Goal: Task Accomplishment & Management: Complete application form

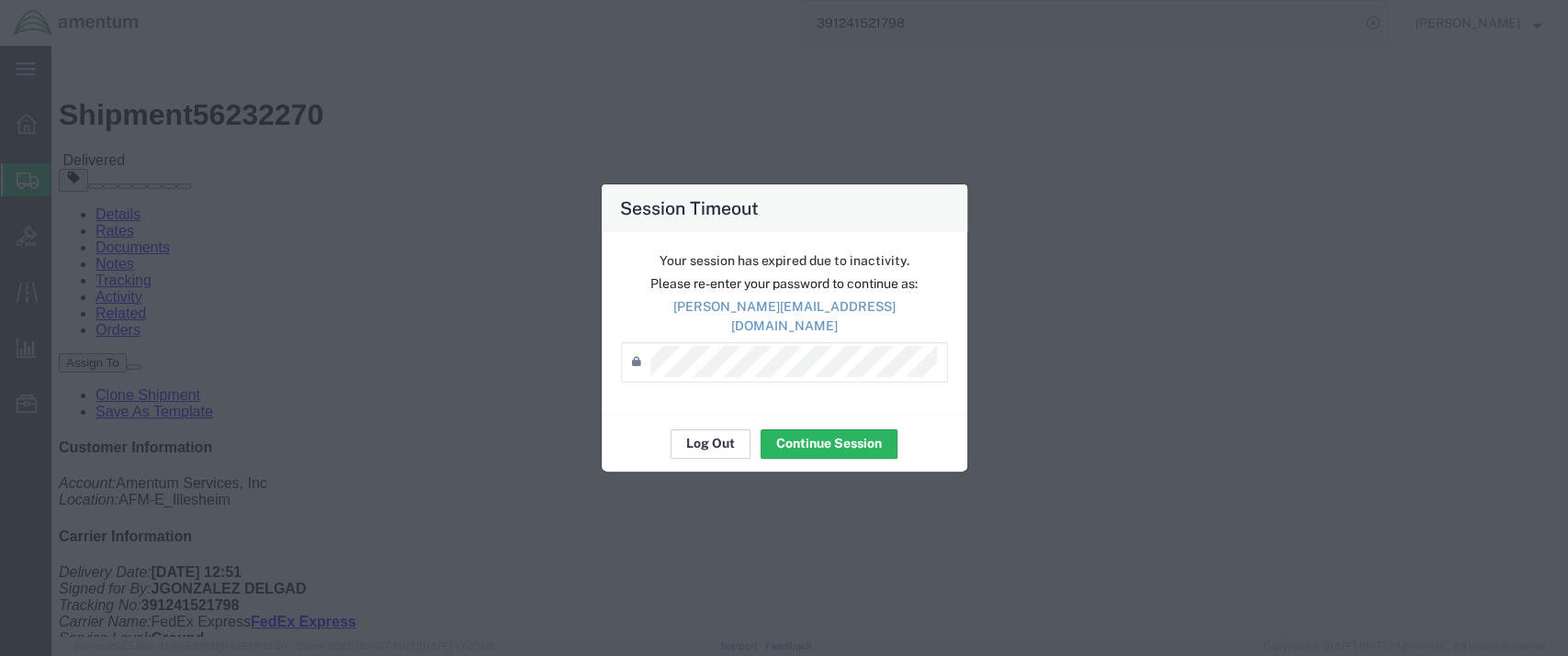
click at [713, 439] on button "Log Out" at bounding box center [710, 444] width 80 height 30
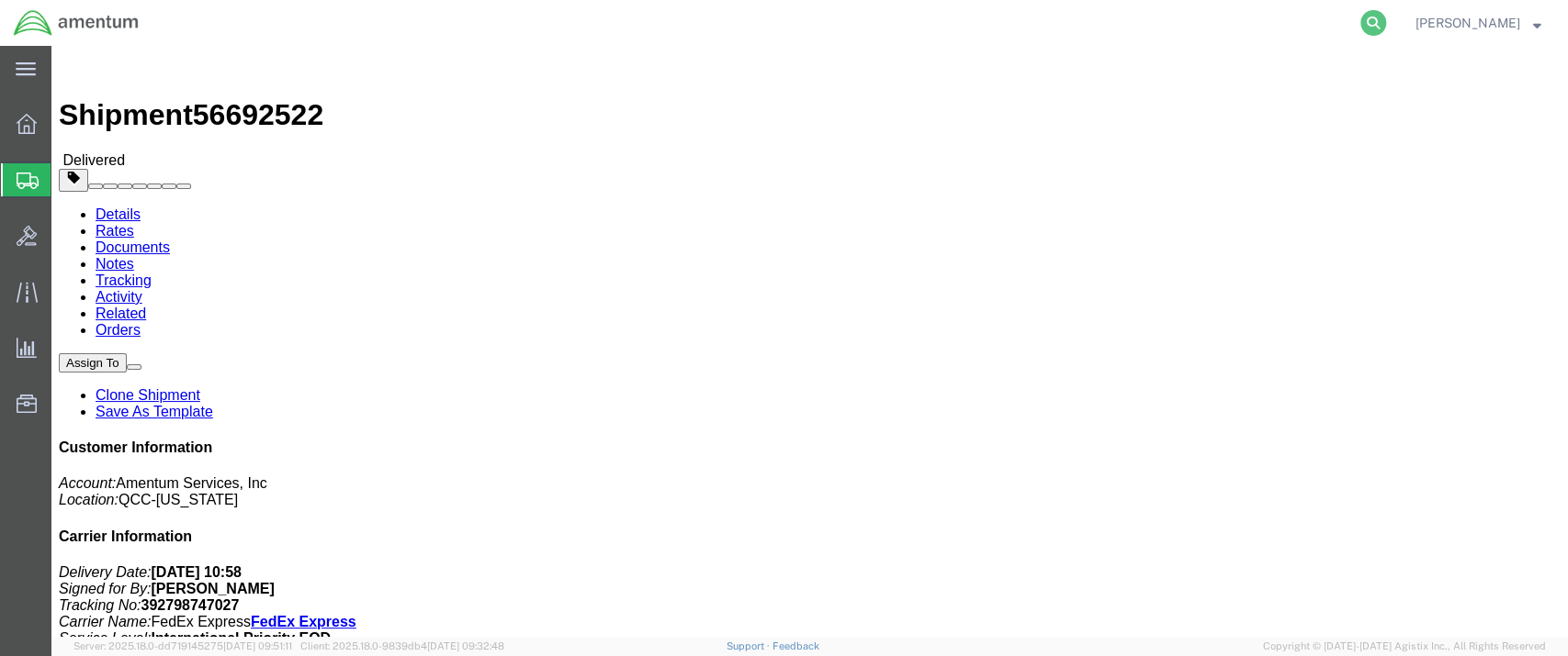
click at [1386, 22] on icon at bounding box center [1373, 23] width 26 height 26
click at [1122, 37] on input "search" at bounding box center [1082, 22] width 559 height 44
click at [1077, 16] on input "search" at bounding box center [1082, 22] width 559 height 44
paste input "DCO-25254-168043"
type input "DCO-25254-168043"
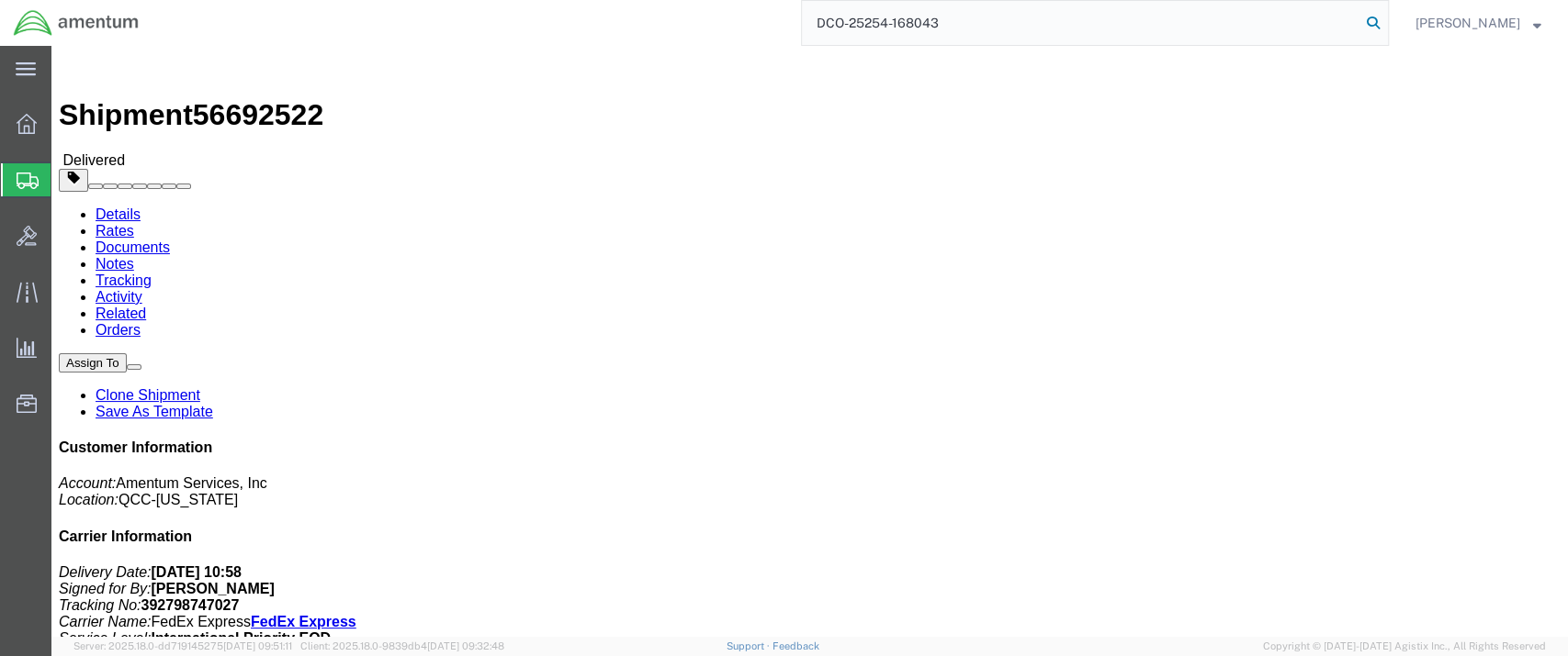
click at [1386, 22] on icon at bounding box center [1373, 23] width 26 height 26
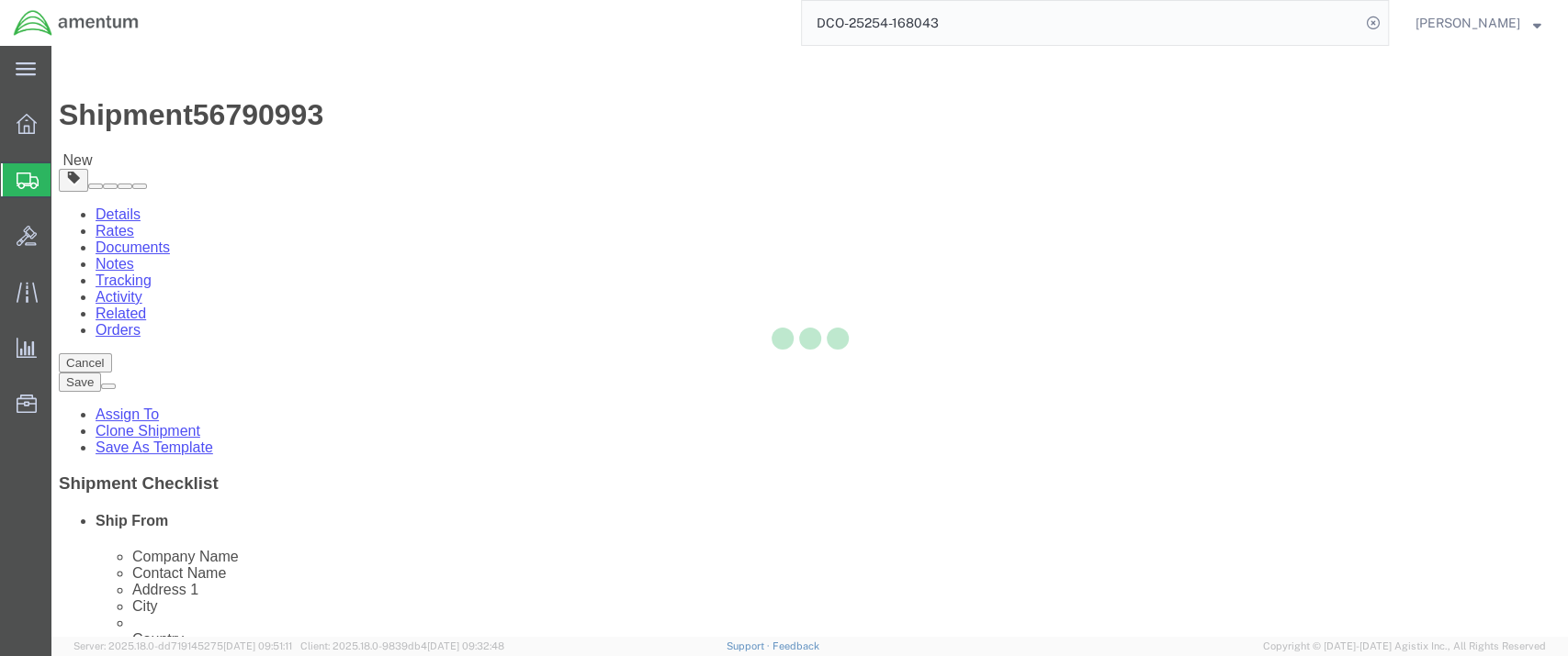
select select "42637"
select select "58431"
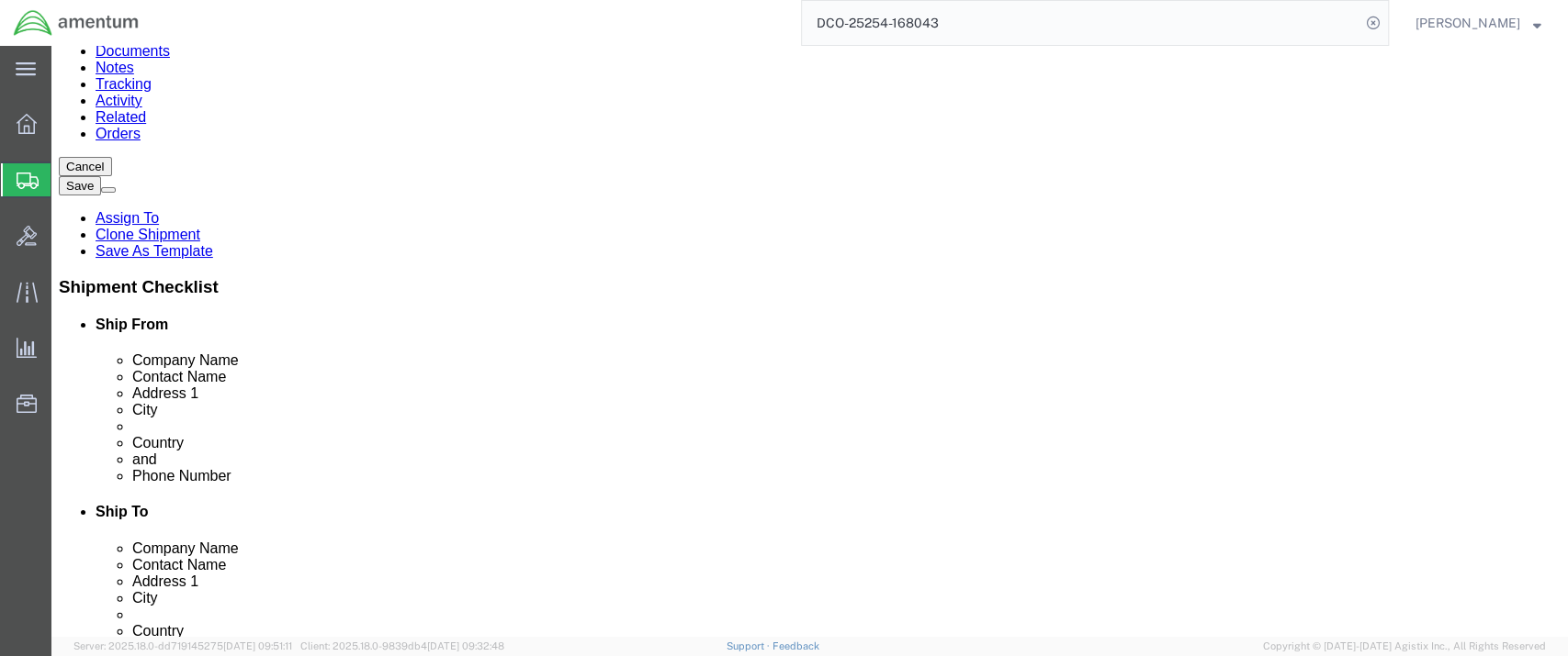
scroll to position [204, 0]
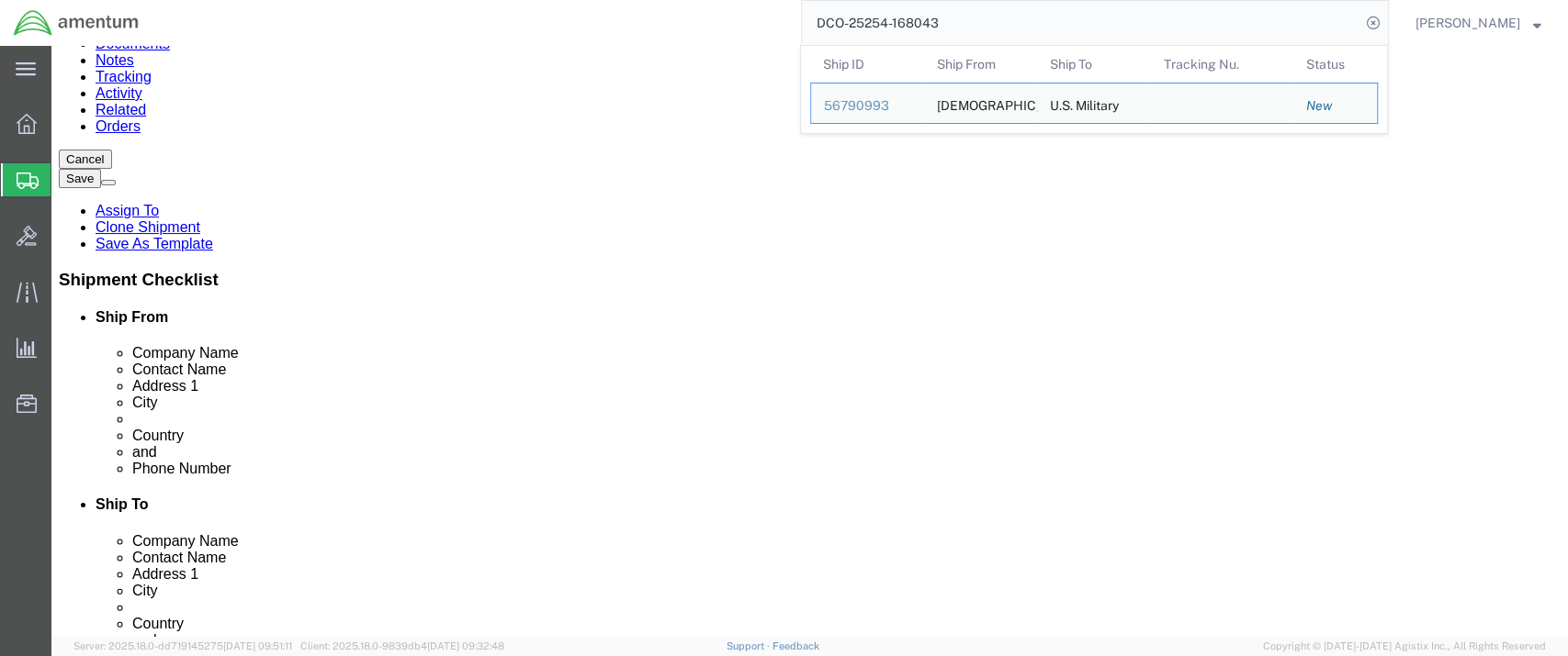
click input "text"
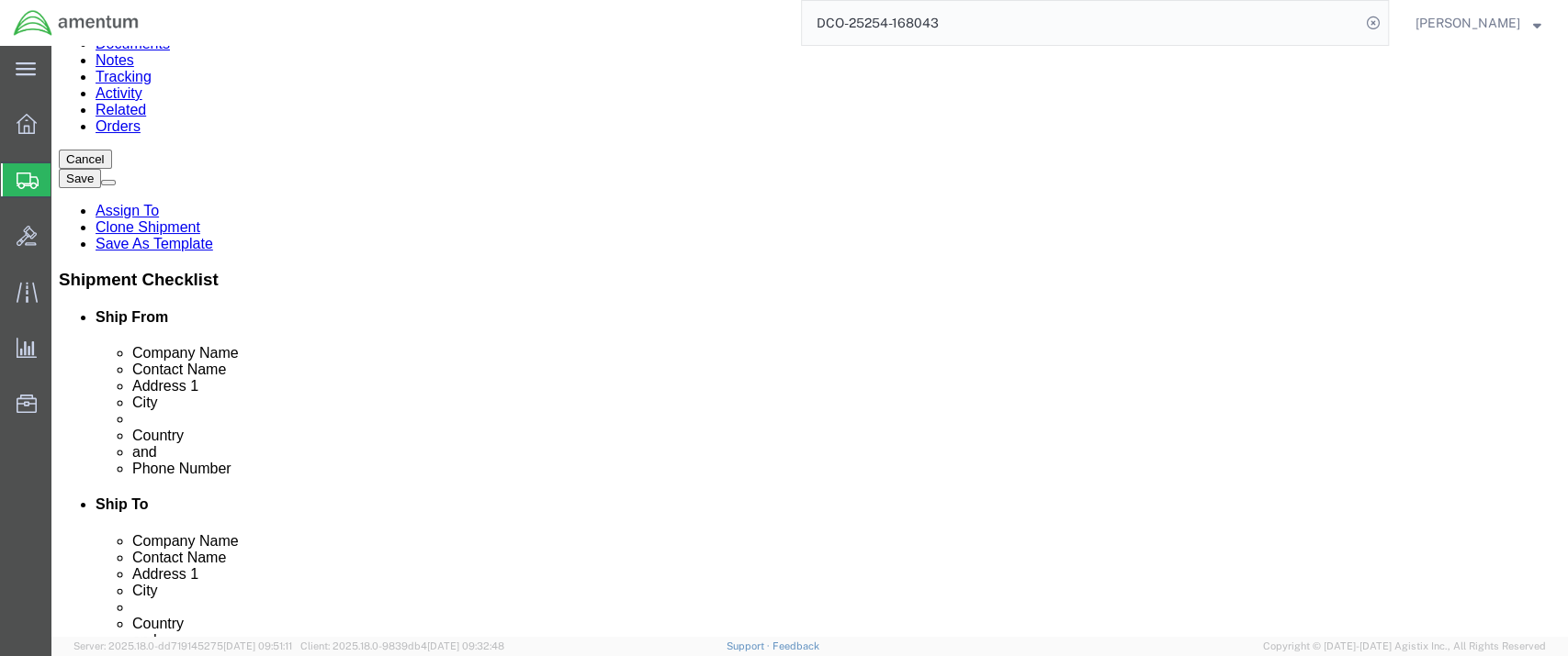
type input "[PERSON_NAME][EMAIL_ADDRESS][DOMAIN_NAME]"
click link "ADDITIONAL INFORMATION"
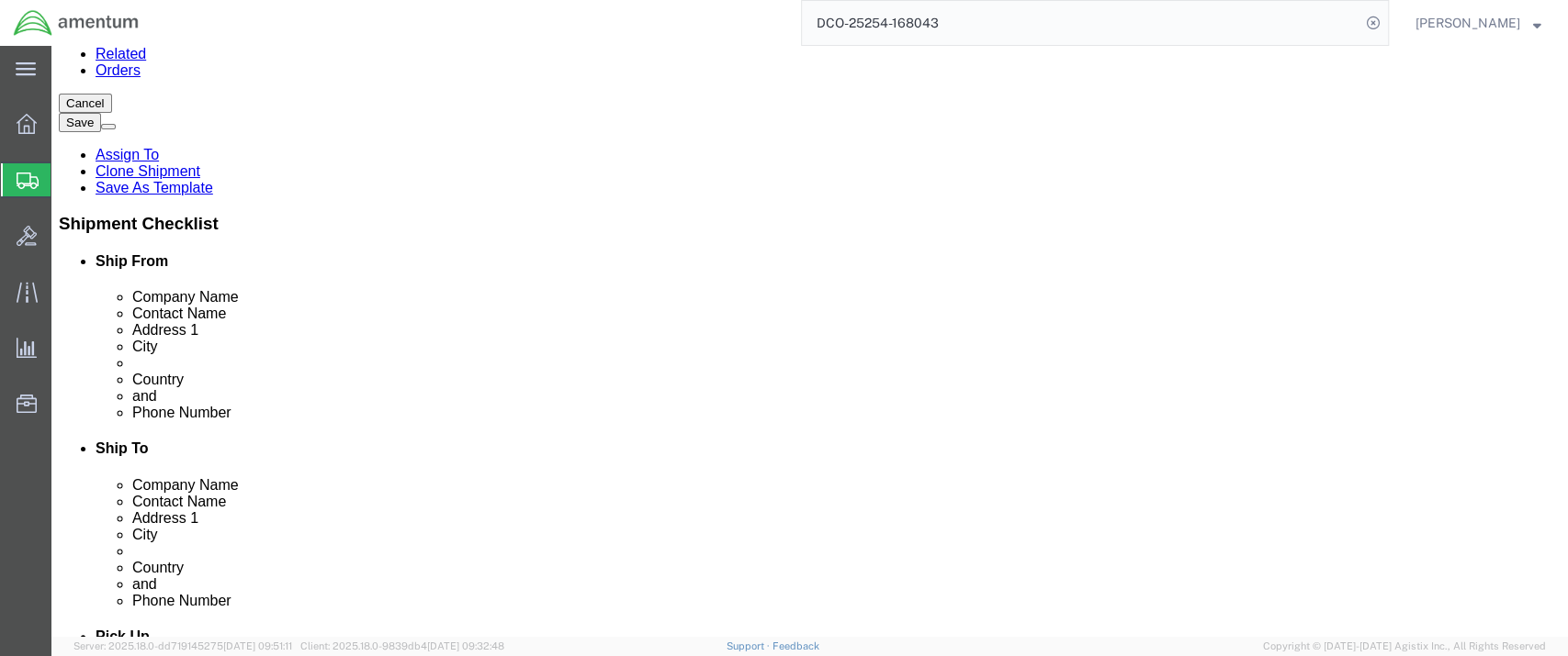
scroll to position [305, 0]
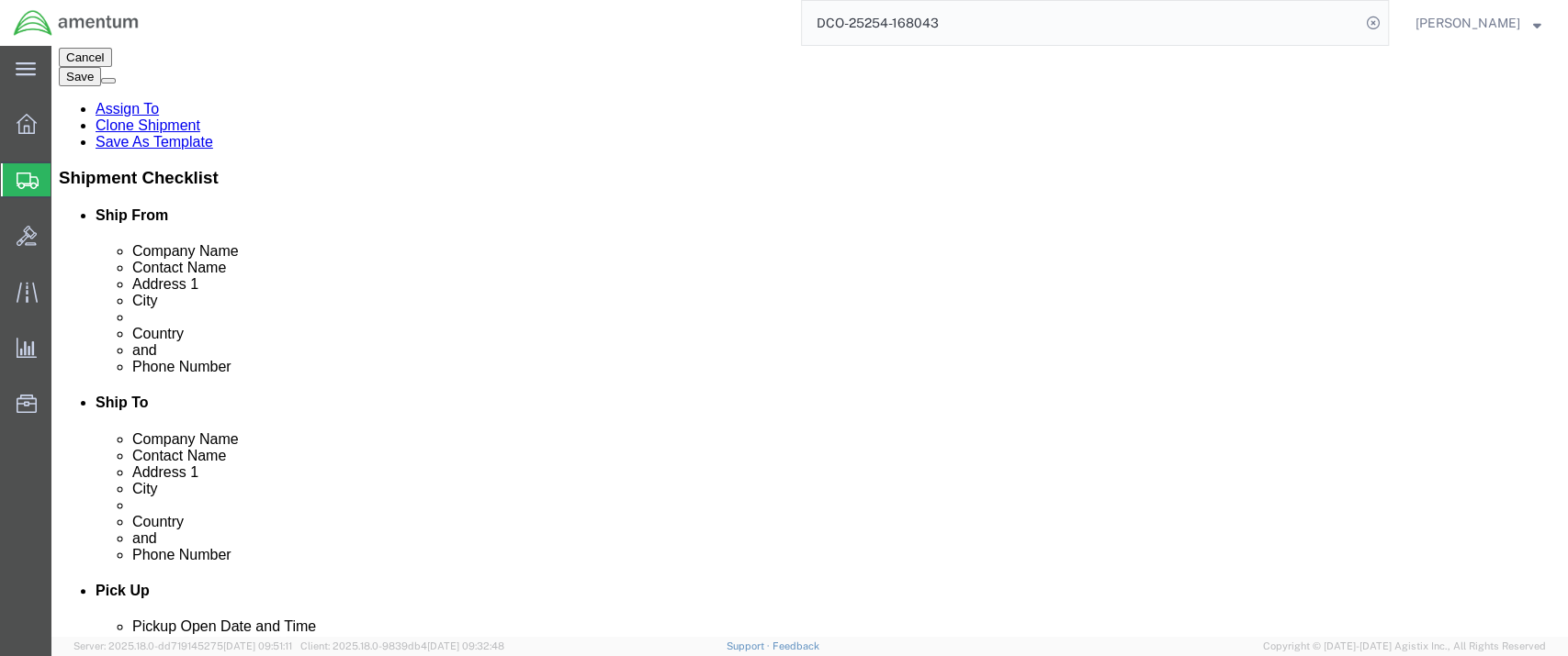
click input "checkbox"
checkbox input "false"
type input "u"
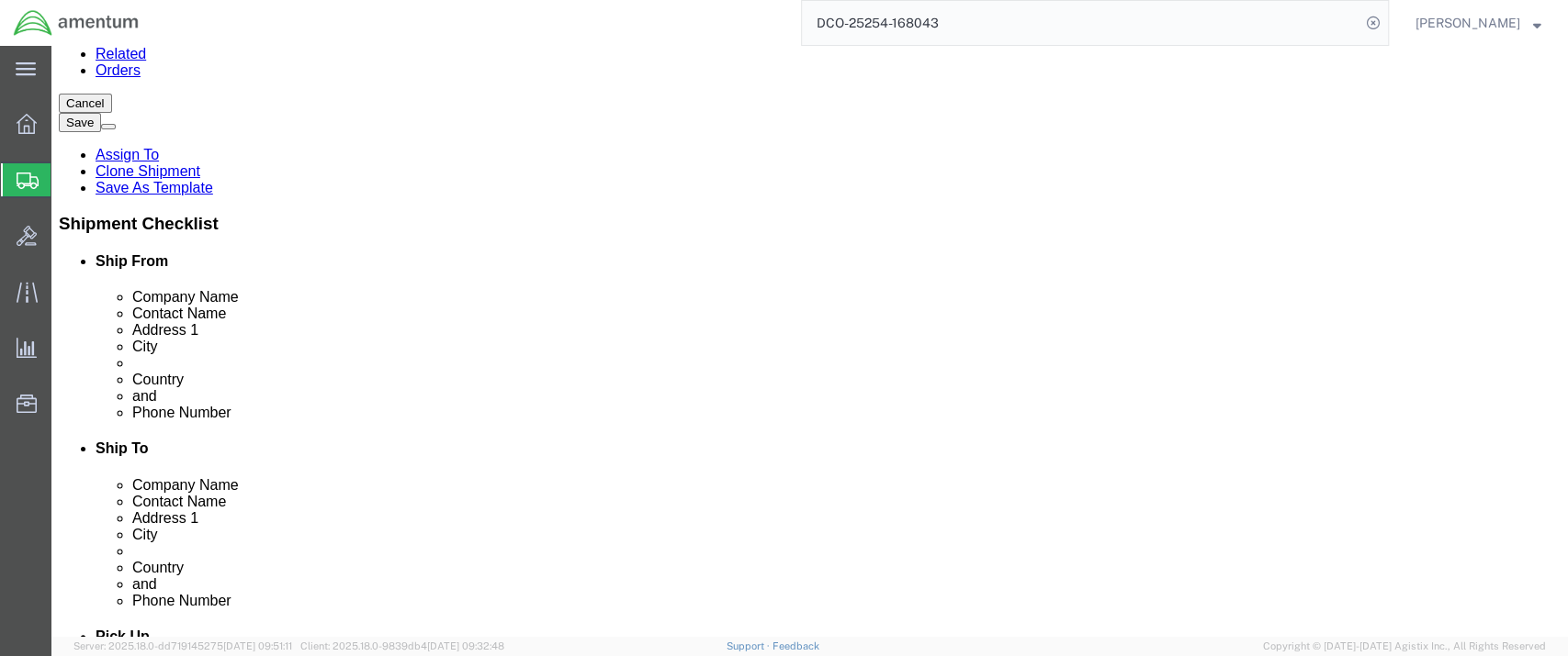
type input "mi"
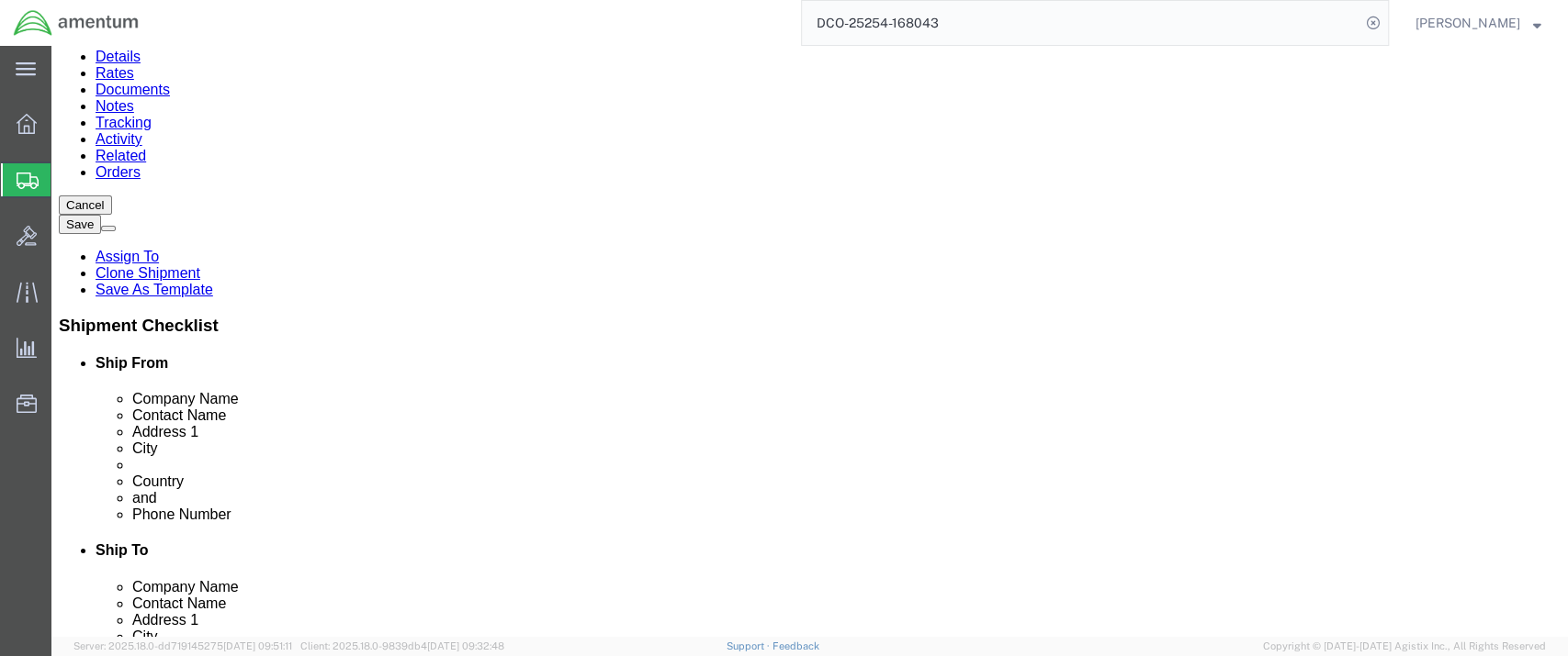
drag, startPoint x: 256, startPoint y: 469, endPoint x: 292, endPoint y: 482, distance: 38.3
select select
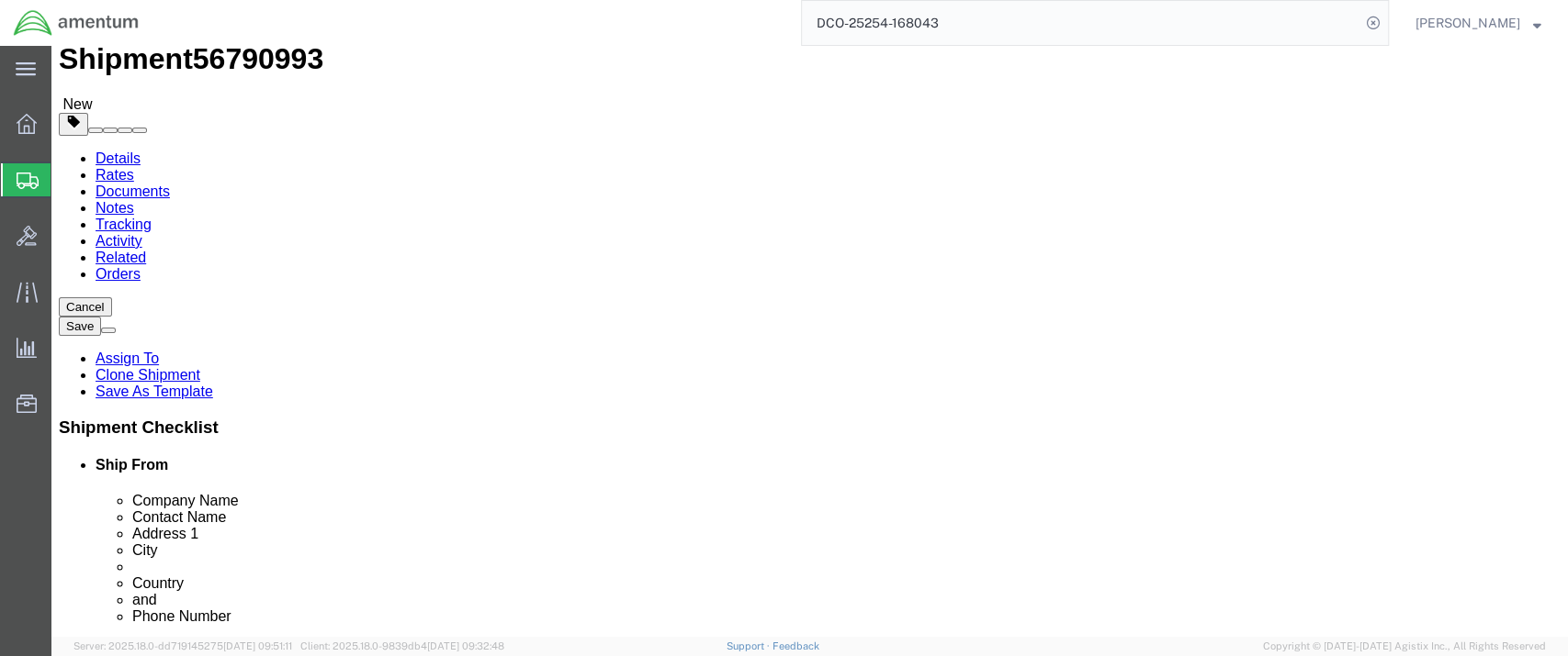
scroll to position [0, 83]
drag, startPoint x: 938, startPoint y: 393, endPoint x: 1129, endPoint y: 386, distance: 191.1
click div "Location AFM-E_Arifjan My Profile Location 1002-4122-6 1006-5256-0 1026-8910-0 …"
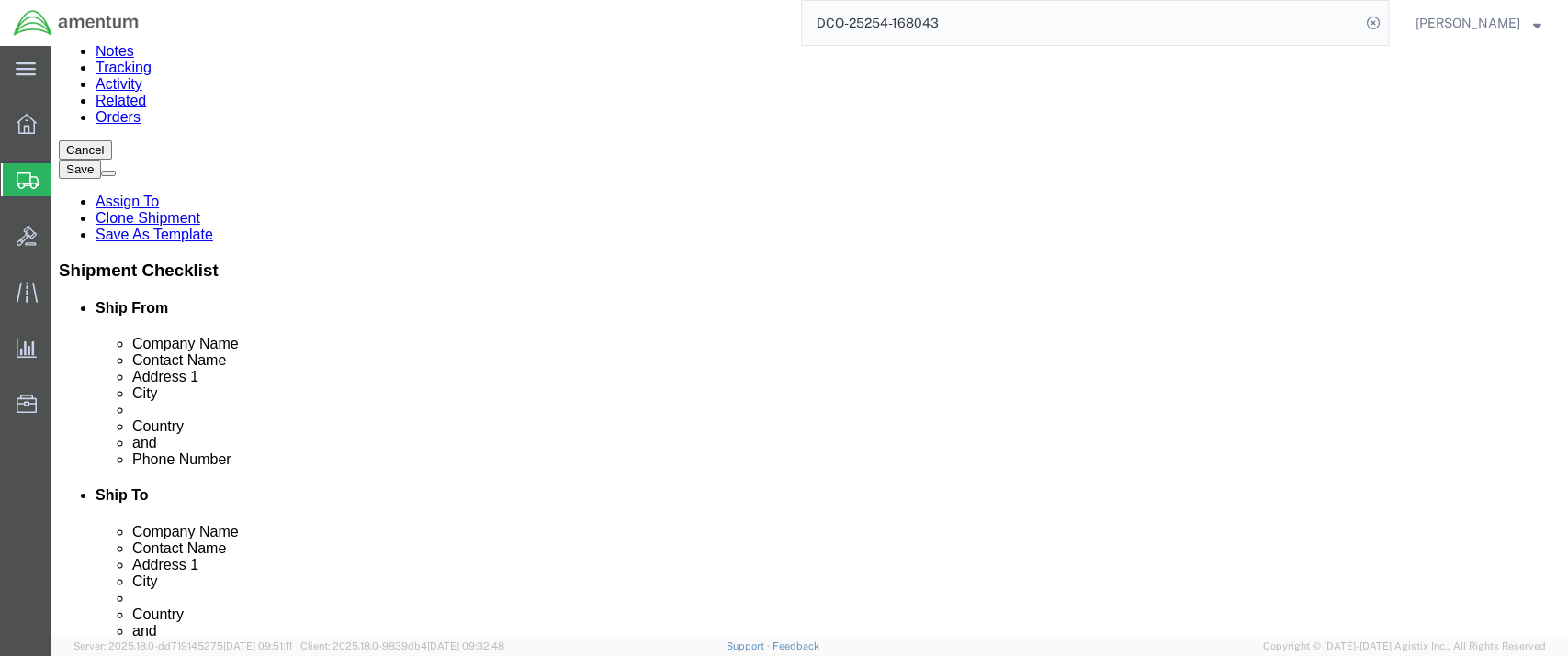
scroll to position [260, 0]
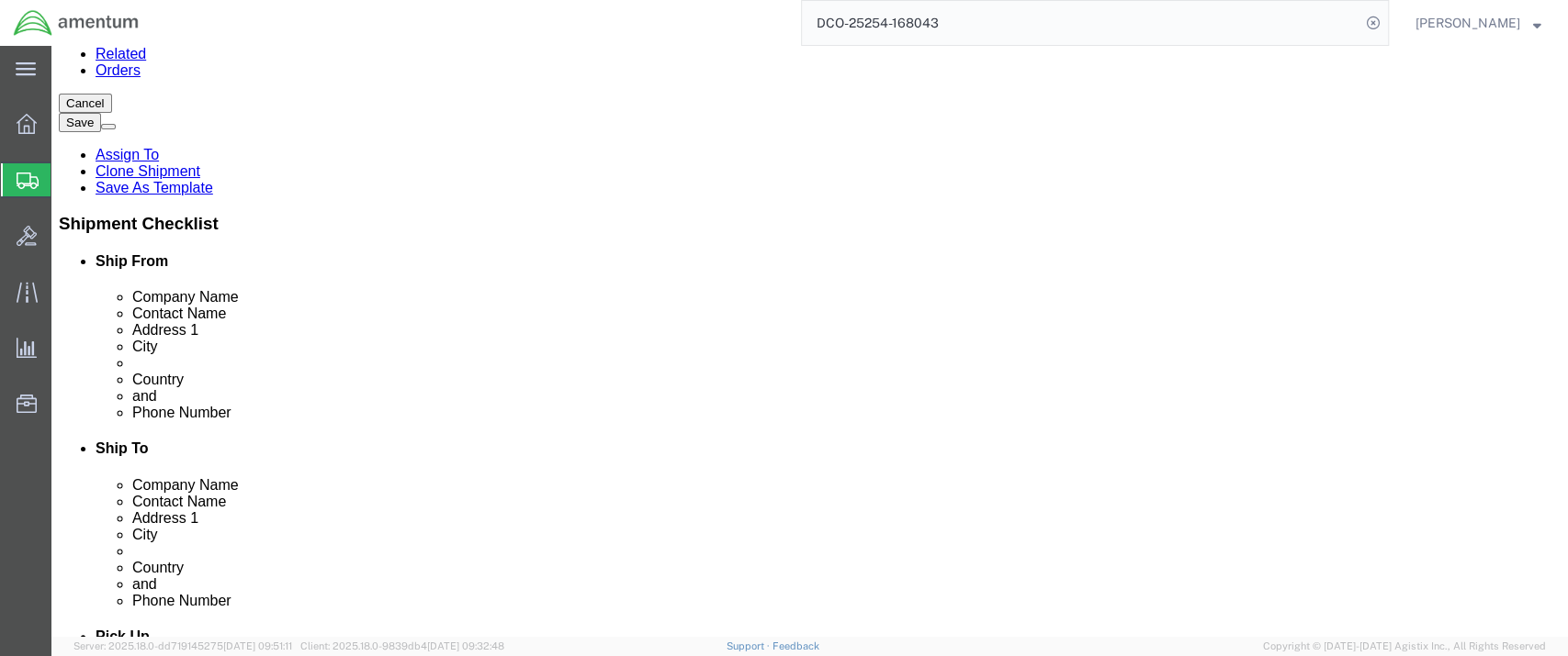
type input "Camp Arifjan KW 09366"
click link "ADDITIONAL INFORMATION"
type input "mil"
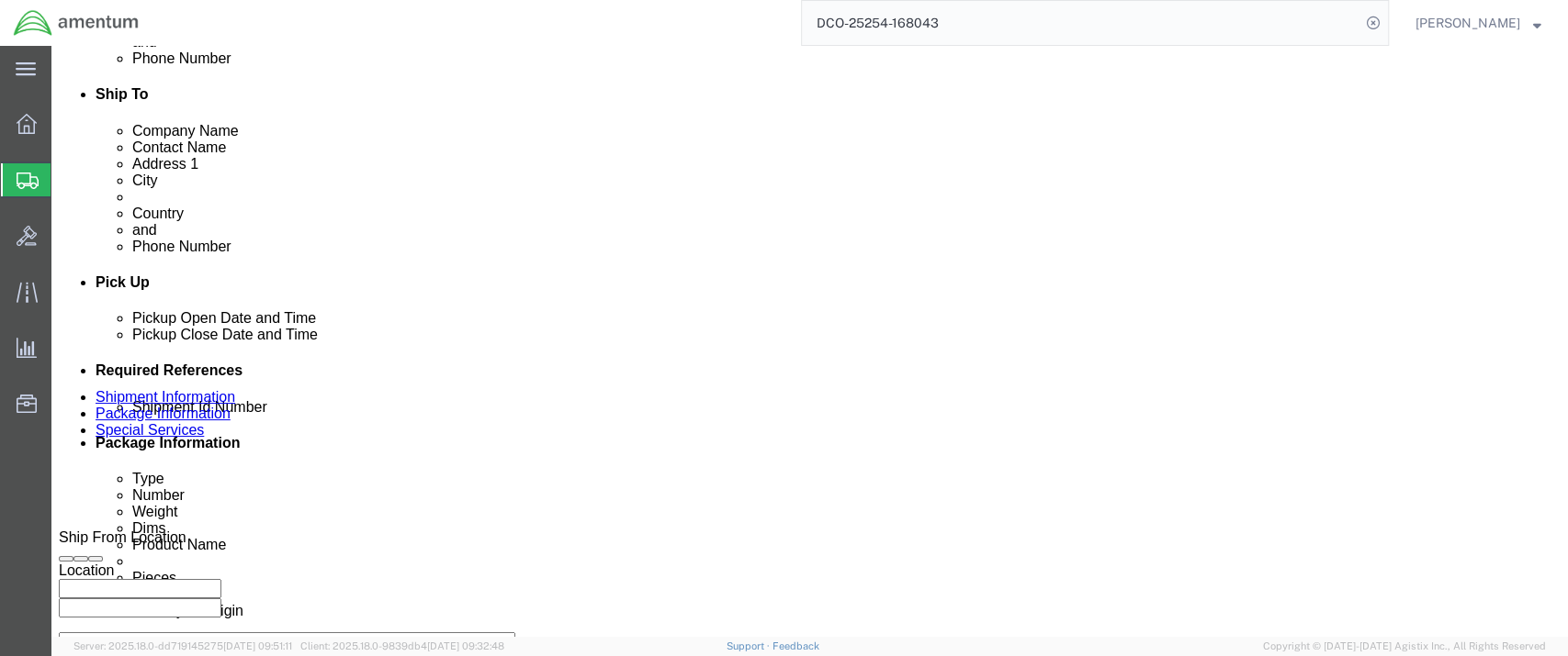
scroll to position [601, 0]
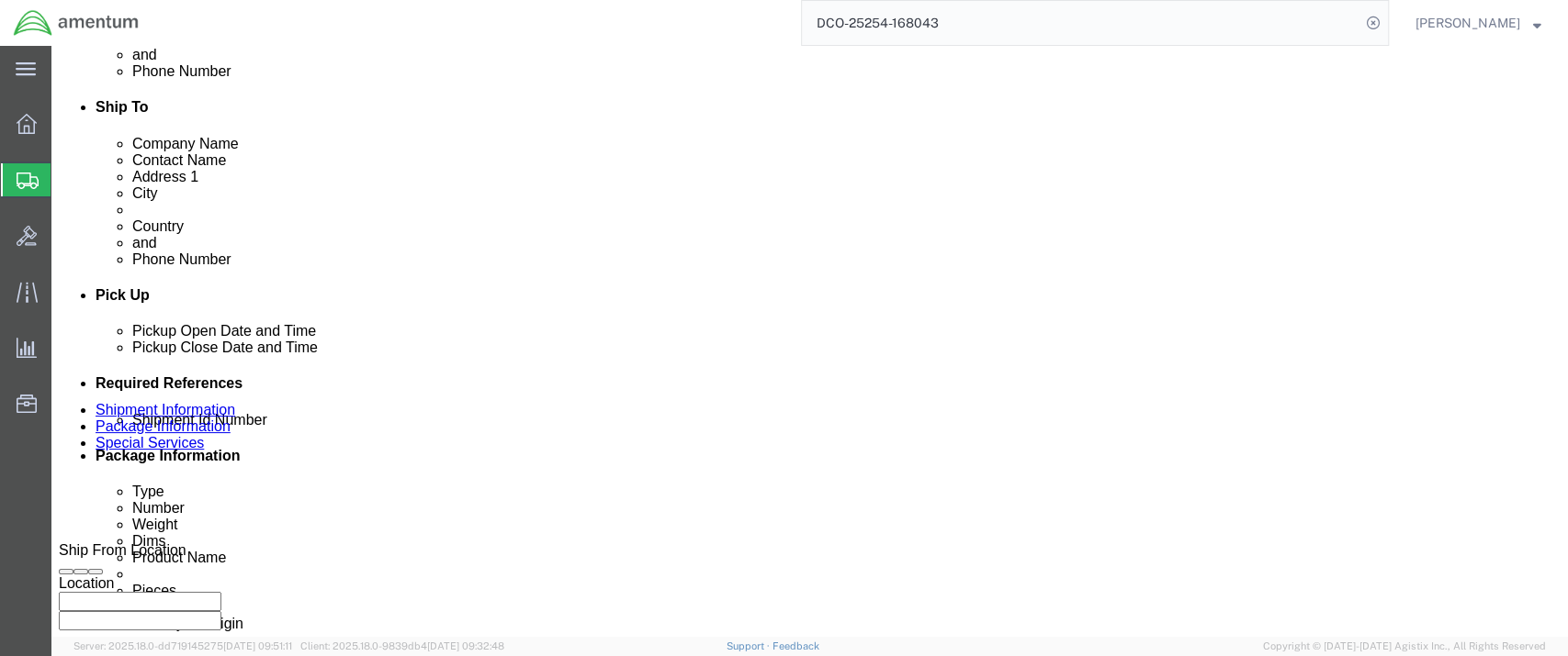
click button "Save"
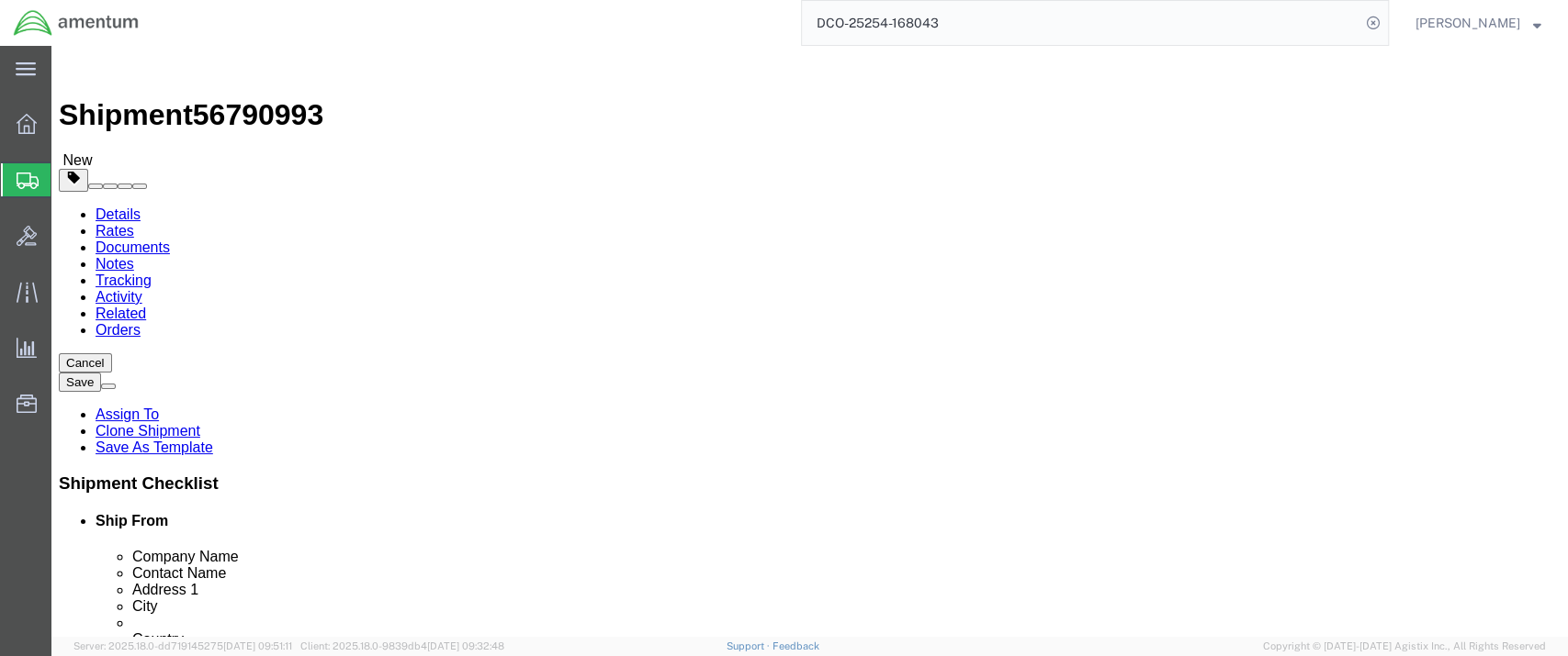
click icon
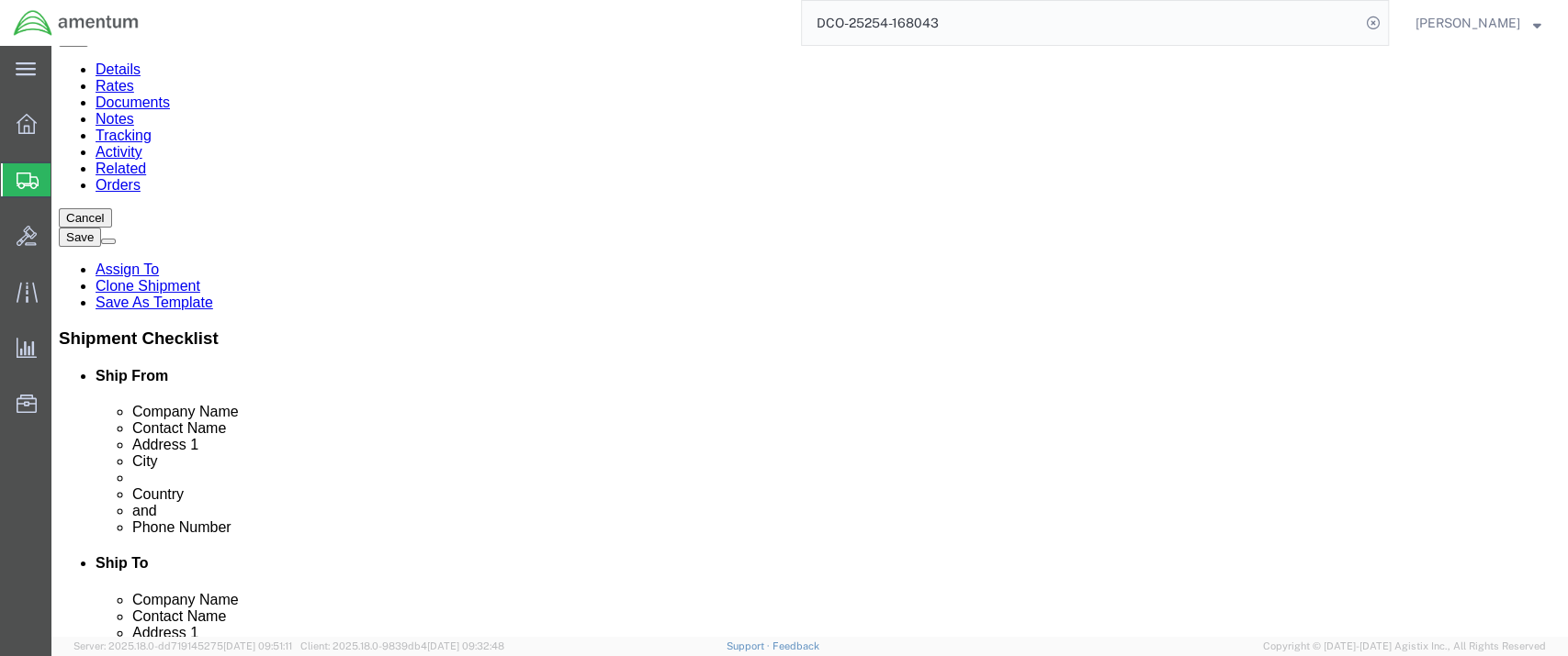
scroll to position [161, 0]
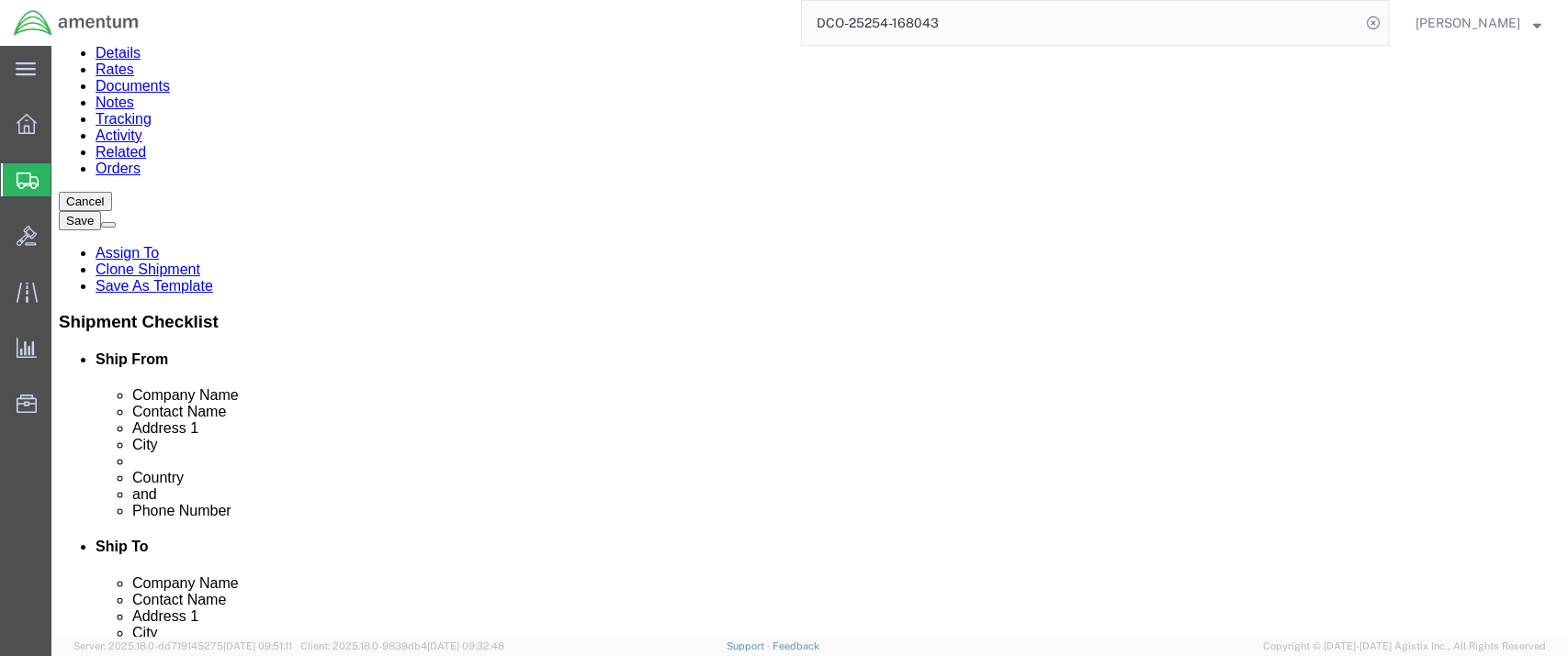
click dd "10.00 Each"
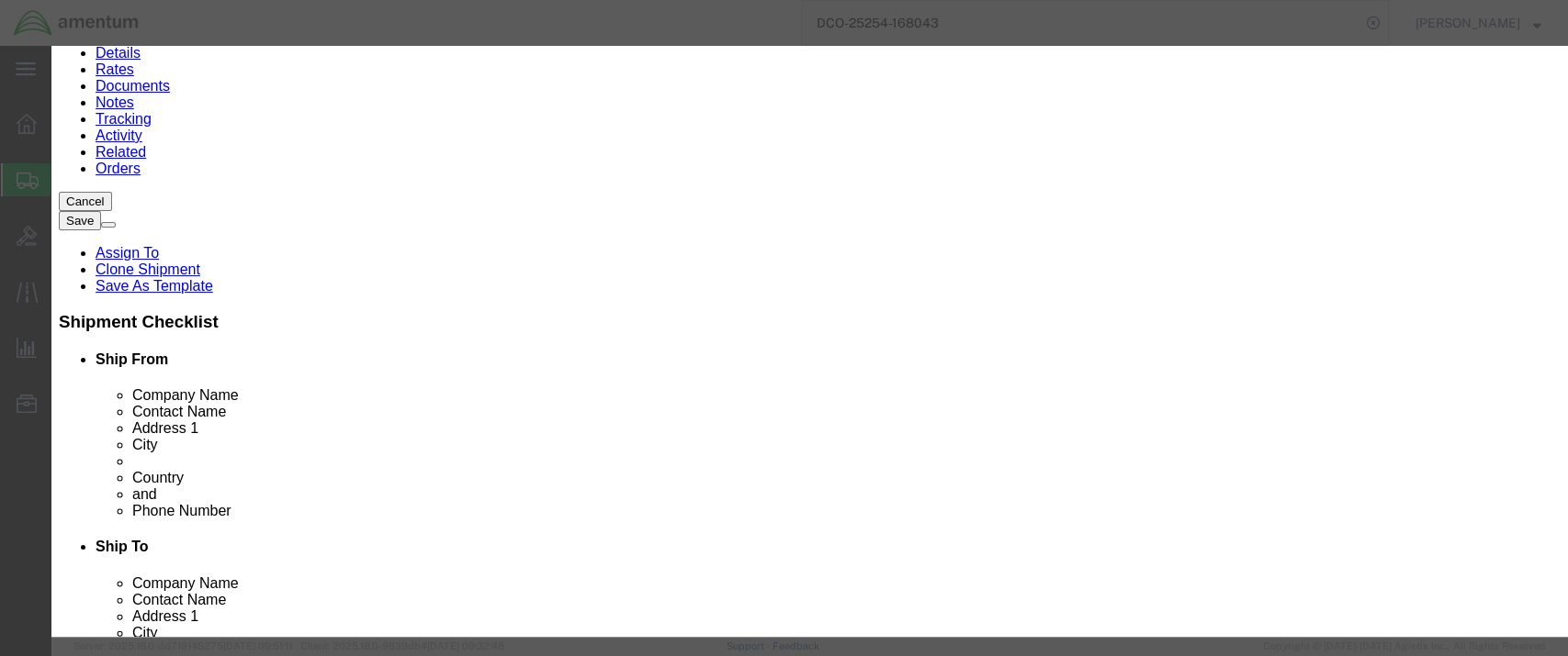
scroll to position [204, 0]
click input "checkbox"
checkbox input "true"
click input "Ion Contained in Equipment (UN3481, PI967)"
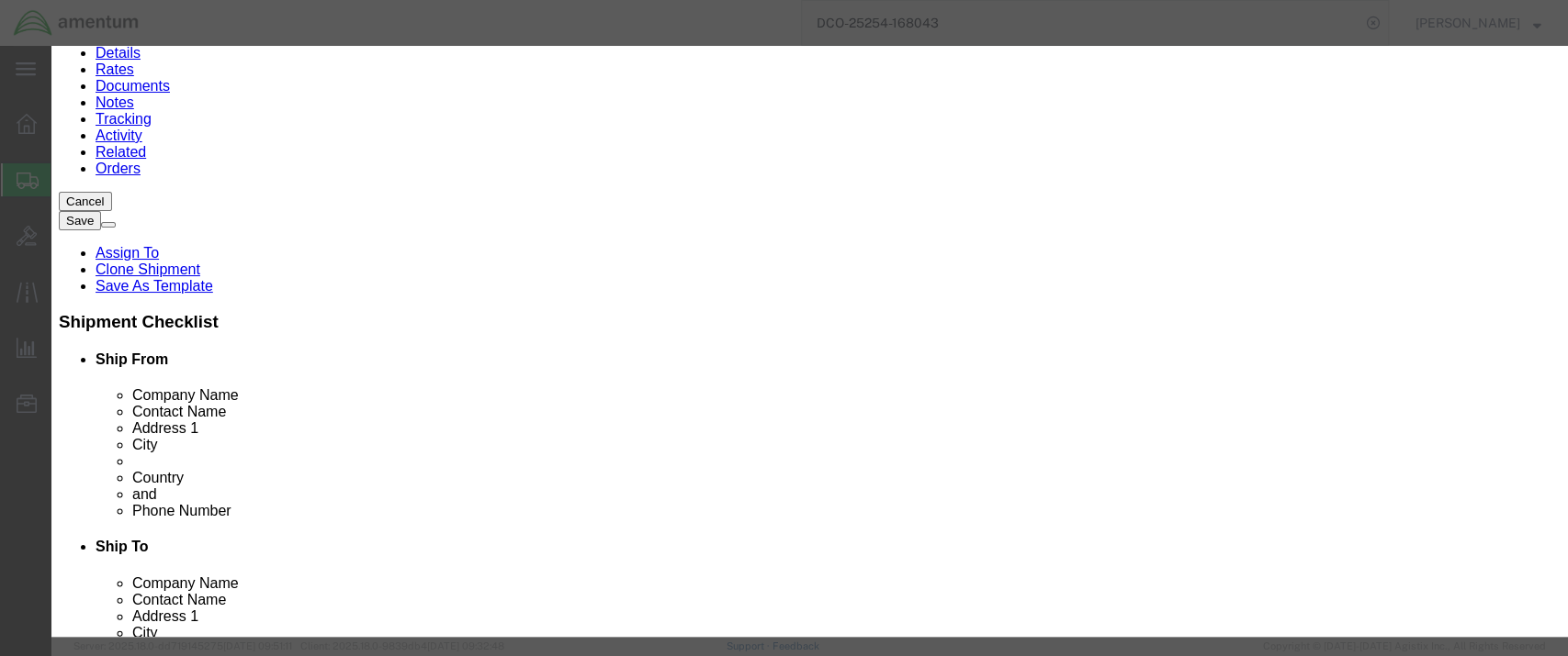
checkbox input "true"
click textarea
paste textarea "Lithium-ion batteries in compliance with Section II of PI 967"
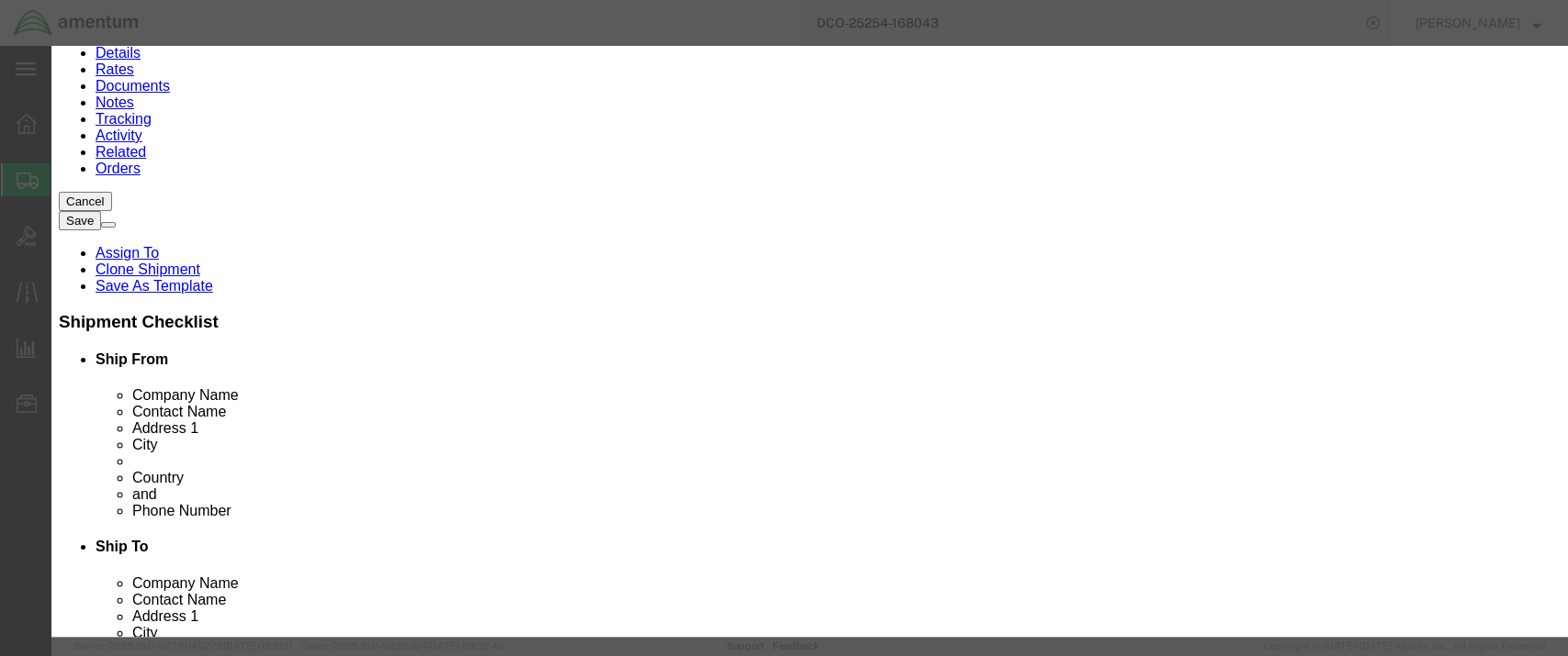
type textarea "Lithium-ion batteries in compliance with Section II of PI 967"
click button "Save & Close"
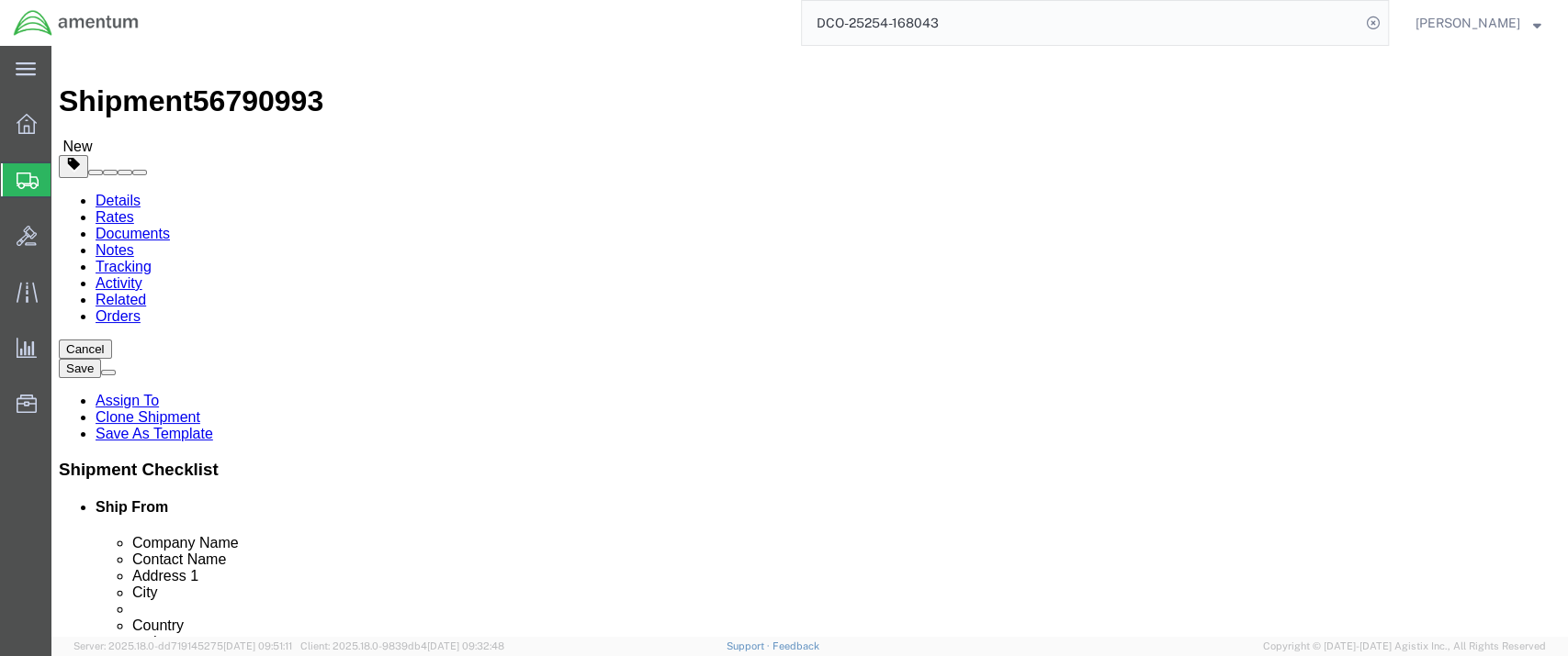
scroll to position [0, 0]
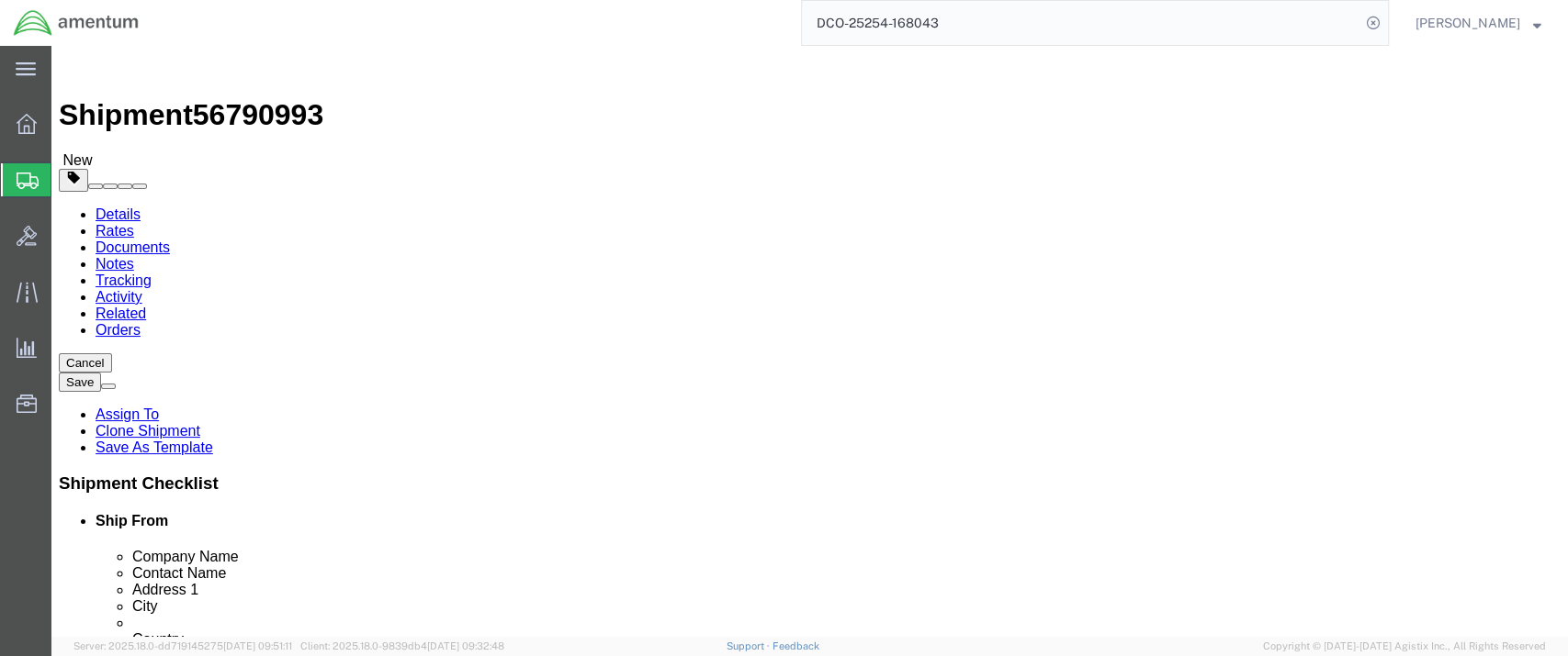
click link "Special Services"
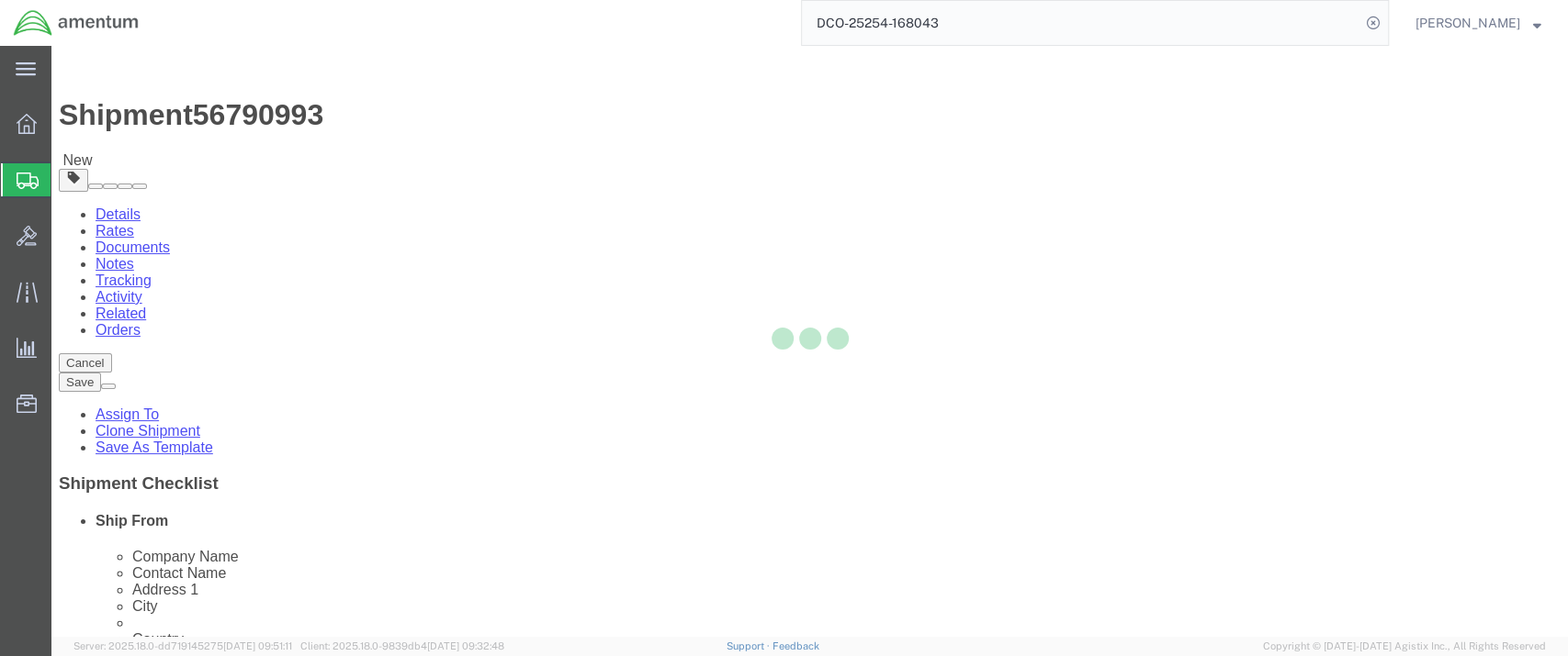
select select
select select "DEPARTMENT"
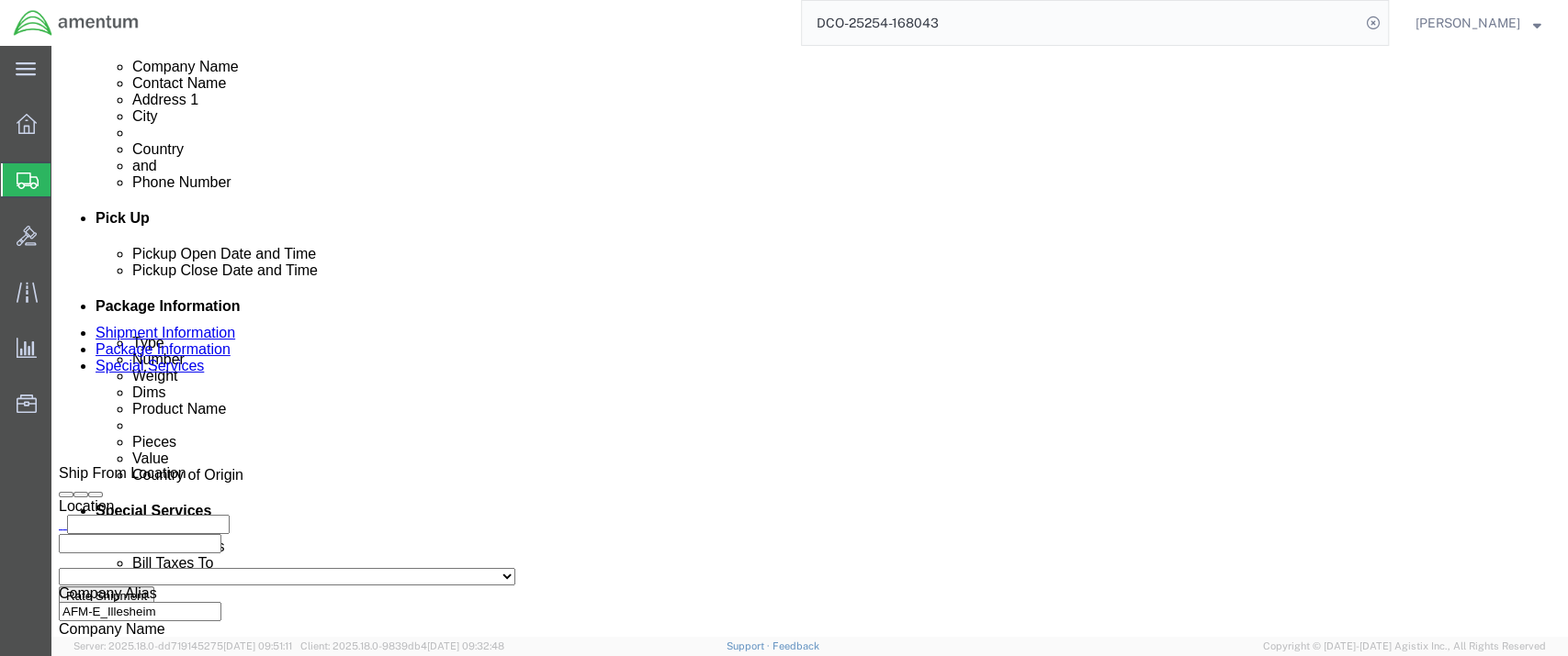
scroll to position [714, 0]
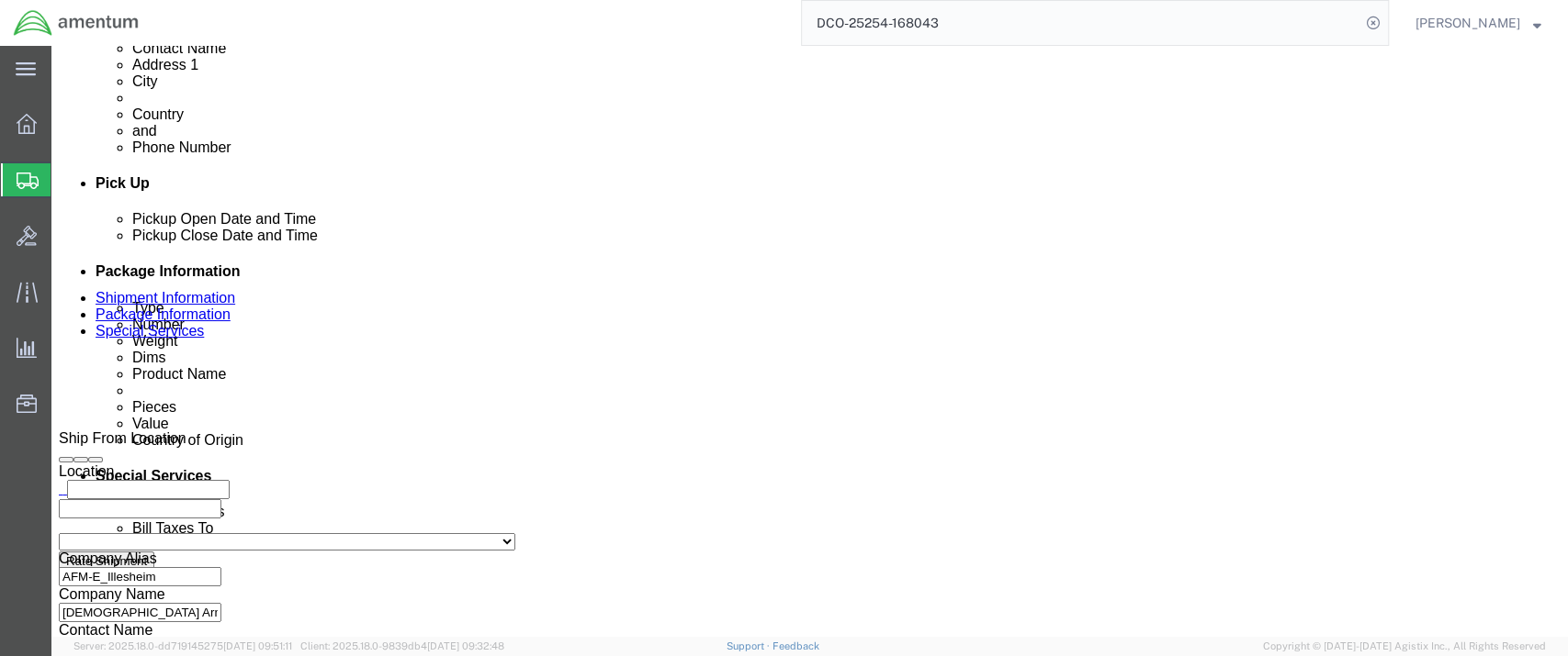
click select "Select Recipient Account Sender/Shipper Third Party Account"
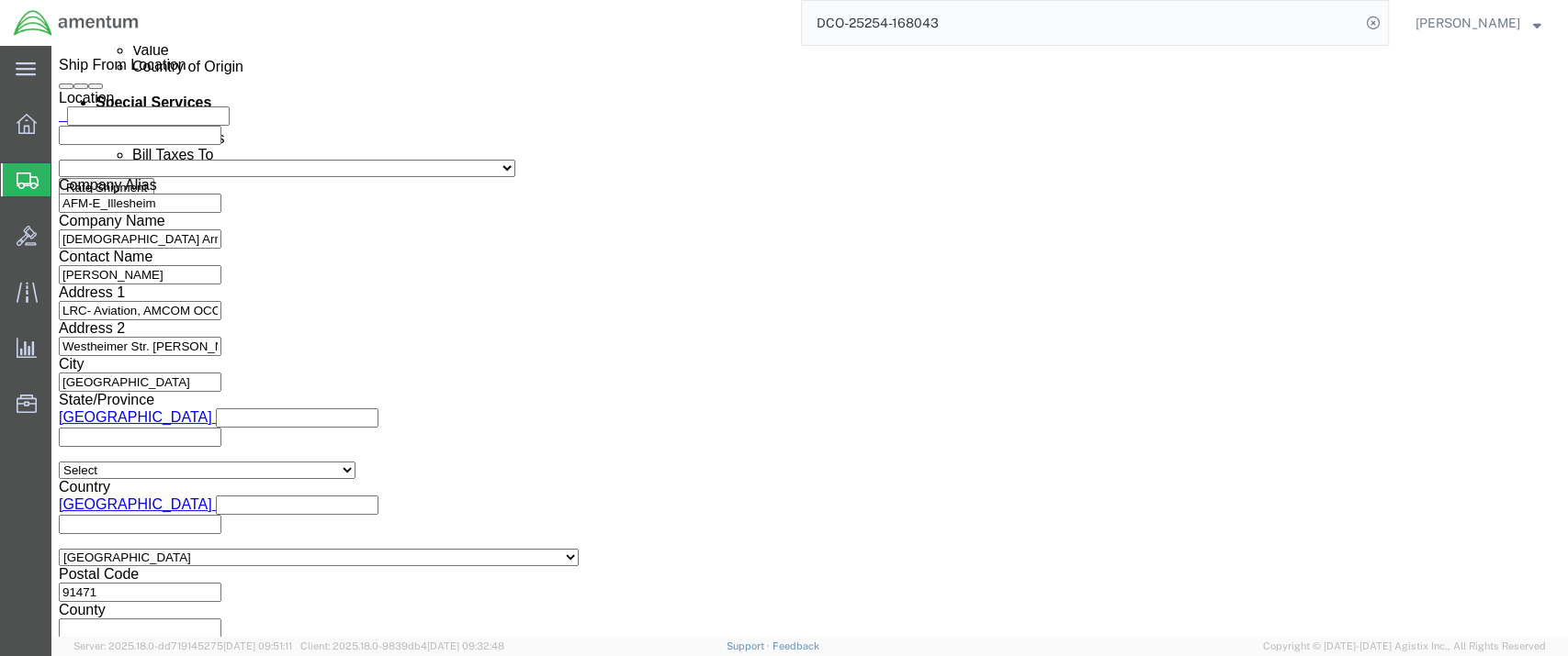
scroll to position [1122, 0]
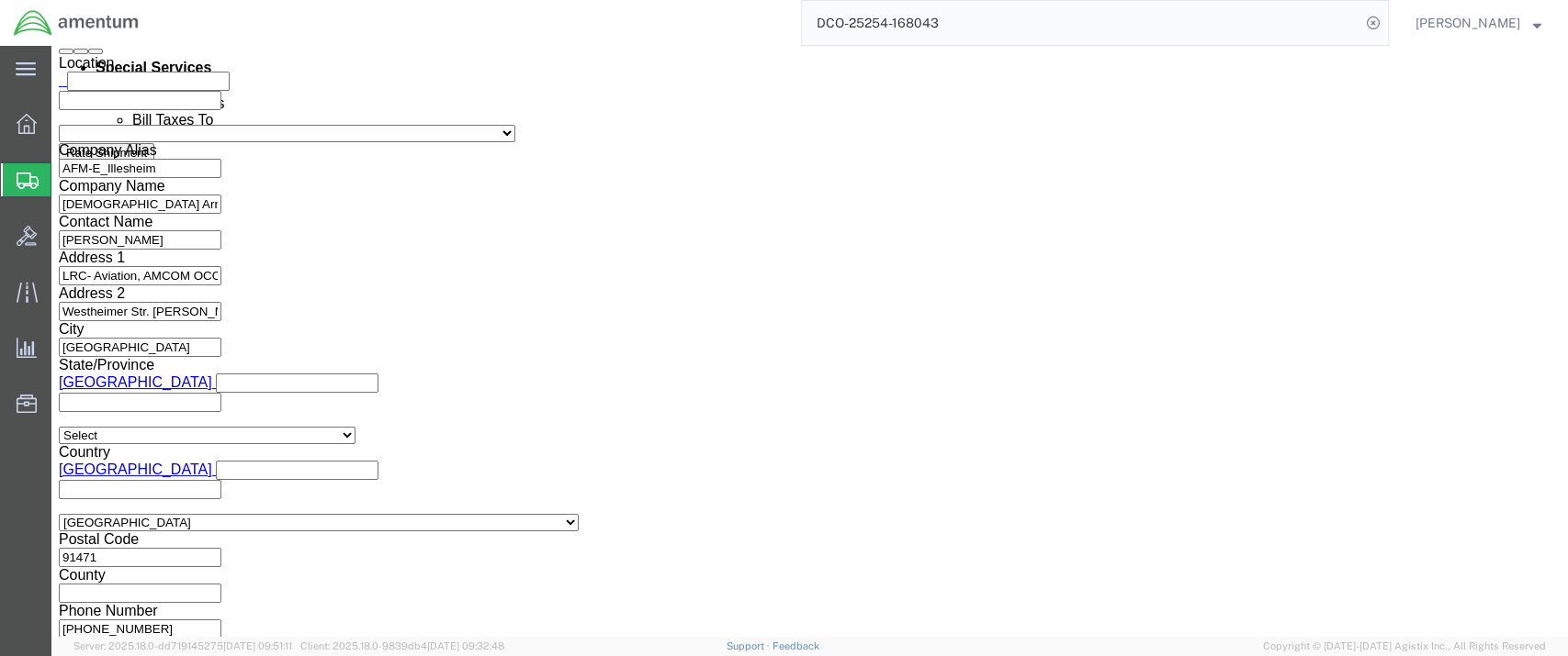
click input "text"
type input "[PERSON_NAME][EMAIL_ADDRESS][DOMAIN_NAME]"
click input "Include shipping documents"
checkbox input "true"
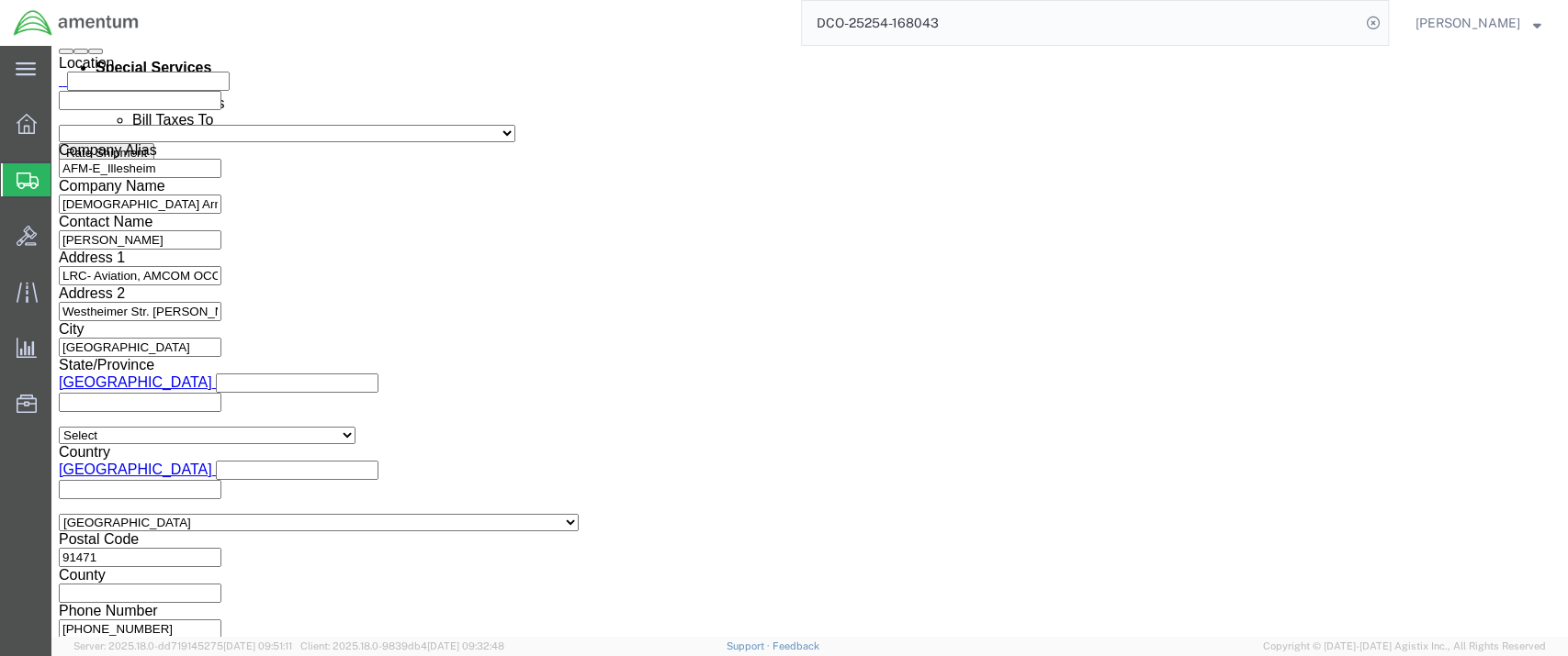
drag, startPoint x: 224, startPoint y: 527, endPoint x: 233, endPoint y: 533, distance: 10.8
click input "BOL"
checkbox input "true"
click input "Packing List"
checkbox input "true"
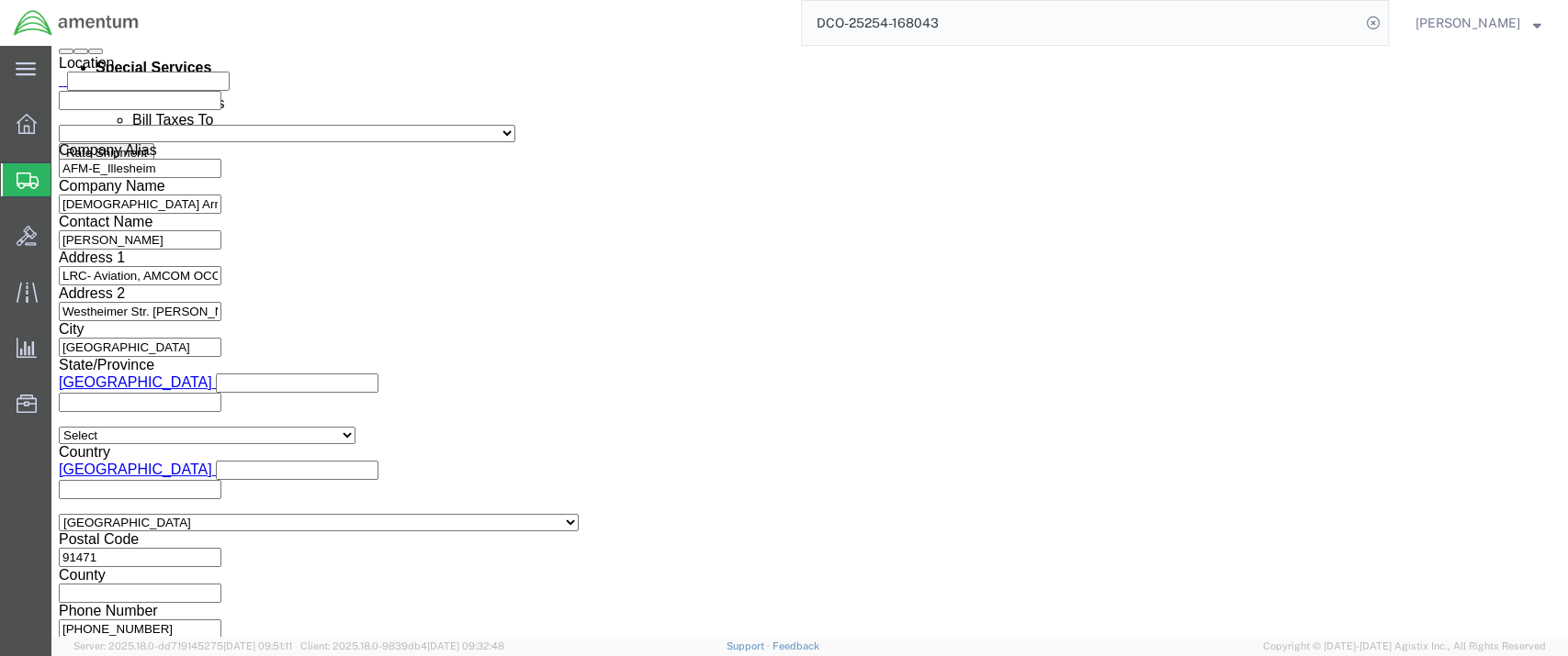
click input "Shipping Label"
checkbox input "true"
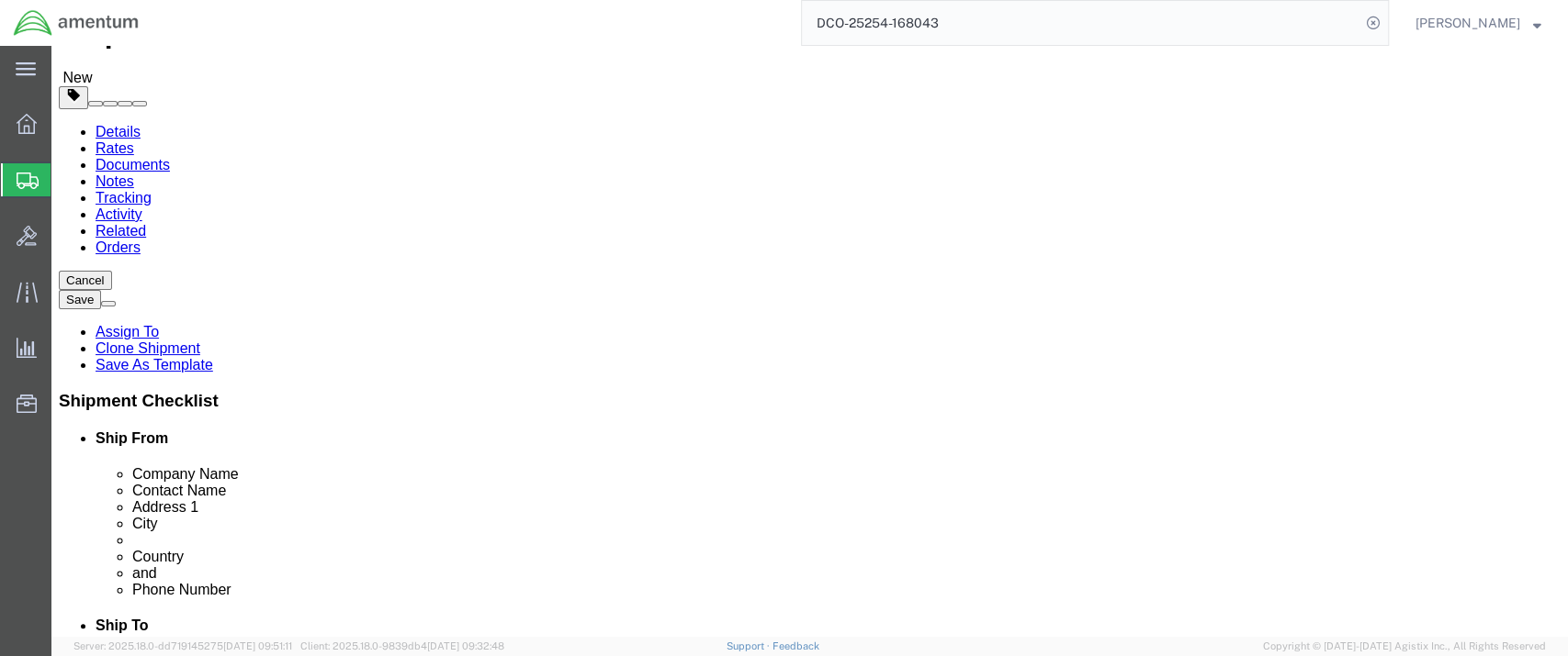
scroll to position [0, 0]
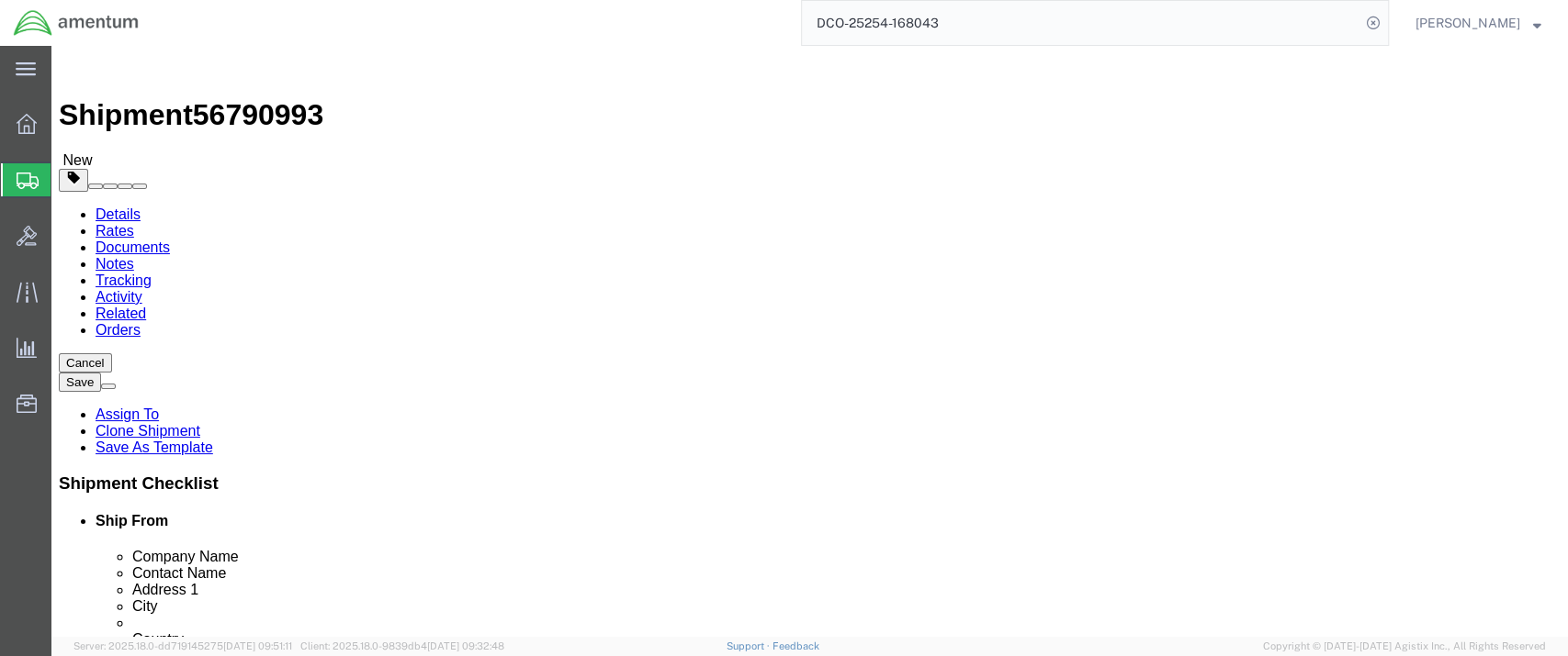
click button "Save"
click button "Rate Shipment"
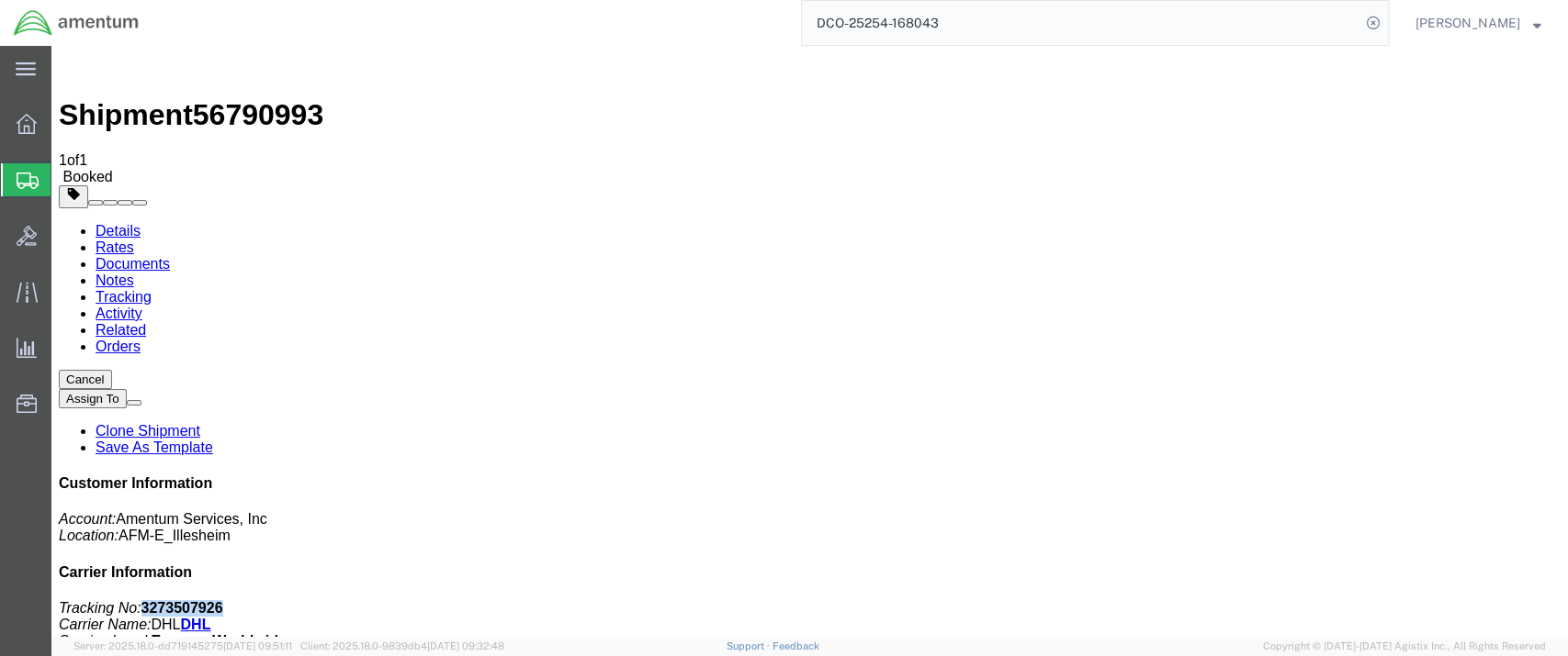
drag, startPoint x: 1374, startPoint y: 285, endPoint x: 1298, endPoint y: 282, distance: 76.1
click at [1298, 600] on p "Tracking No: 3273507926 Carrier Name: DHL DHL Service Level: Express Worldwide" at bounding box center [810, 624] width 1502 height 49
copy b "3273507926"
drag, startPoint x: 305, startPoint y: 67, endPoint x: 208, endPoint y: 70, distance: 97.0
click at [208, 70] on div "Shipment 56790993 1 of 1 Booked" at bounding box center [810, 119] width 1502 height 132
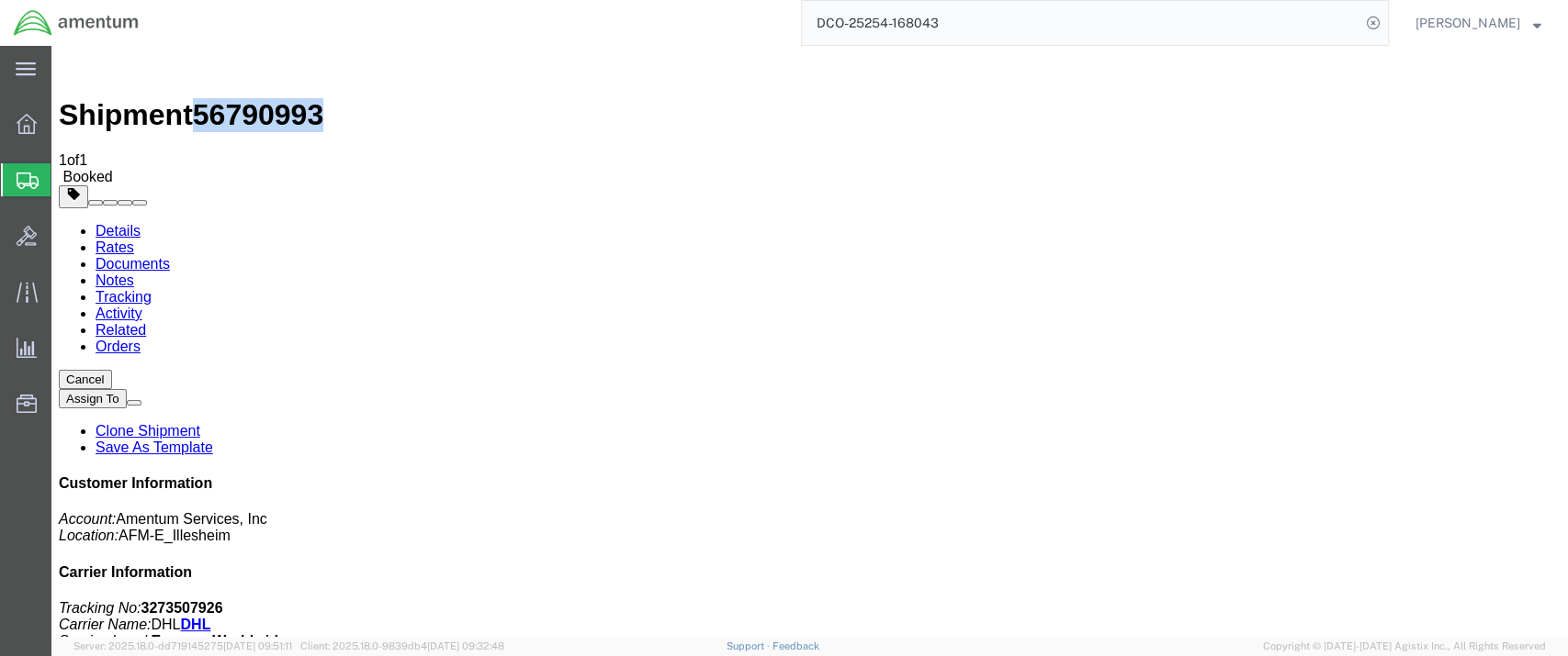
copy span "56790993"
click at [113, 223] on link "Details" at bounding box center [118, 230] width 45 height 16
drag, startPoint x: 1061, startPoint y: 259, endPoint x: 1027, endPoint y: 259, distance: 34.0
click p "Customer Ref: DCO-25254-168043 Booking Number: DCO-25254-168043 Project Number:…"
click h4 "Routing & Vehicle Information"
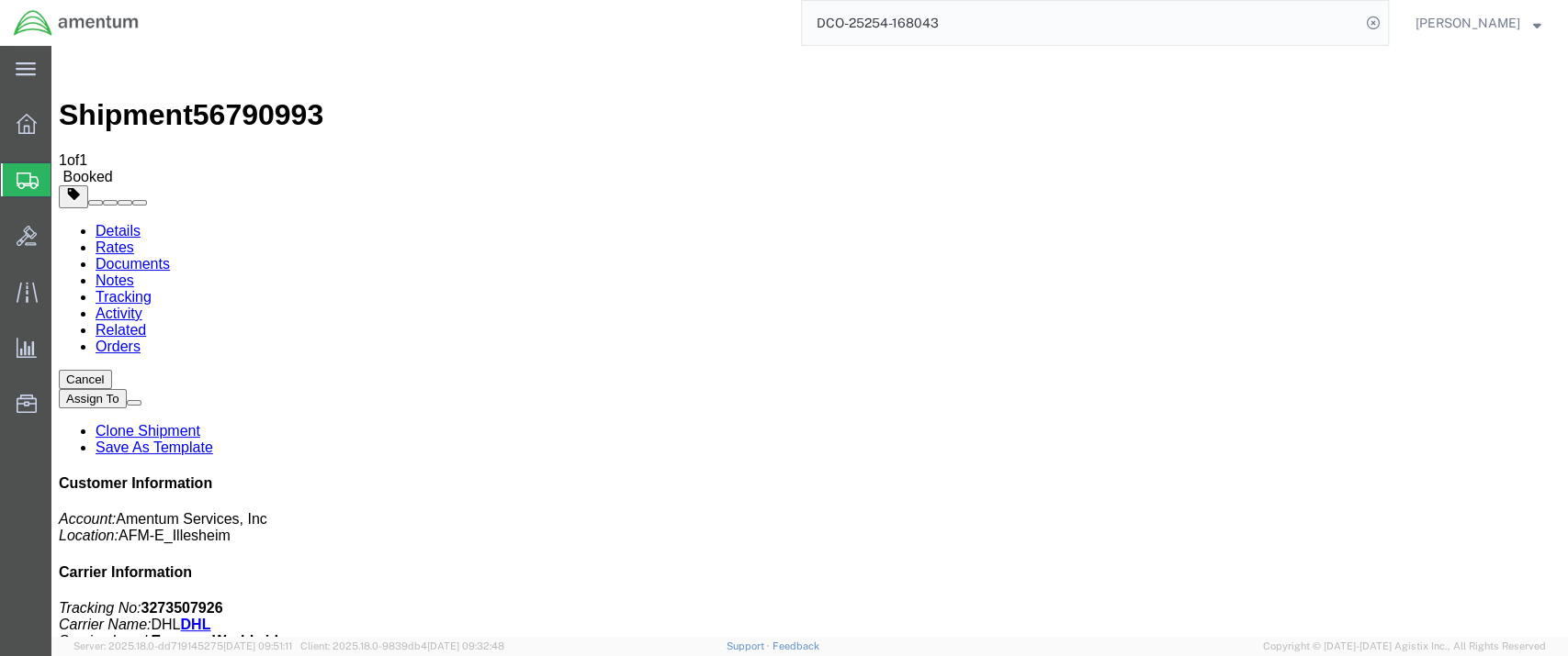
click p "Customer Ref: DCO-25254-168043 Booking Number: DCO-25254-168043 Project Number:…"
click b "ILL-25254-0236"
drag, startPoint x: 1003, startPoint y: 280, endPoint x: 1091, endPoint y: 277, distance: 88.1
click b "ILL-25254-0236"
copy b "ILL-25254-0236"
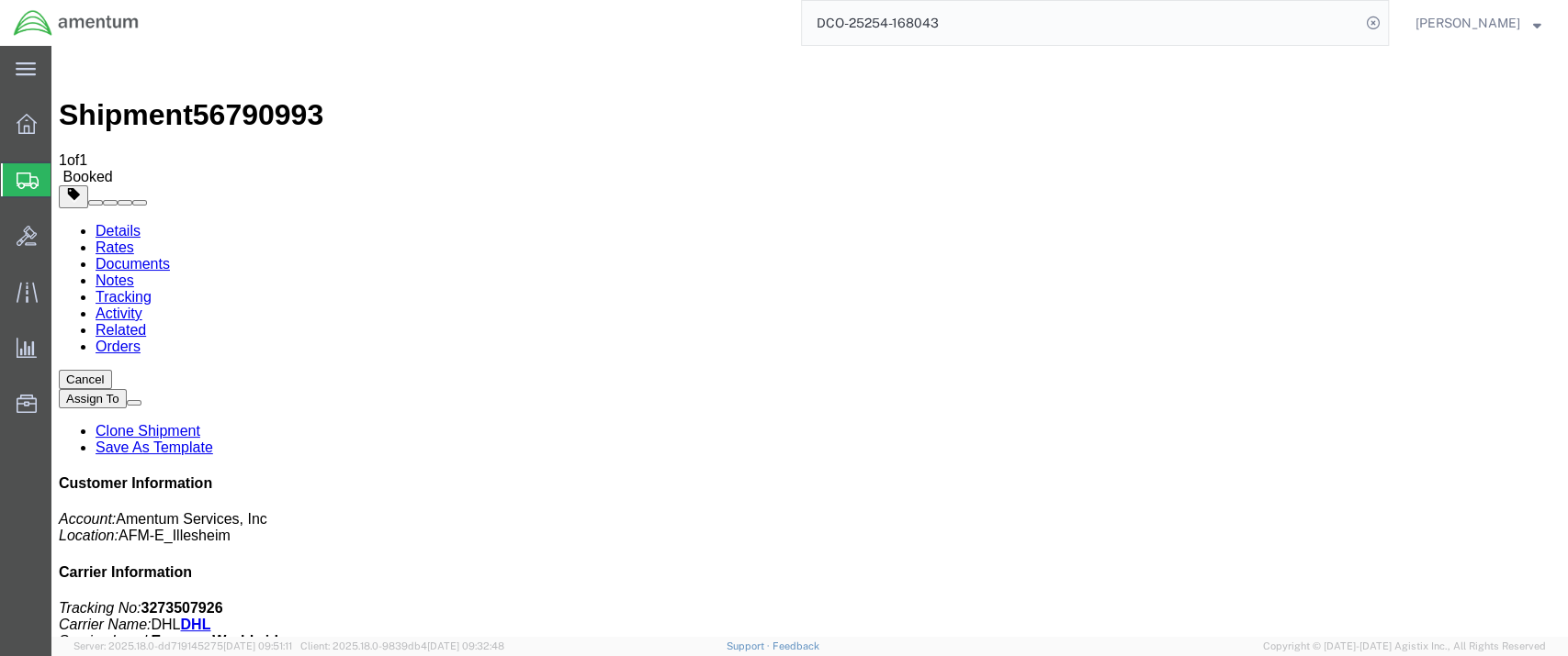
click link "Rates"
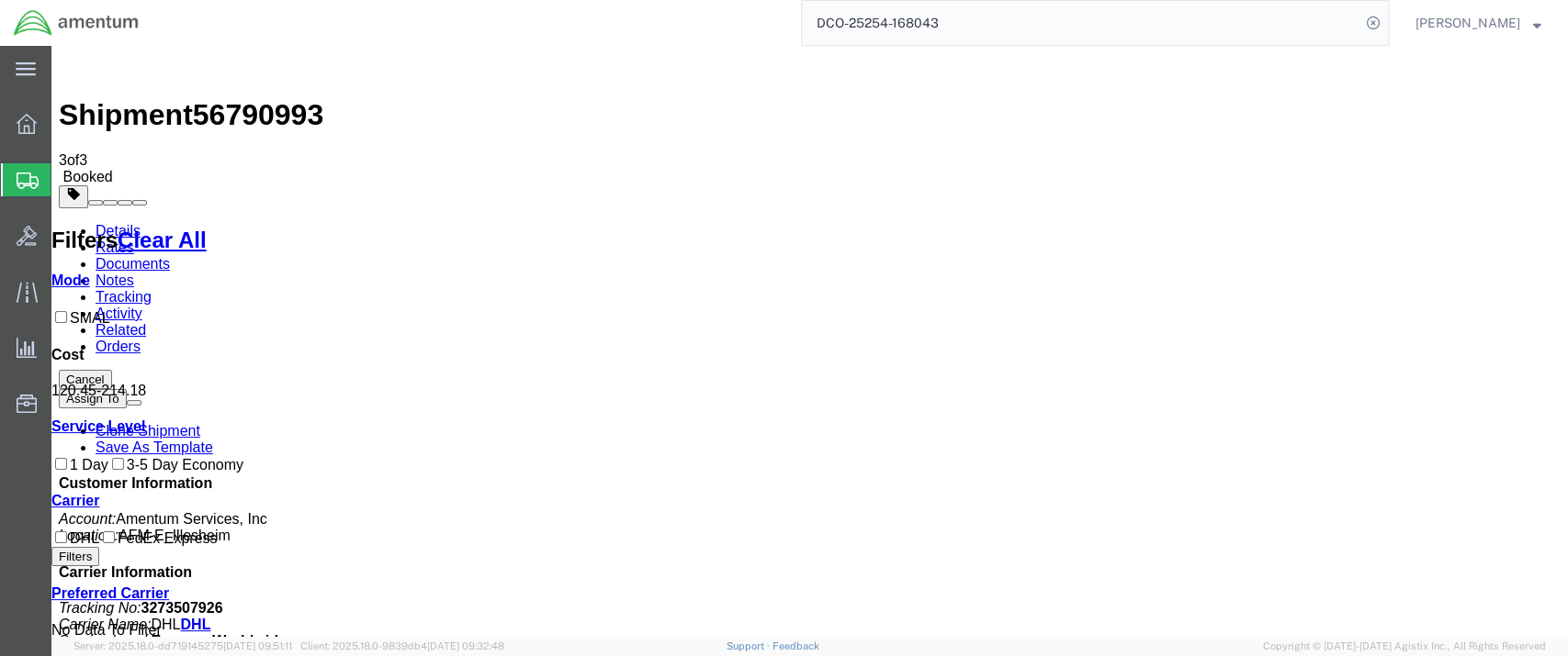
click at [113, 223] on link "Details" at bounding box center [118, 230] width 45 height 16
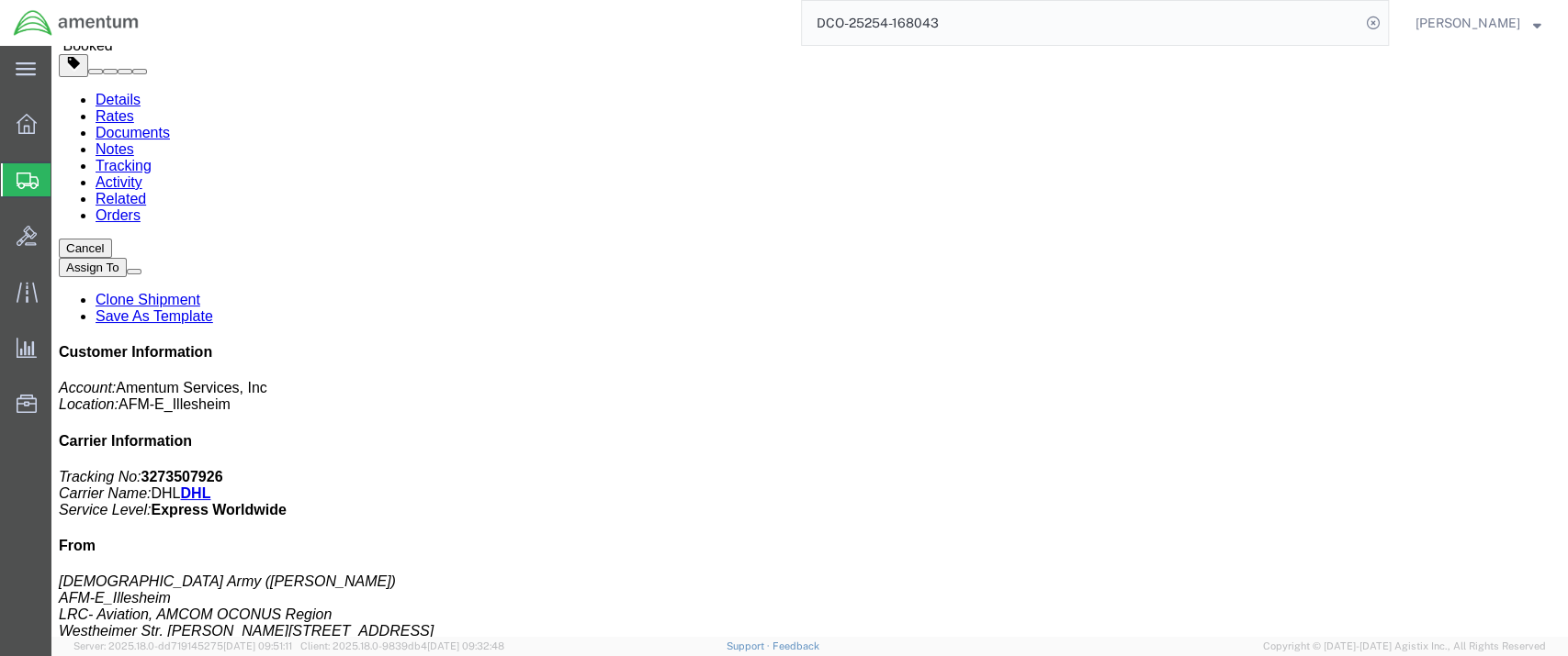
scroll to position [305, 0]
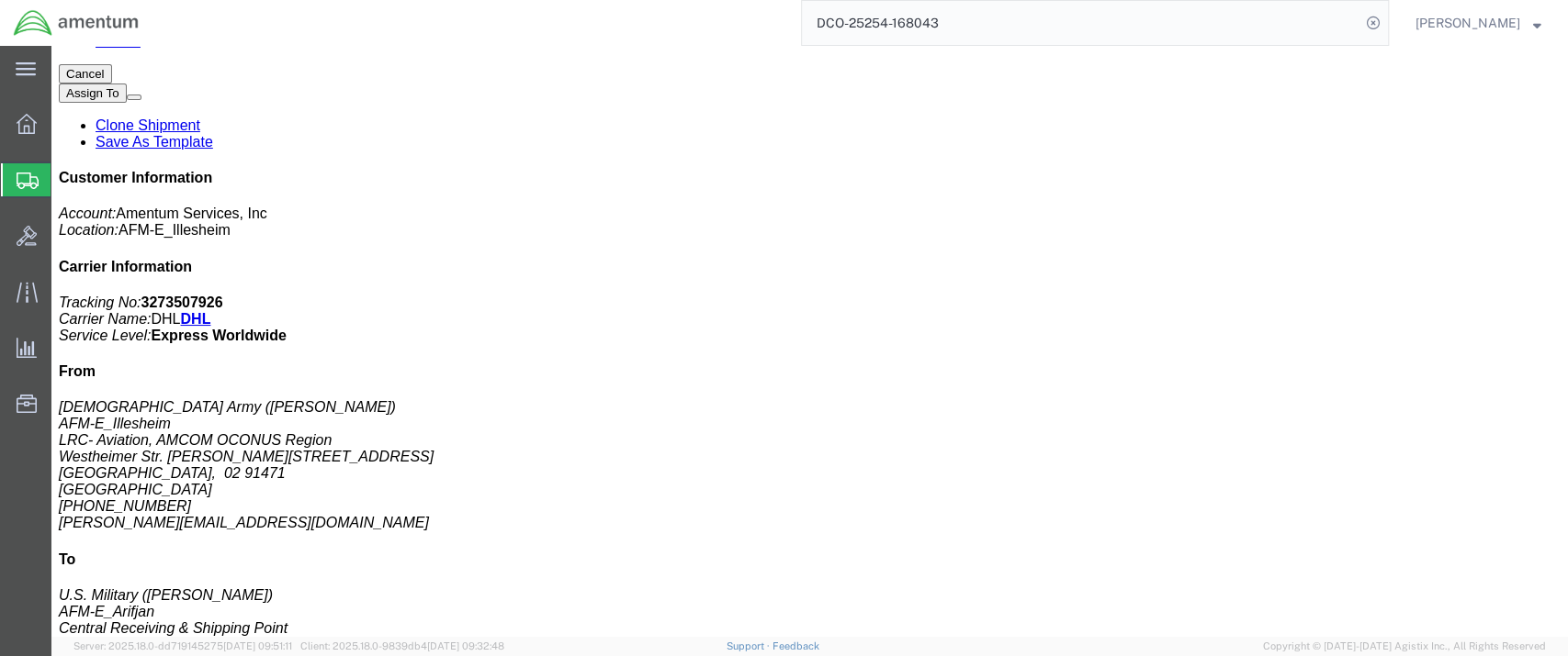
click h3 "COMPUTER, LAPTOP"
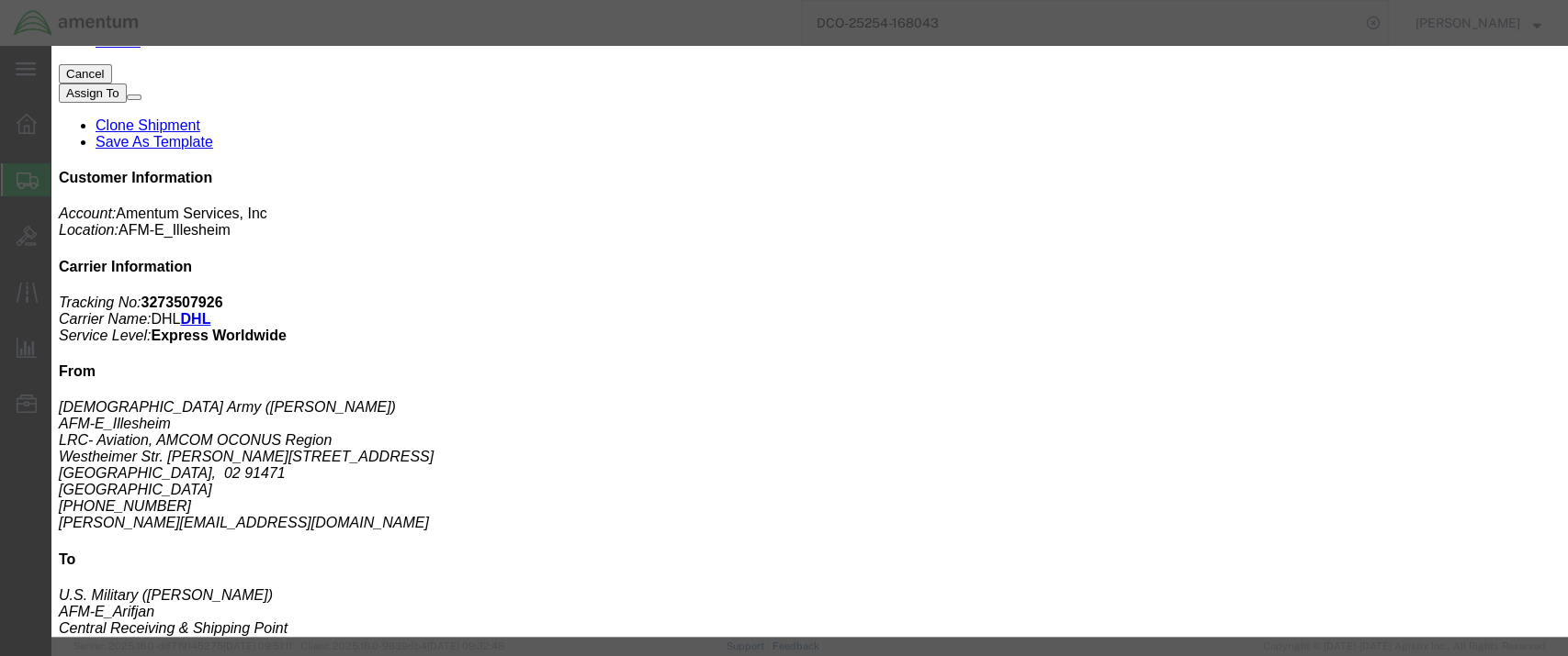
click icon "button"
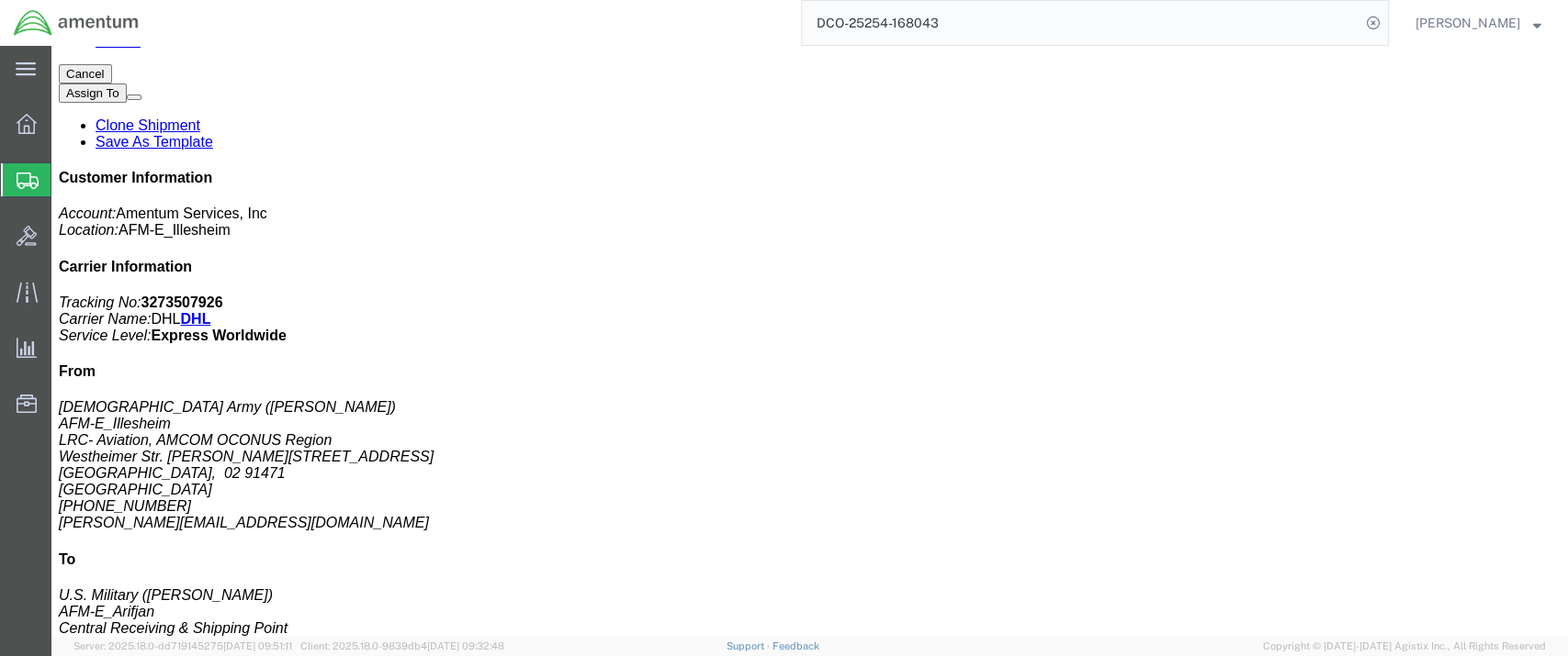
click link "Documents"
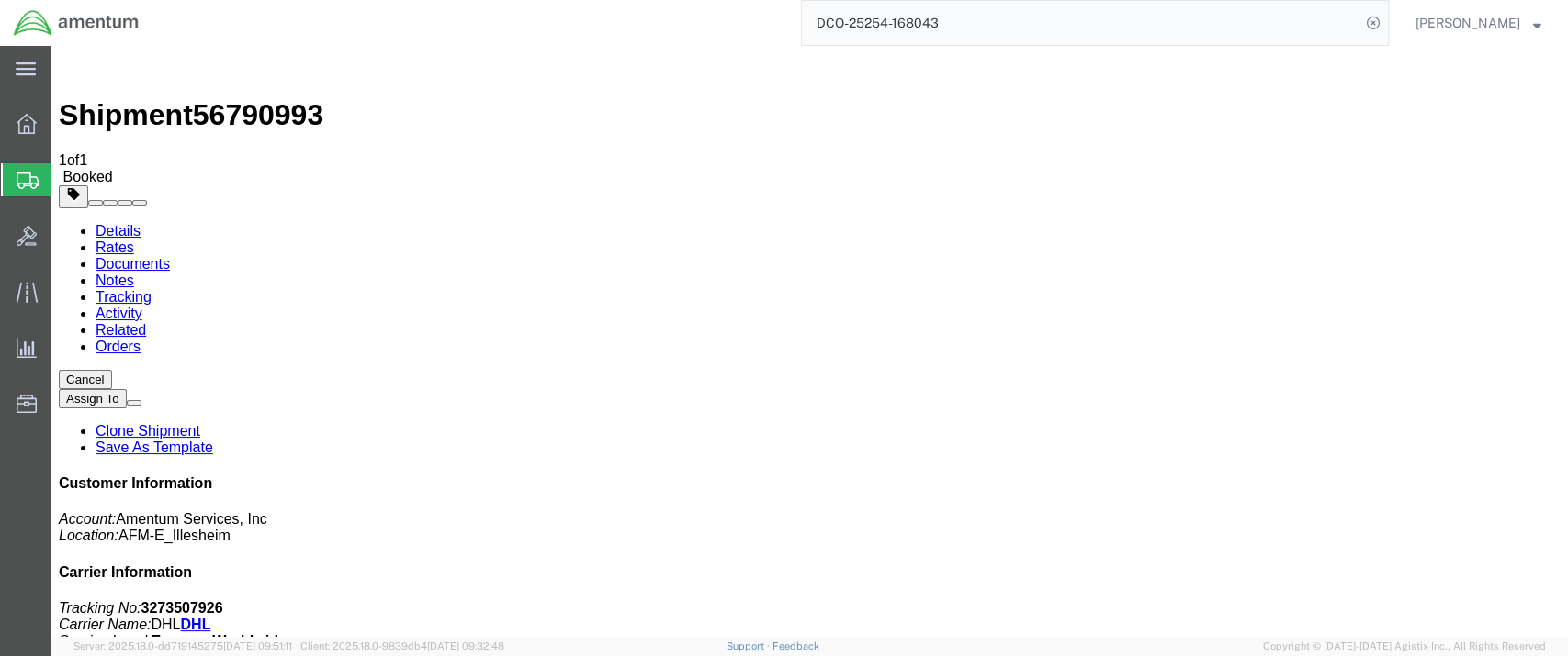
click at [125, 223] on link "Details" at bounding box center [118, 230] width 45 height 16
click link "Documents"
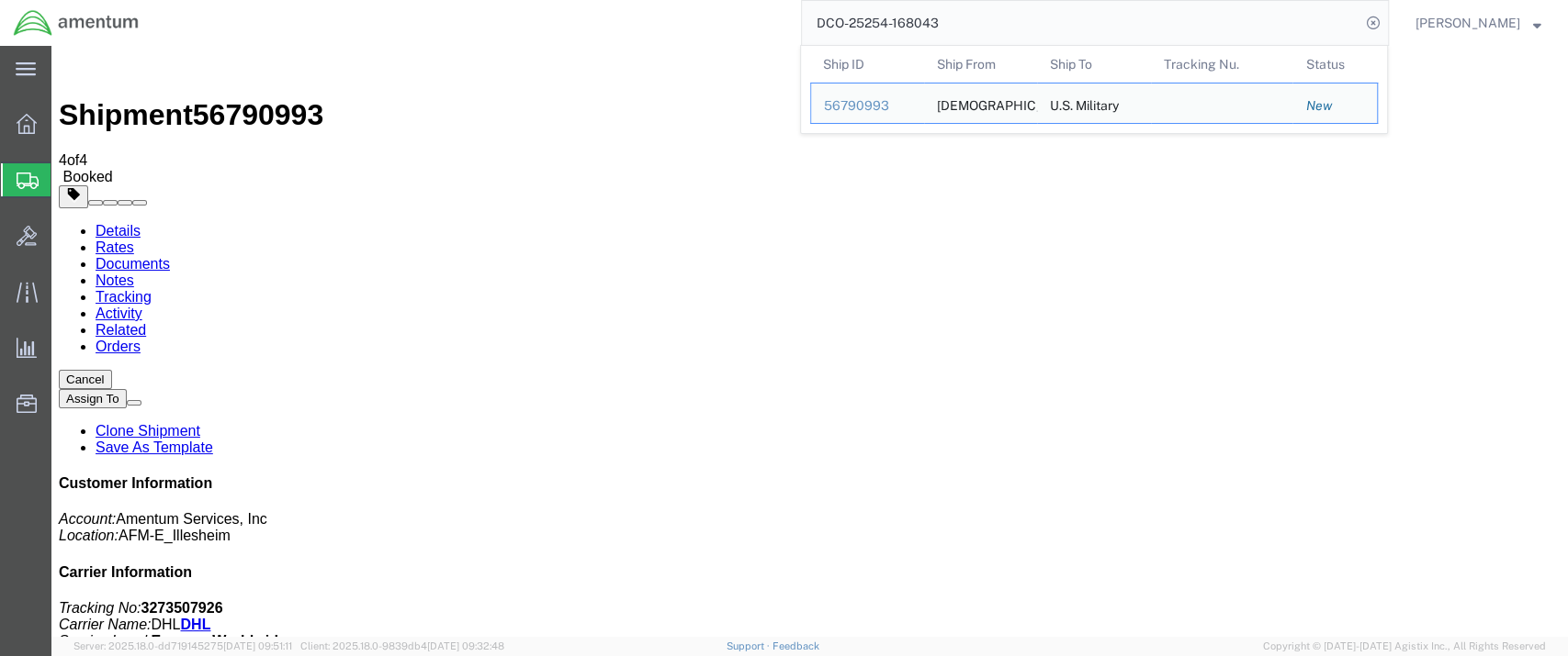
click at [840, 19] on input "DCO-25254-168043" at bounding box center [1082, 22] width 559 height 44
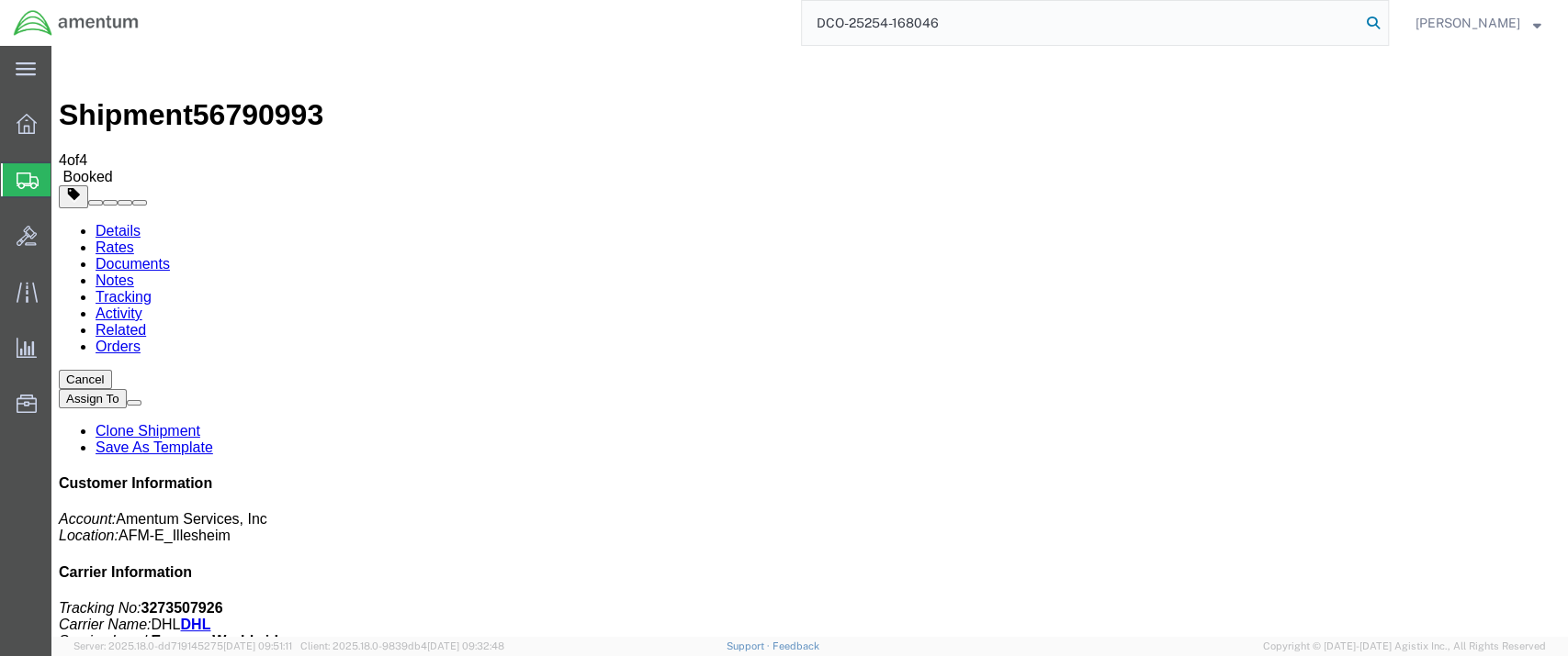
type input "DCO-25254-168046"
click at [1386, 23] on icon at bounding box center [1373, 23] width 26 height 26
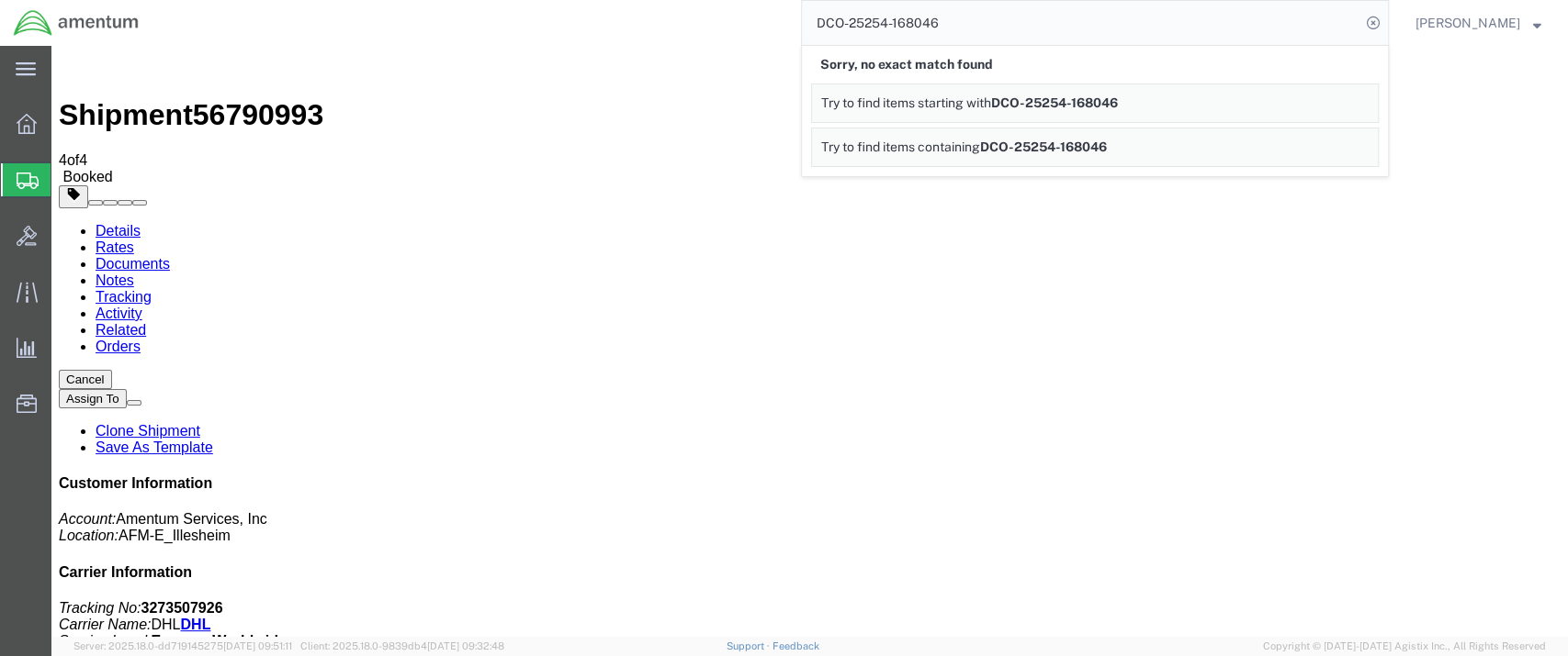
click at [0, 0] on span "Shipment Manager" at bounding box center [0, 0] width 0 height 0
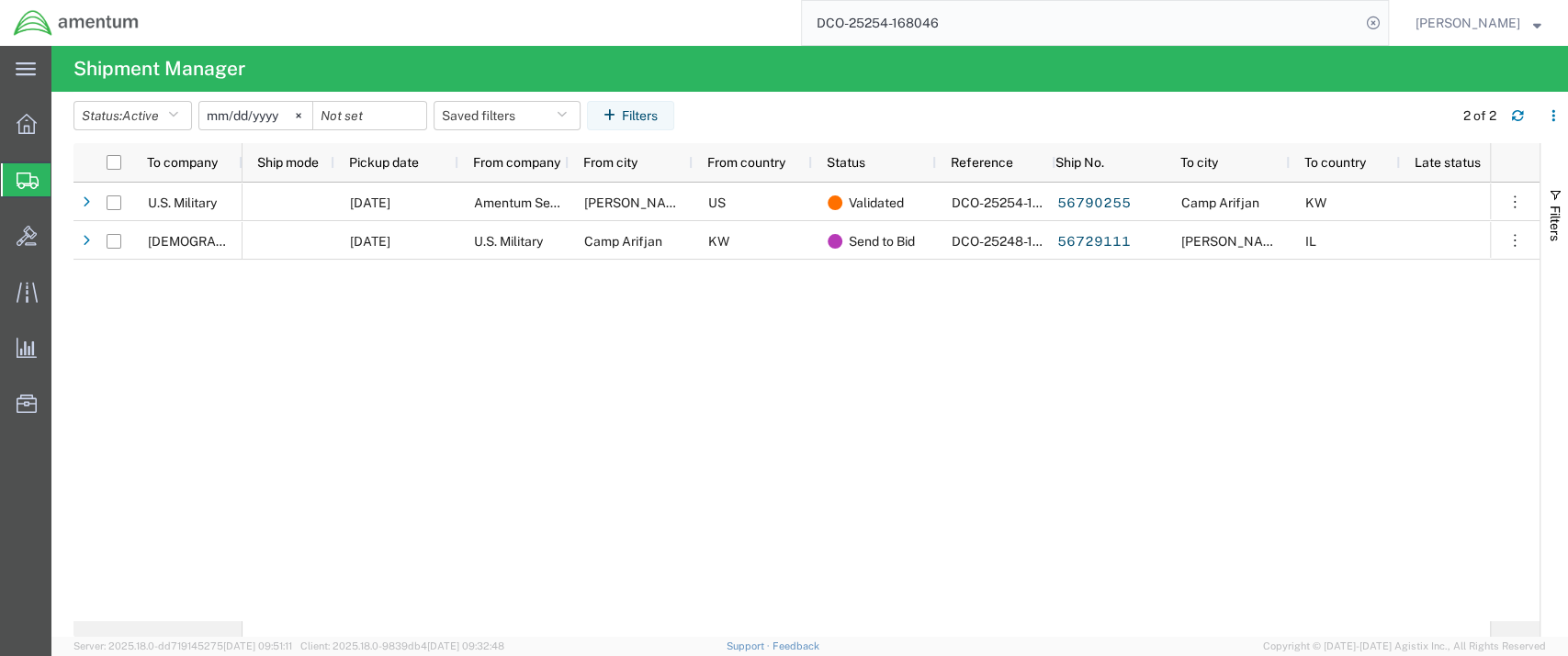
drag, startPoint x: 963, startPoint y: 25, endPoint x: 810, endPoint y: 20, distance: 153.1
click at [810, 20] on div "DCO-25254-168046" at bounding box center [771, 22] width 1237 height 45
click at [1386, 25] on icon at bounding box center [1373, 23] width 26 height 26
drag, startPoint x: 1394, startPoint y: 24, endPoint x: 1363, endPoint y: 28, distance: 31.3
click at [1386, 22] on icon at bounding box center [1373, 23] width 26 height 26
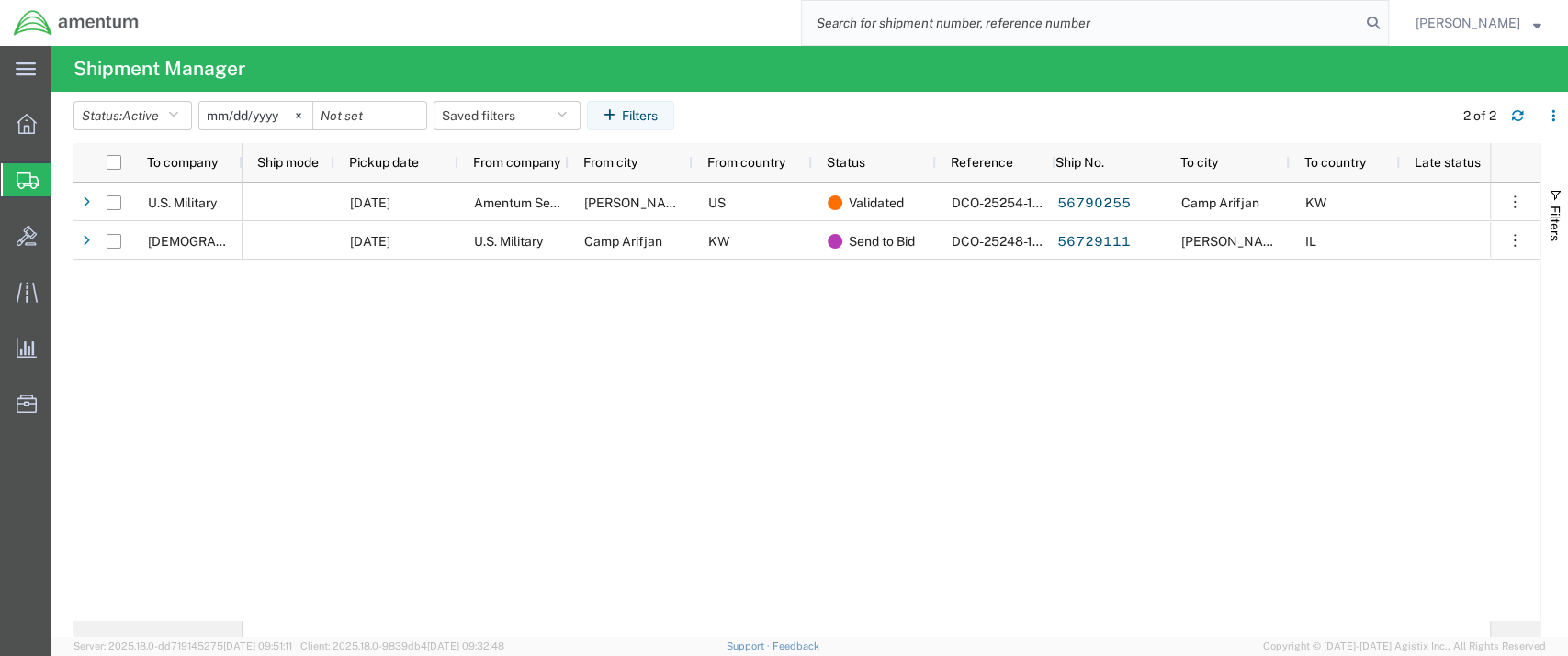
click at [916, 14] on input "search" at bounding box center [1082, 22] width 559 height 44
paste input "DCO-25254-168046"
type input "DCO-25254-168046"
click at [1386, 23] on icon at bounding box center [1373, 23] width 26 height 26
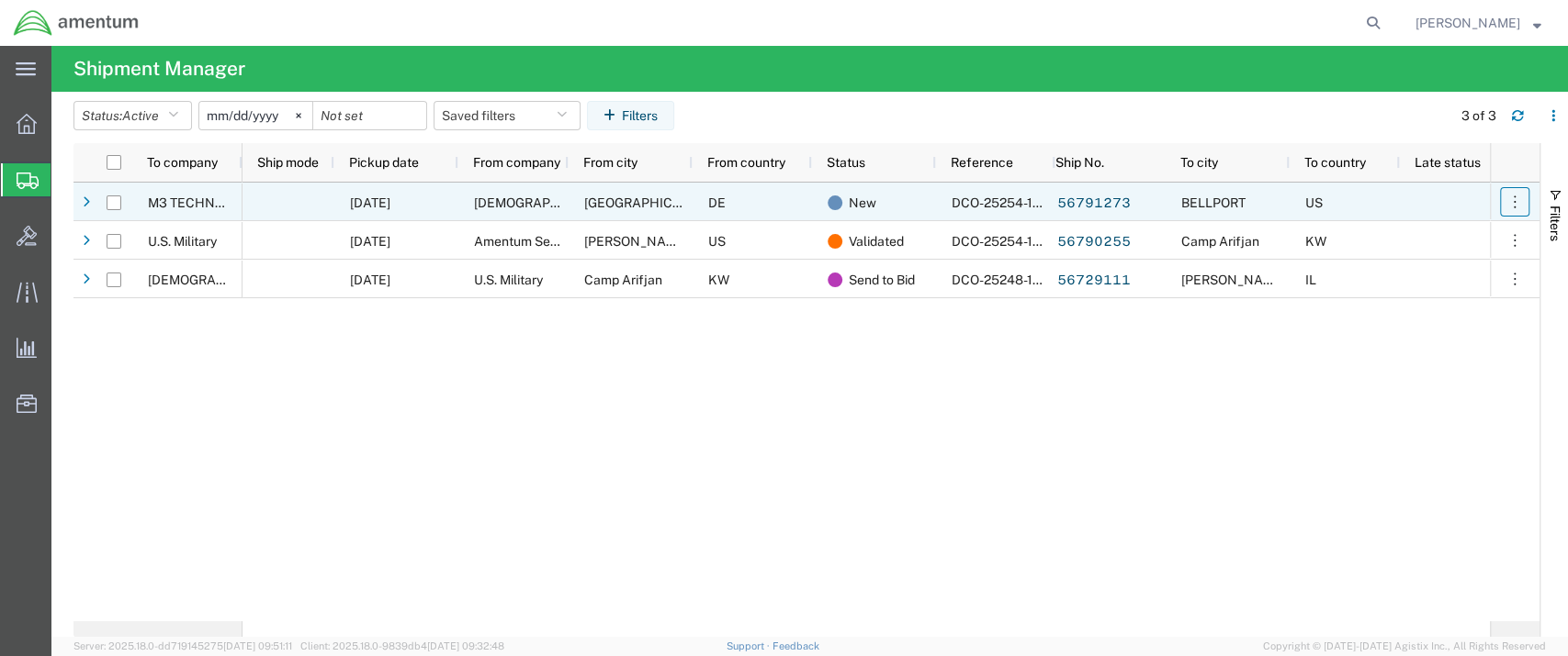
click at [1512, 203] on icon "button" at bounding box center [1515, 202] width 19 height 19
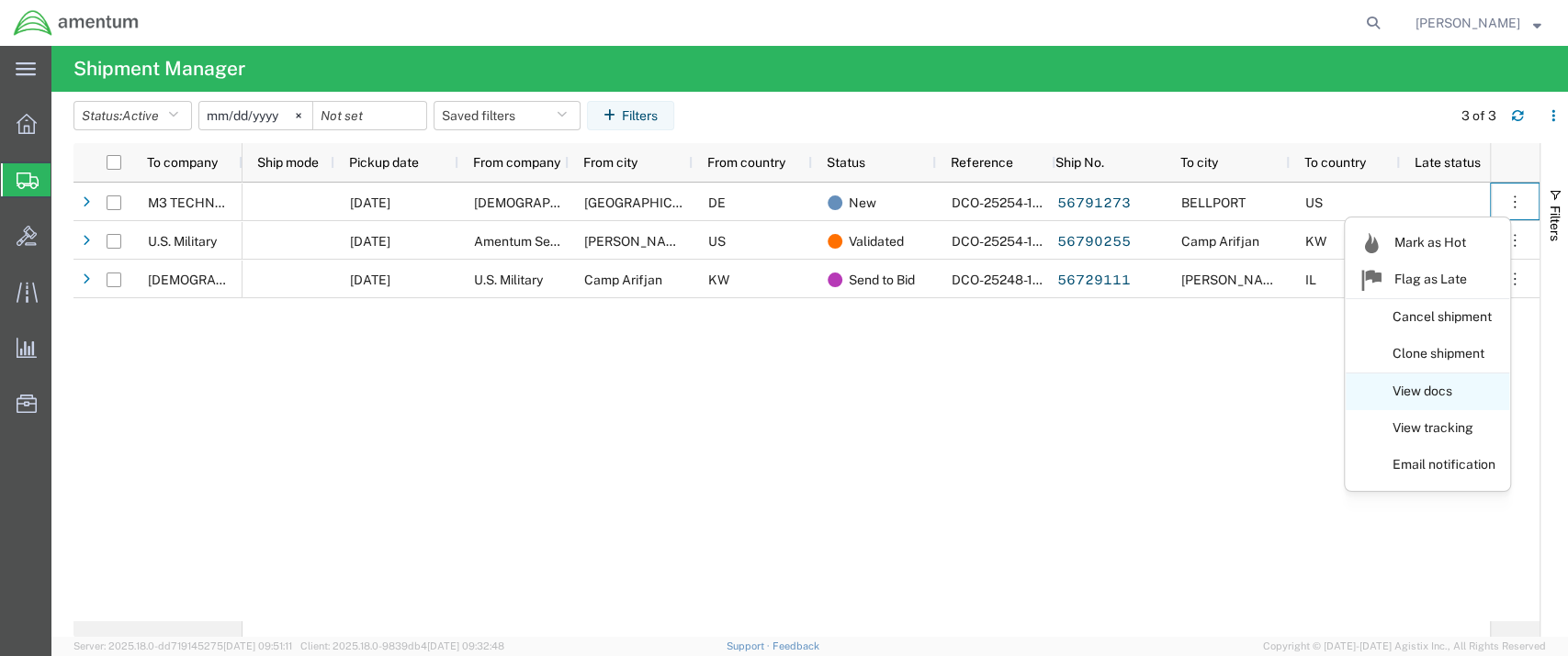
click at [1433, 392] on link "View docs" at bounding box center [1428, 392] width 163 height 33
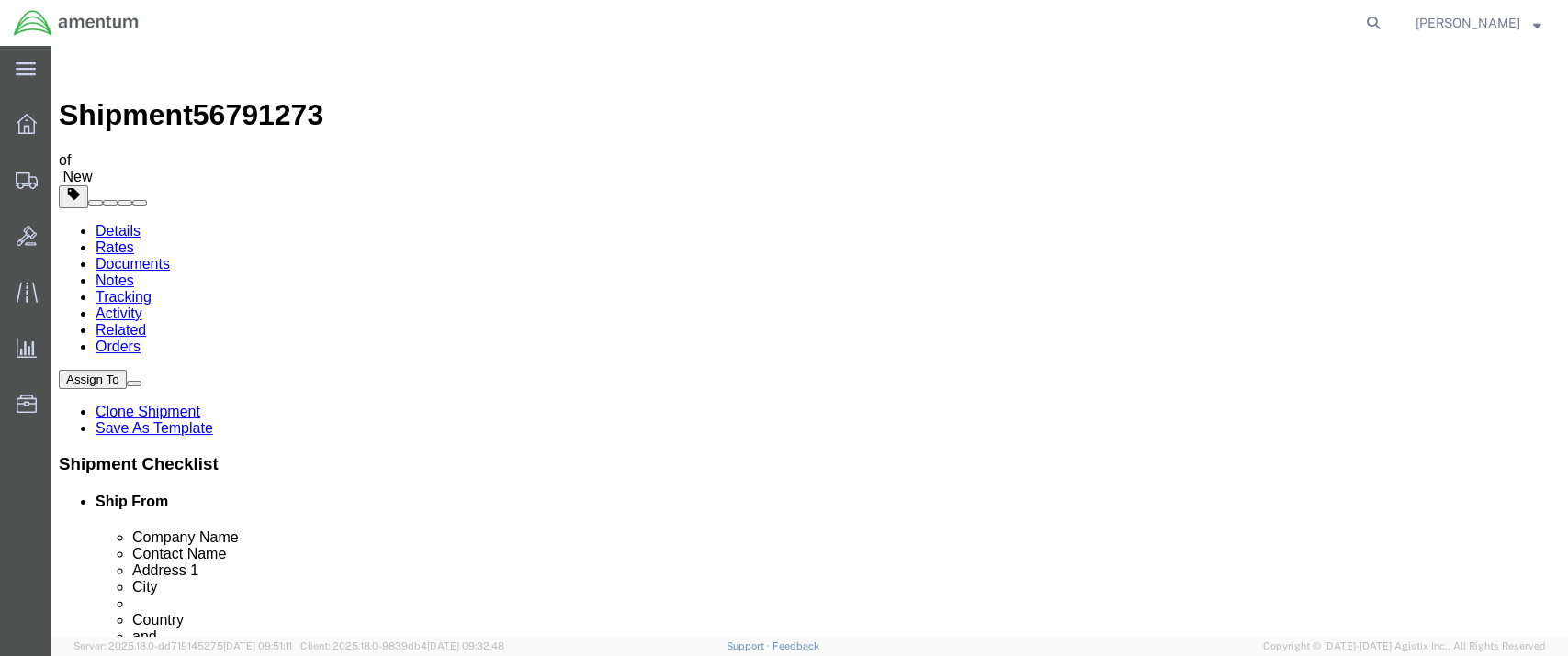
click at [118, 223] on link "Details" at bounding box center [118, 230] width 45 height 16
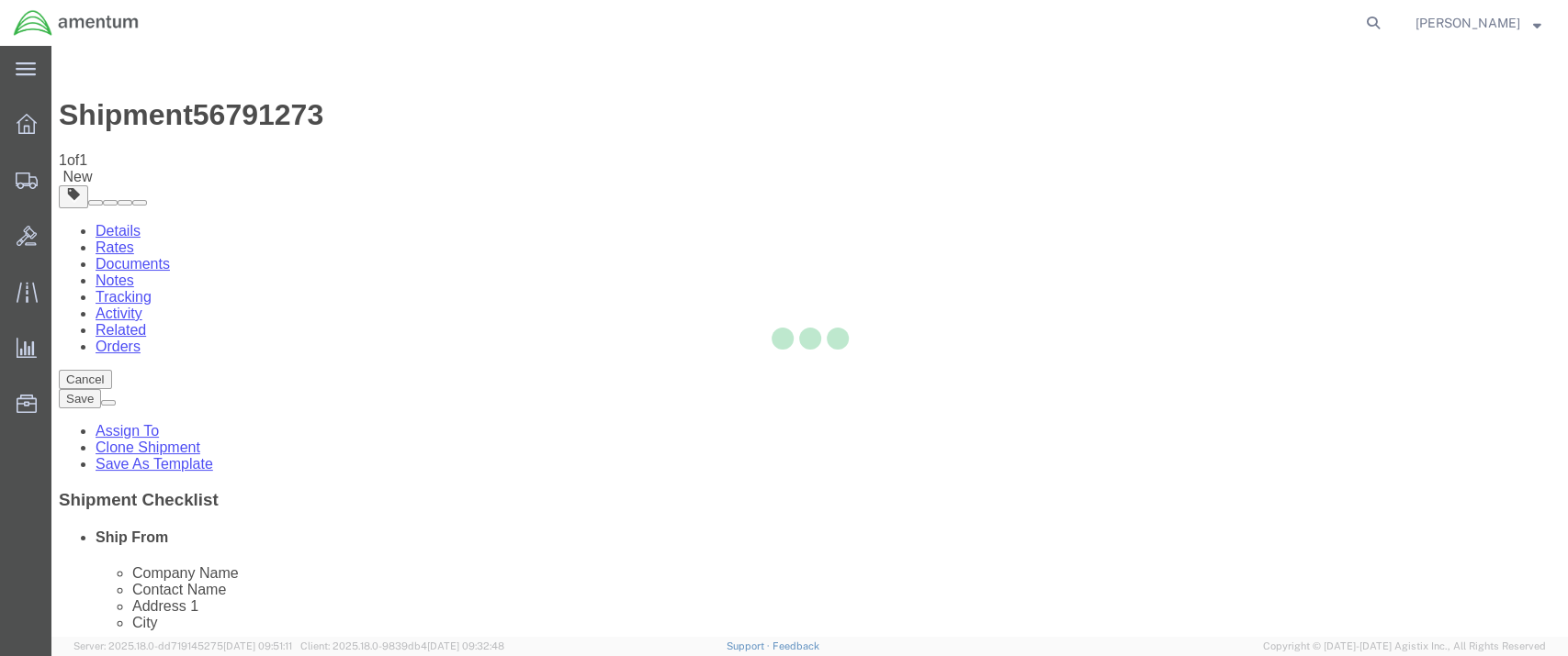
select select "42637"
select select
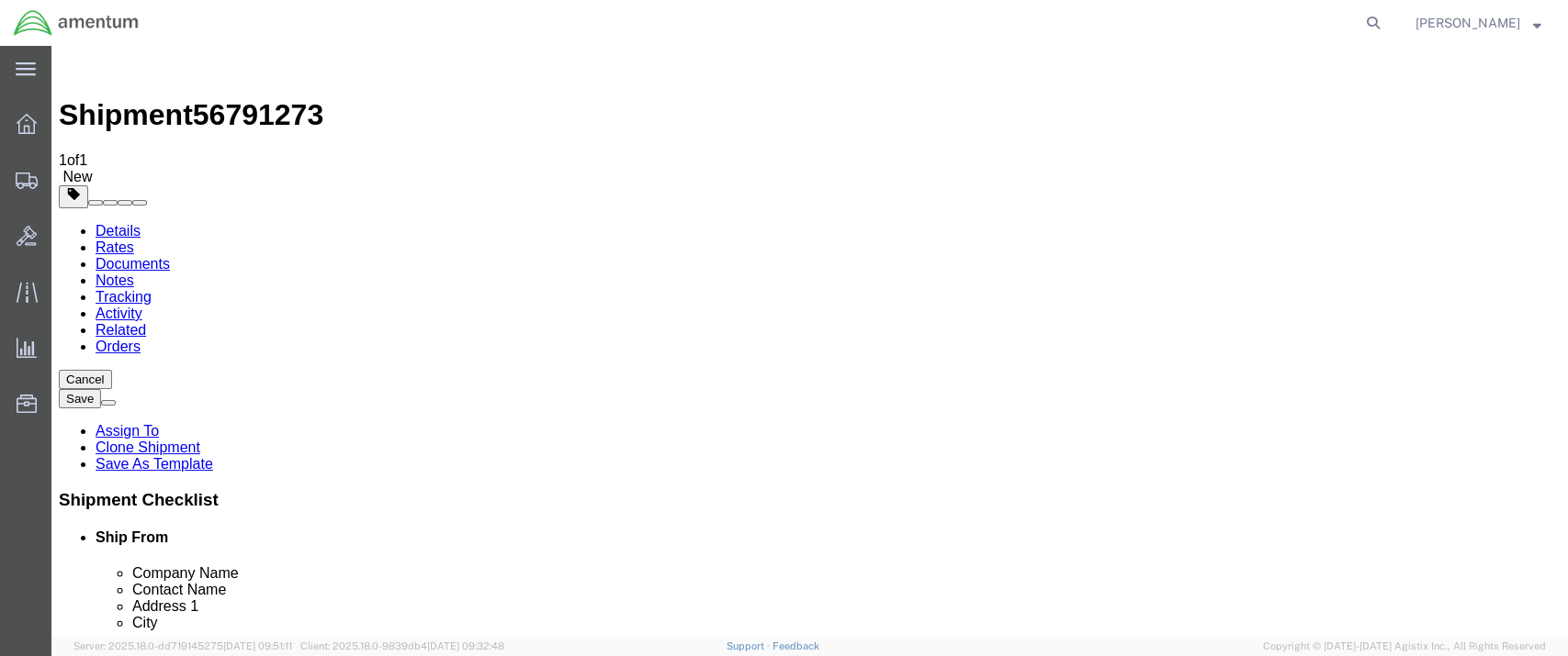
click input ","
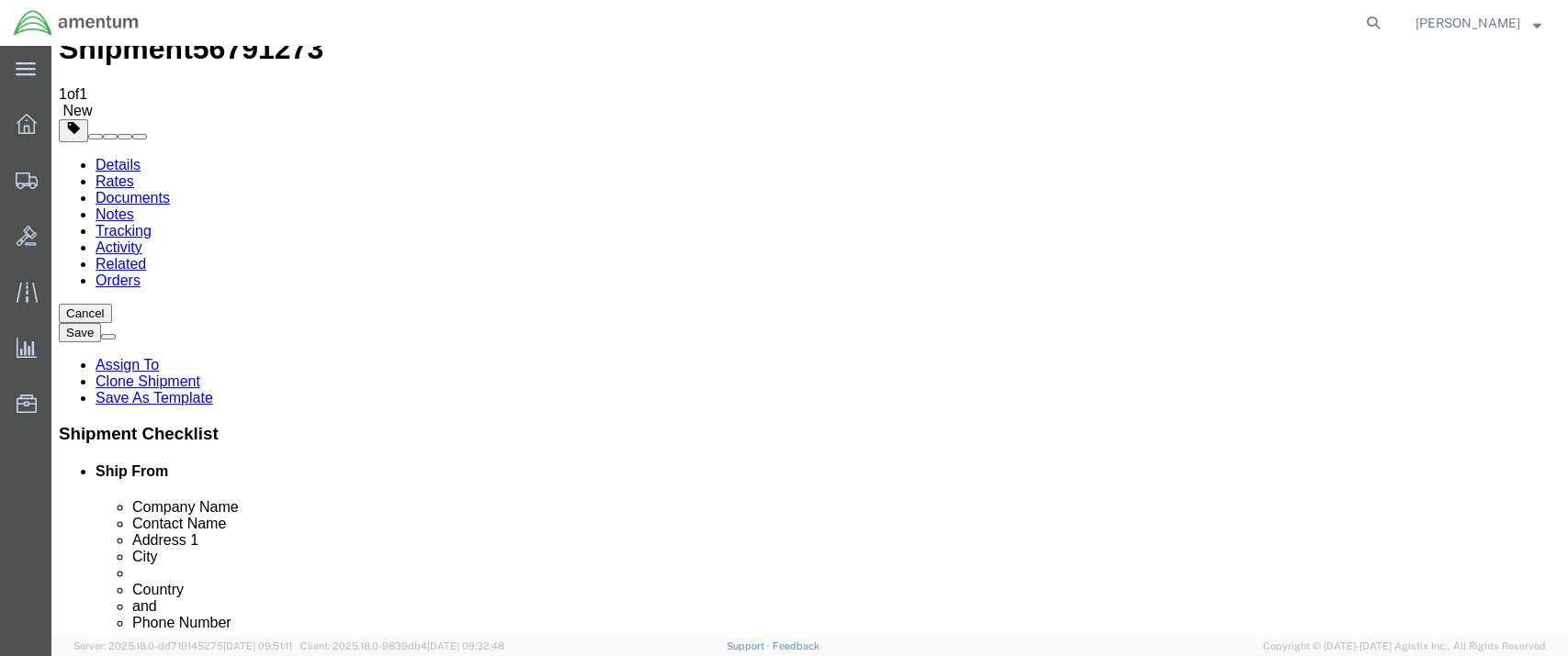
scroll to position [102, 0]
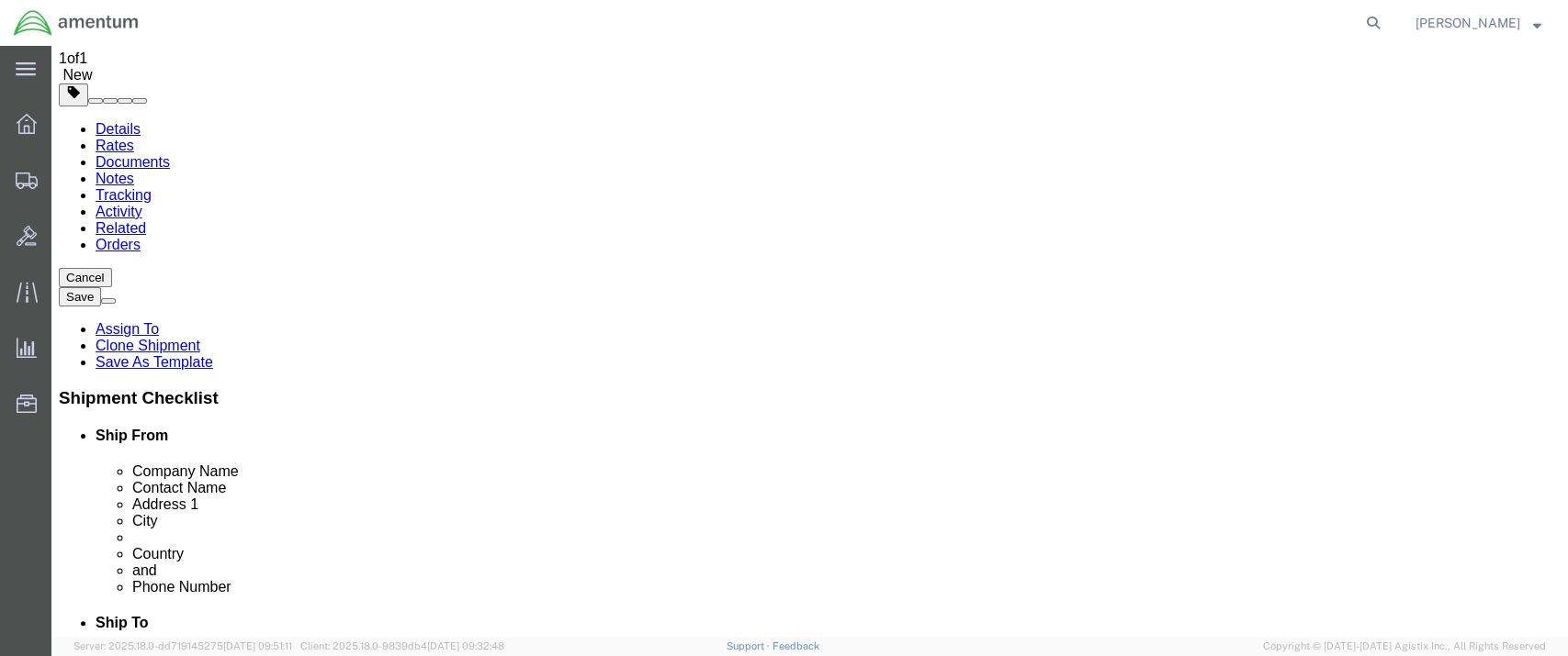
select select
select select "02"
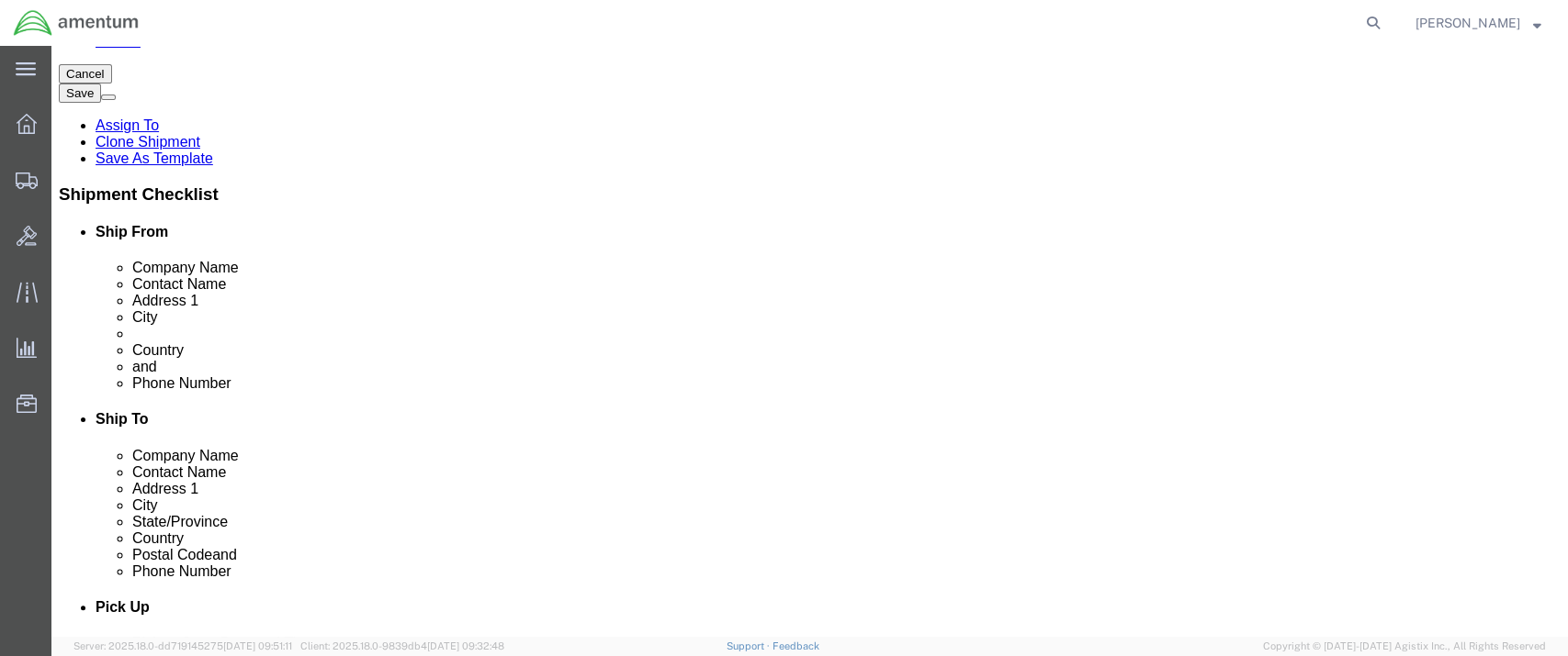
scroll to position [204, 0]
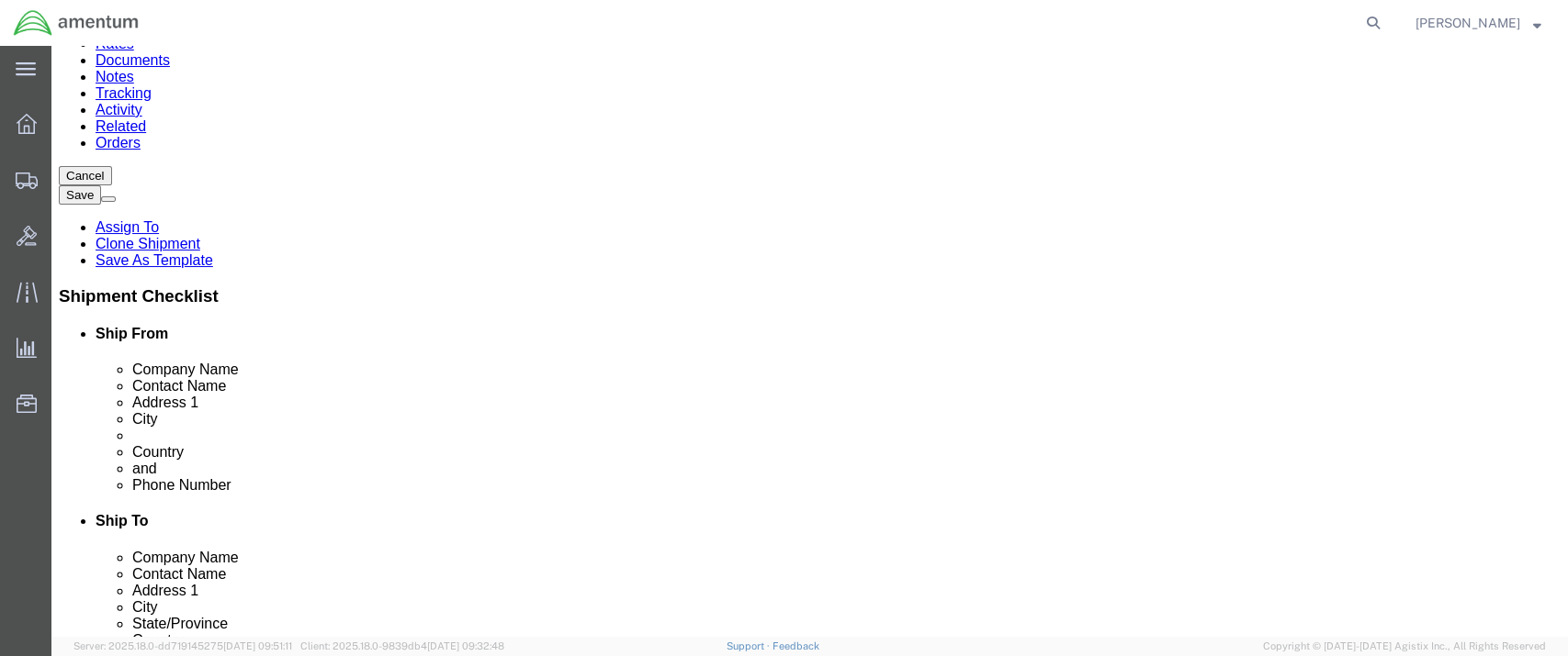
click input "text"
paste input "[PERSON_NAME][EMAIL_ADDRESS][DOMAIN_NAME]"
type input "[PERSON_NAME][EMAIL_ADDRESS][DOMAIN_NAME]"
click link "ADDITIONAL INFORMATION"
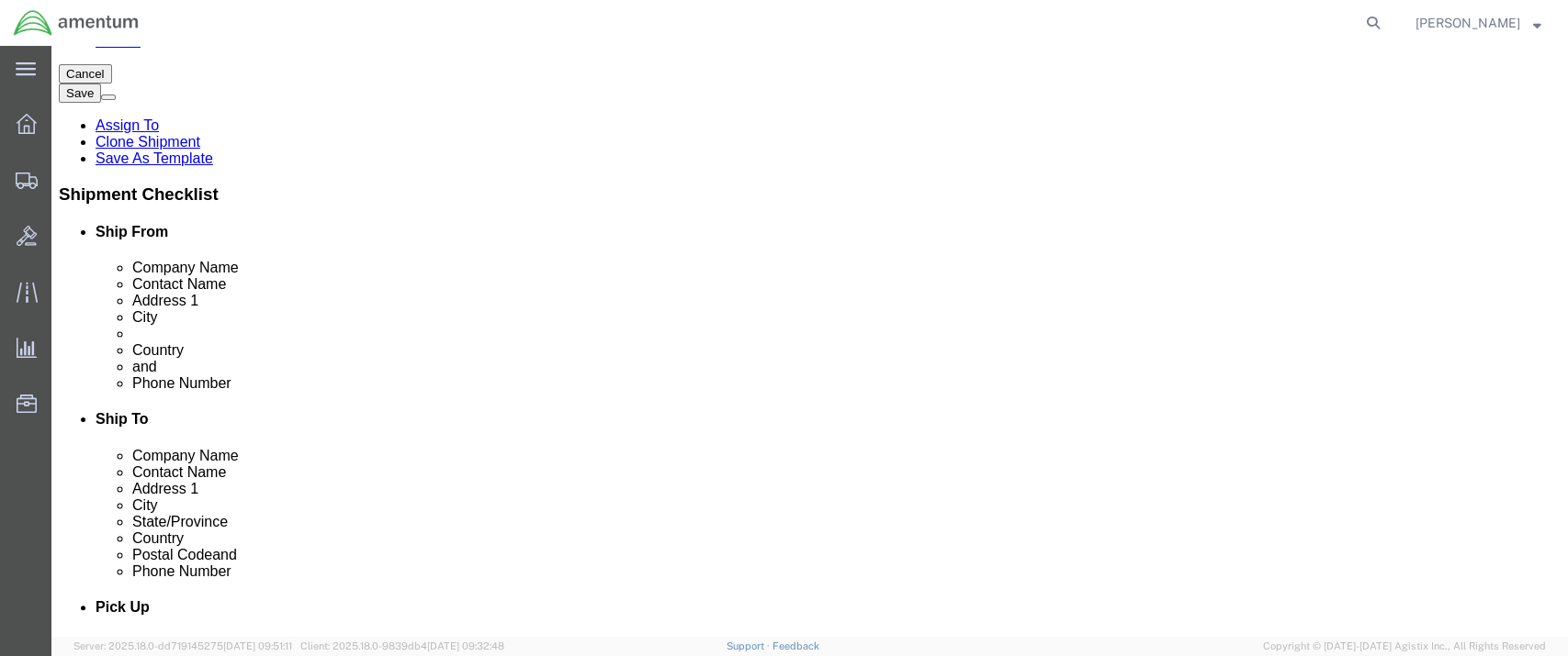
click input "checkbox"
checkbox input "false"
type input "m"
select select "MLTY"
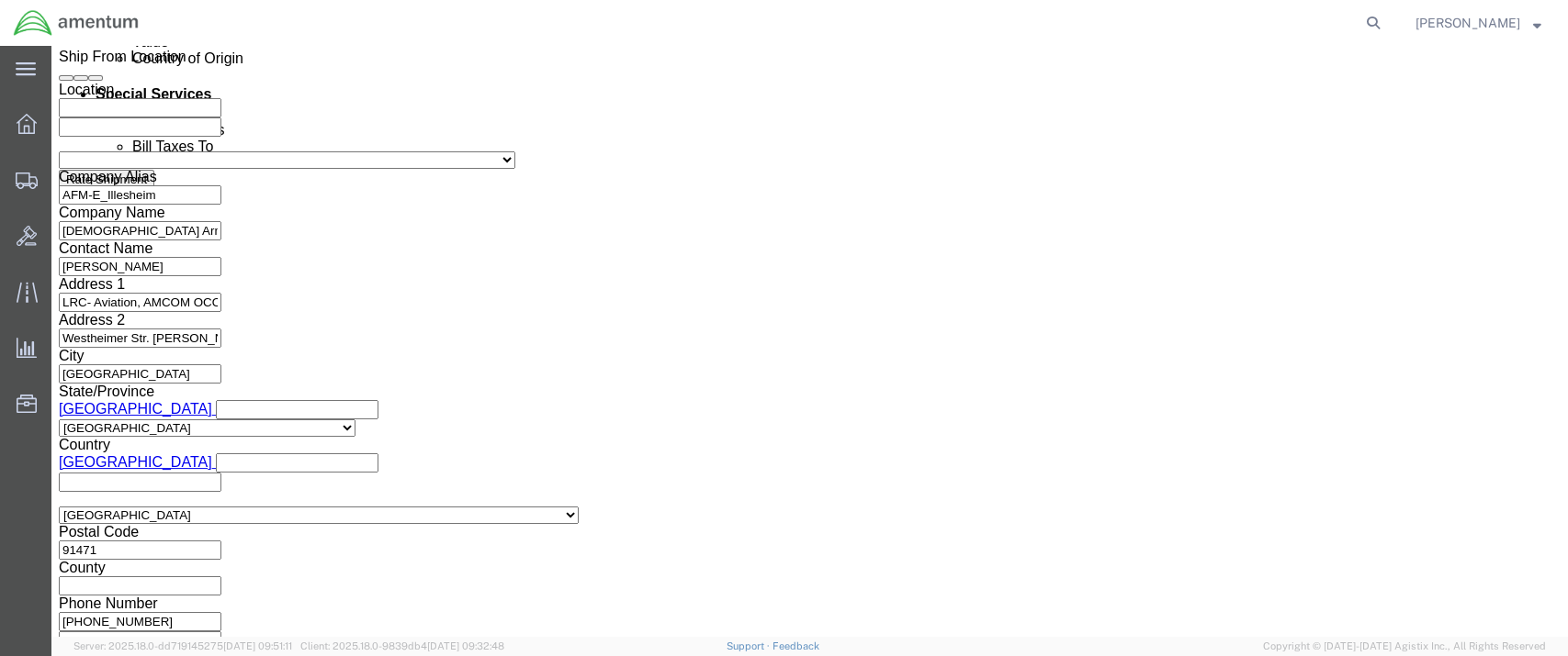
scroll to position [1213, 0]
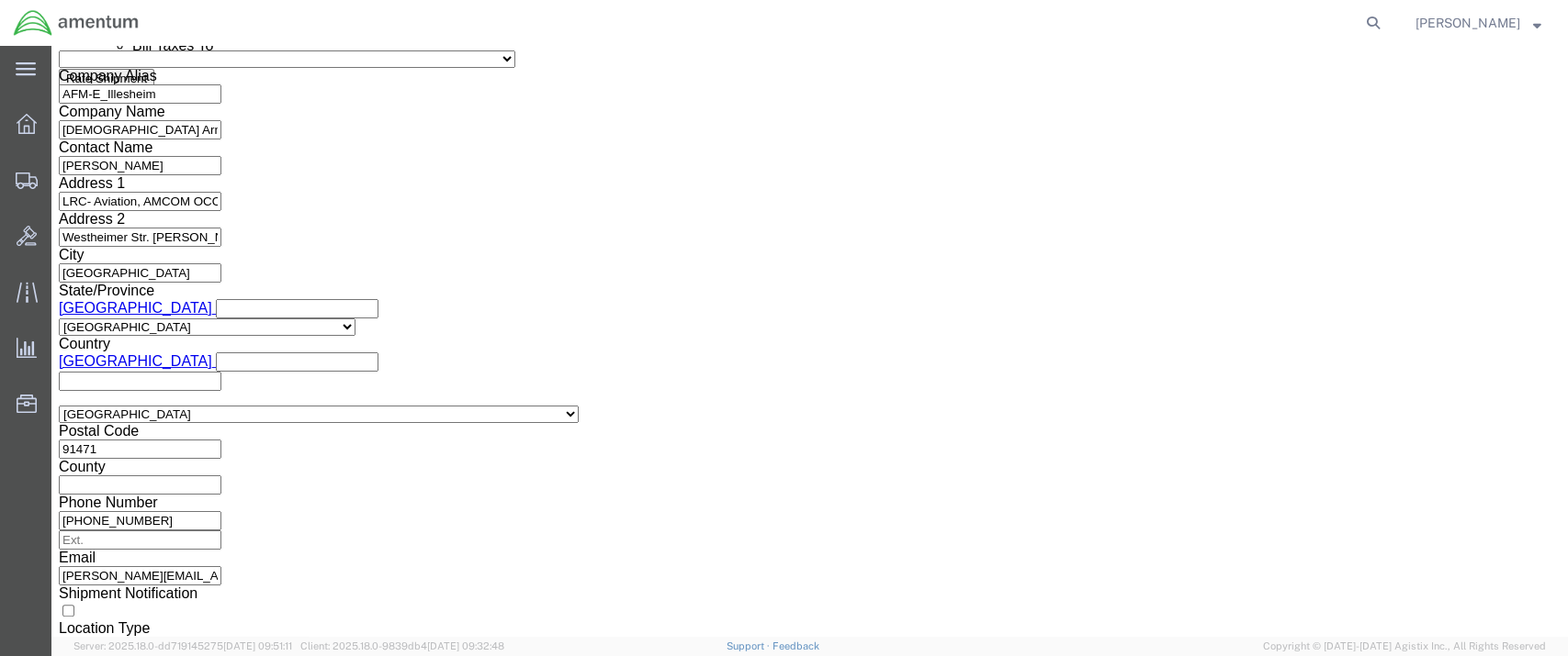
click button "Save"
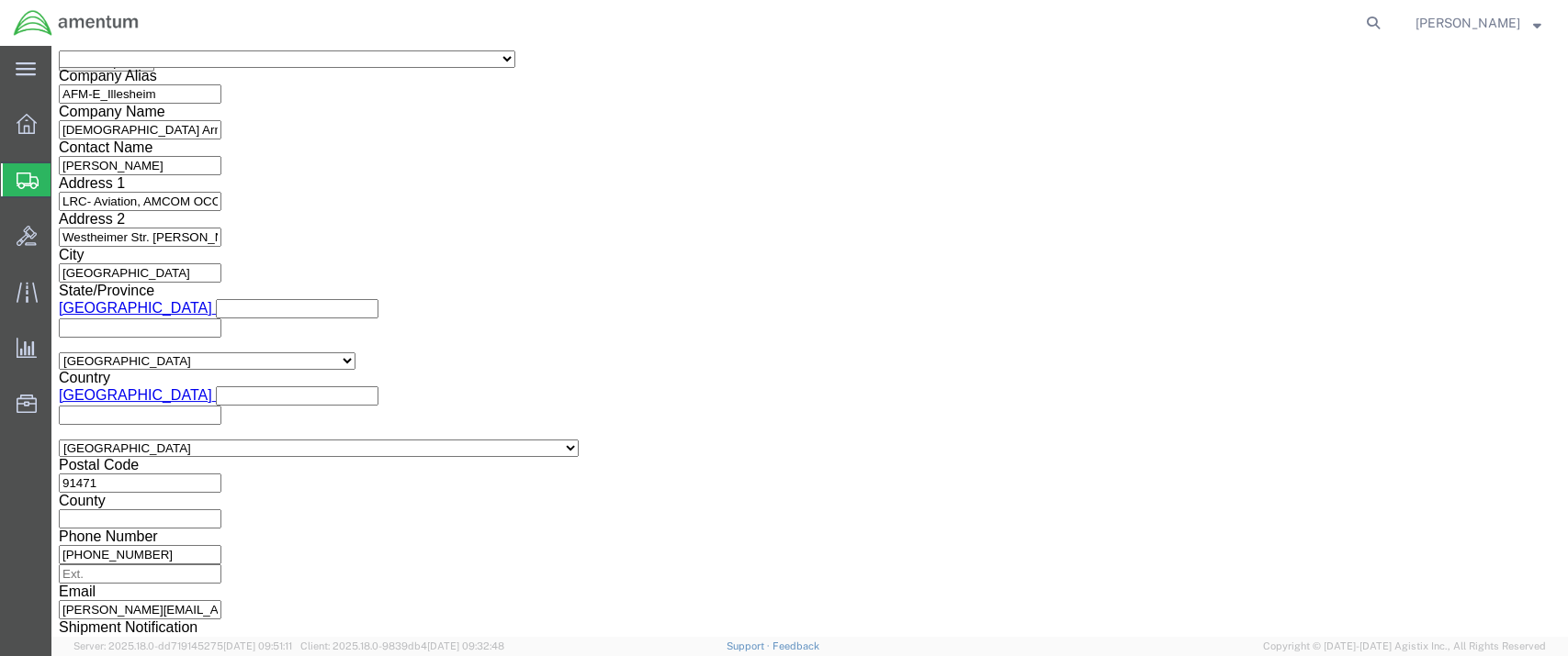
click icon
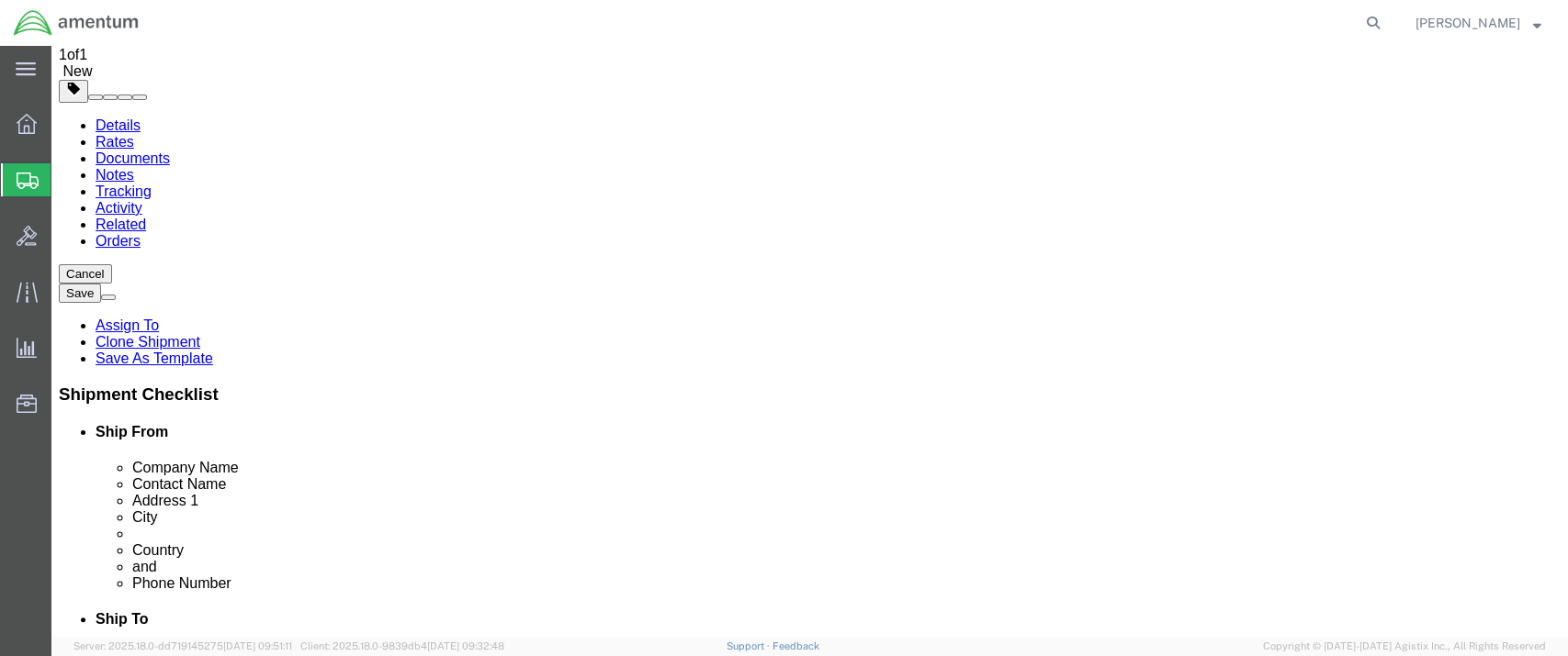
click dd "1.00 Each"
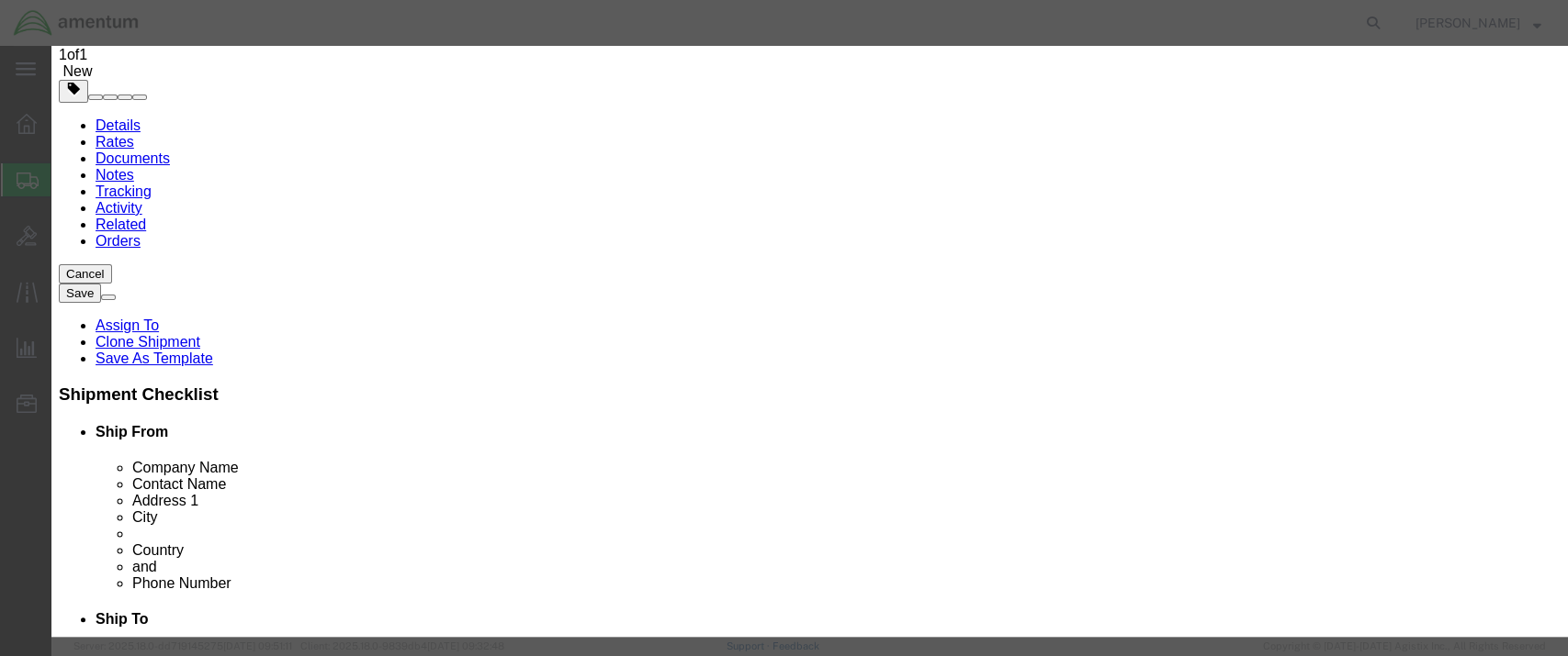
click input "text"
paste input "8038210402"
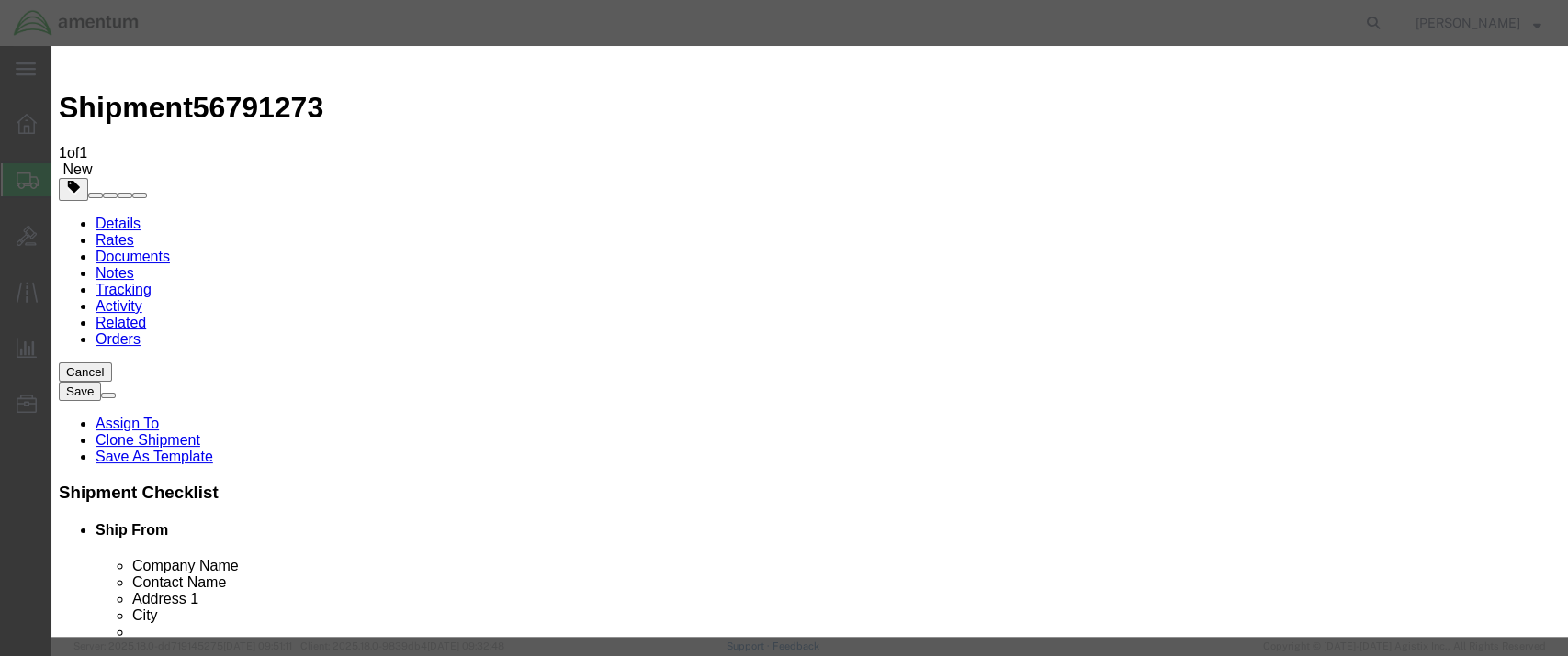
scroll to position [305, 0]
type input "8038210402"
click button "Save & Close"
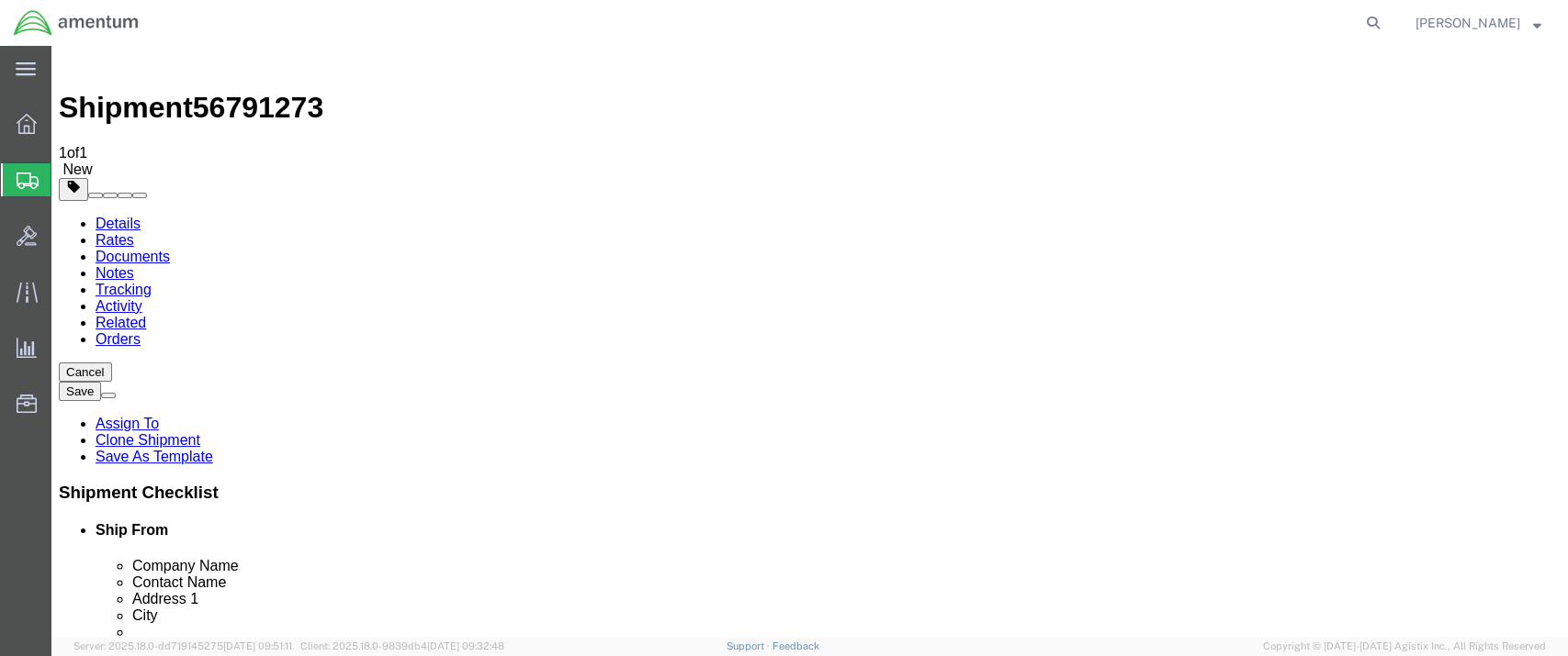
click icon
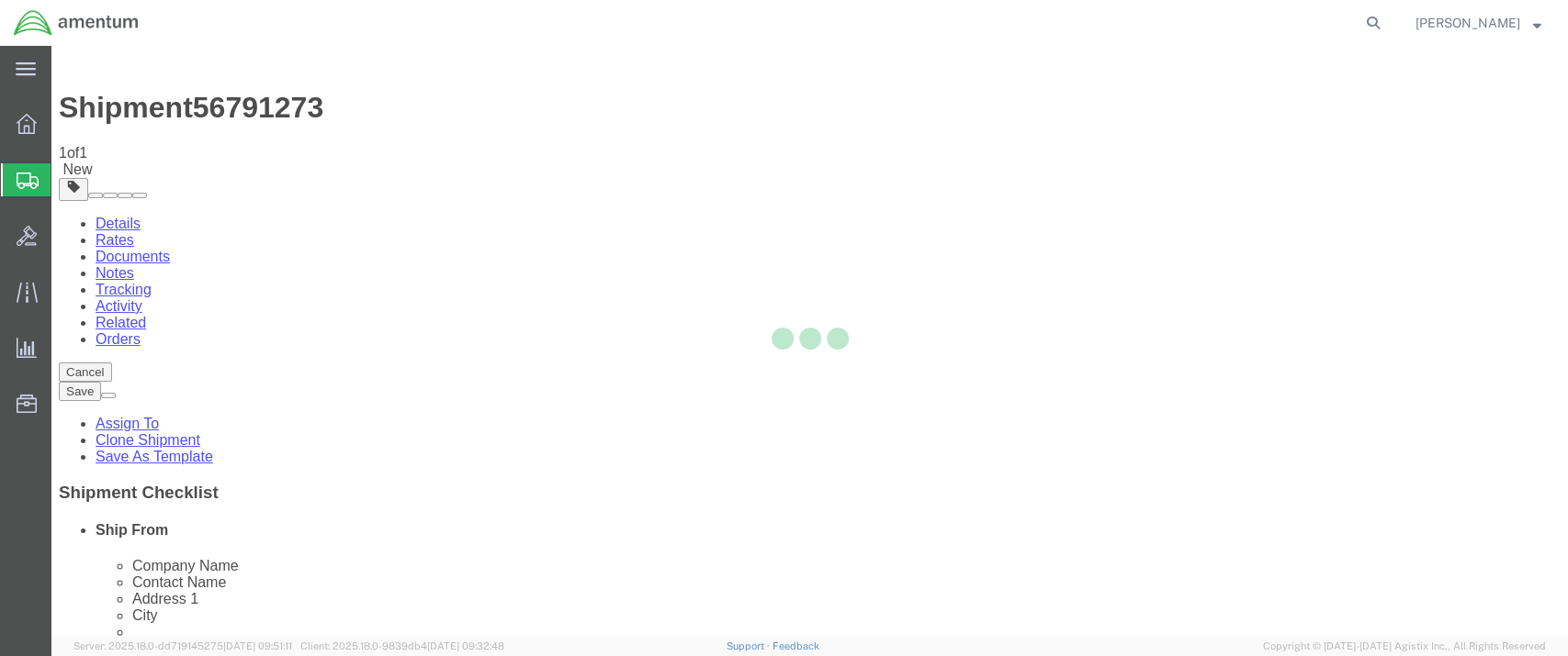
select select
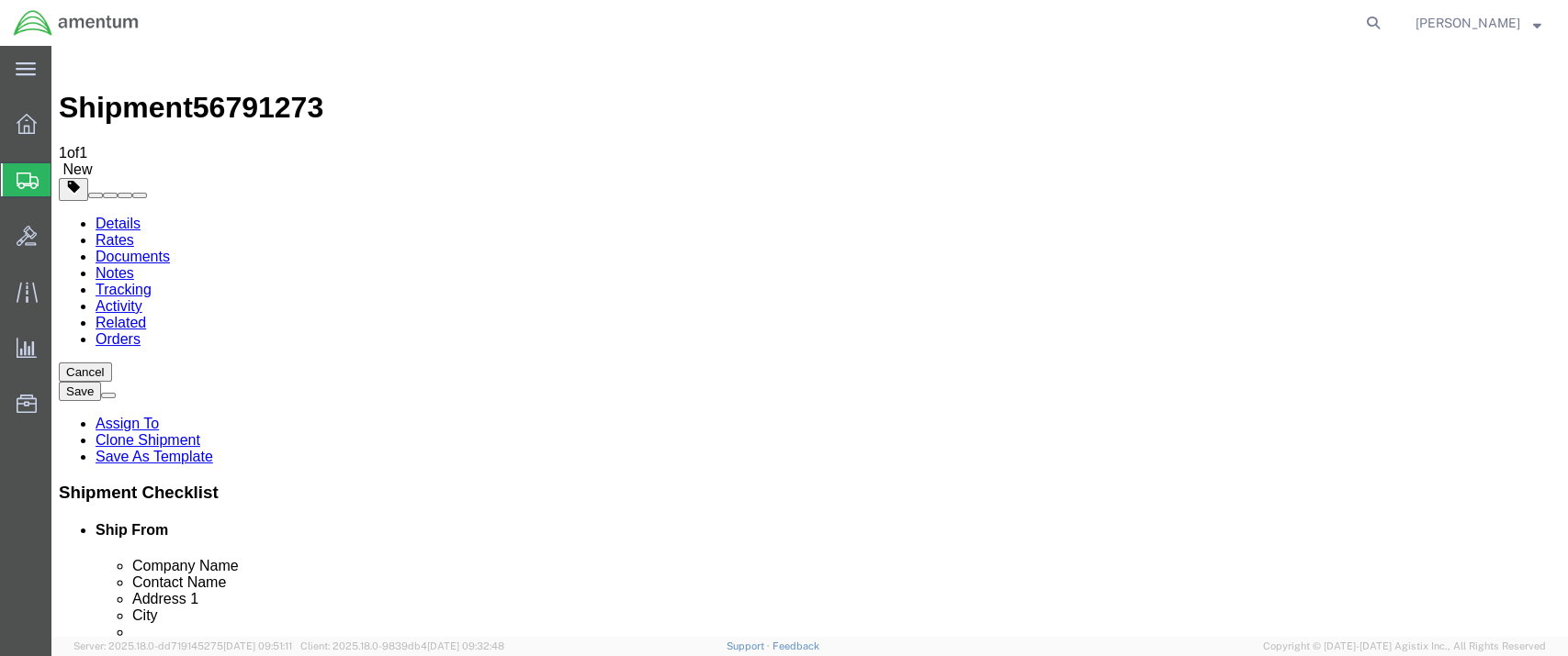
select select "DEPARTMENT"
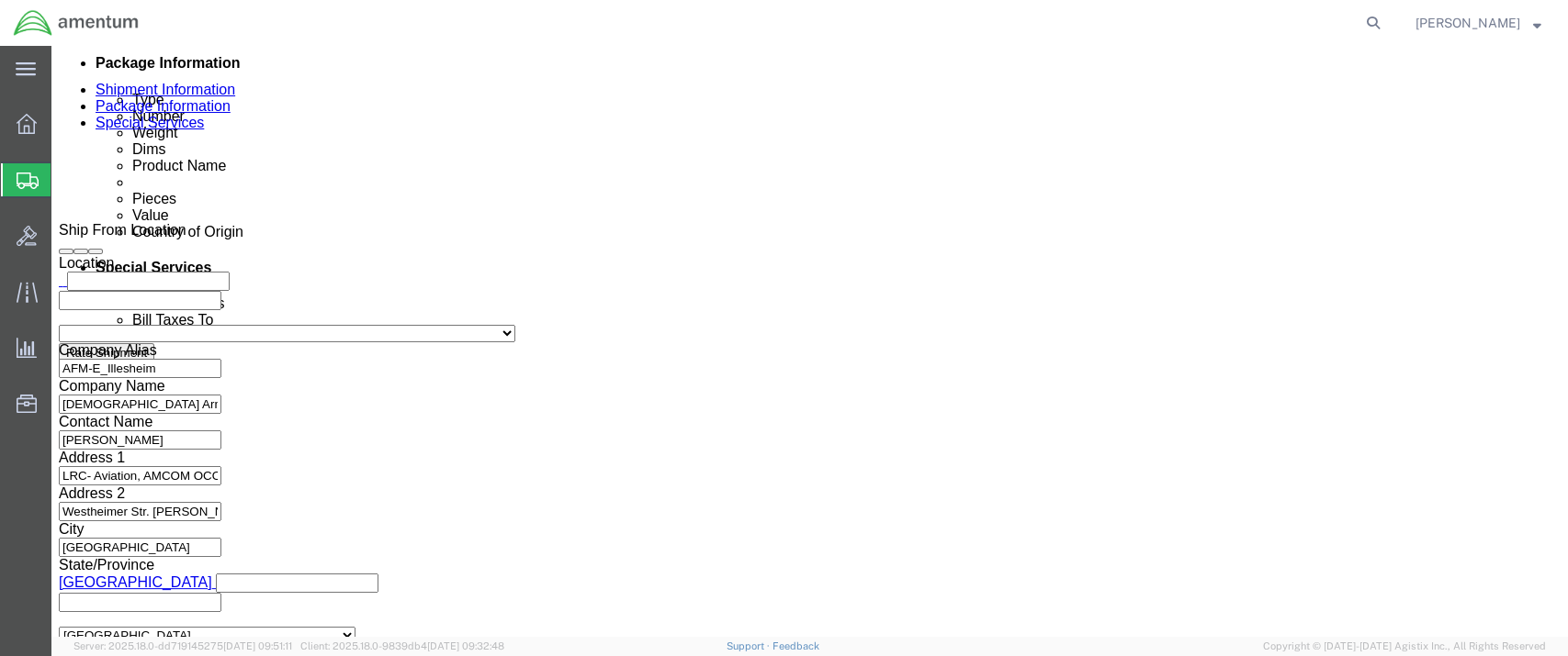
scroll to position [1129, 0]
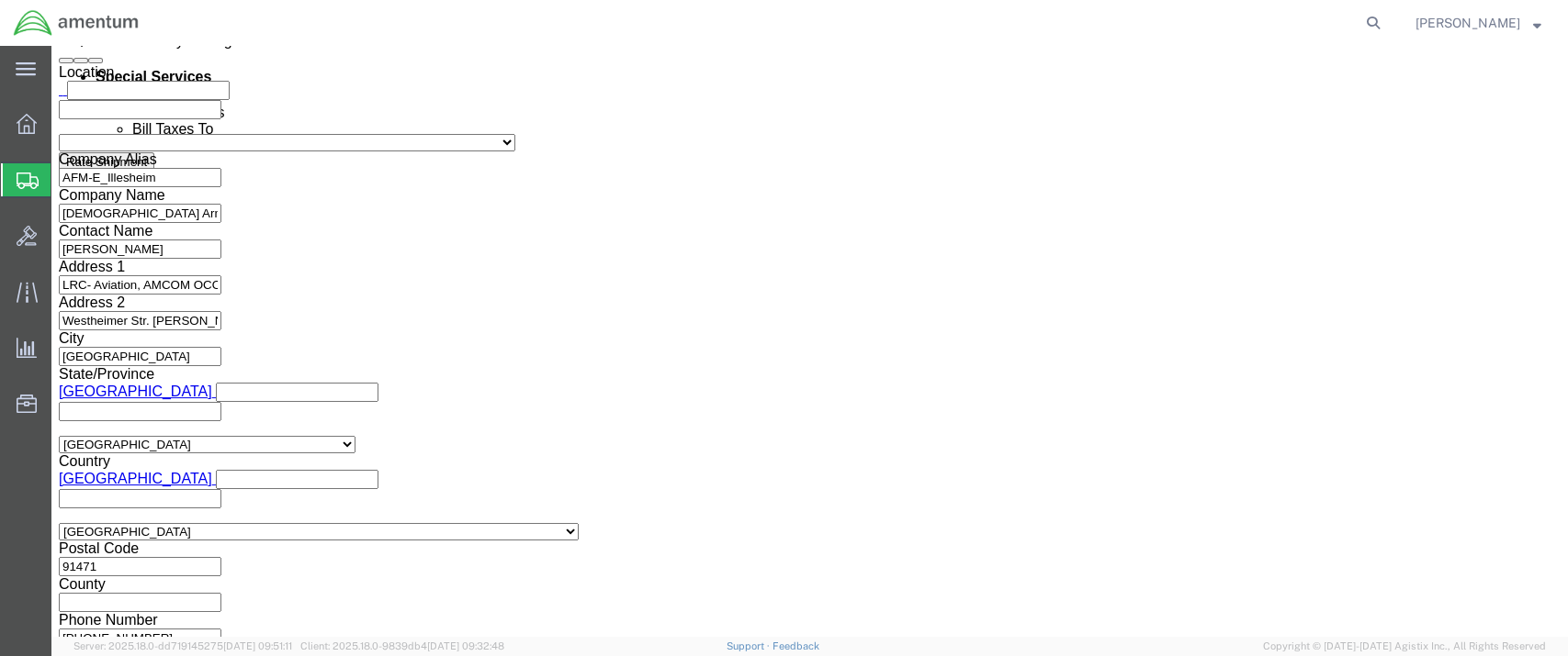
click input "text"
type input "[PERSON_NAME][EMAIL_ADDRESS][DOMAIN_NAME]"
click input "Include shipping documents"
checkbox input "true"
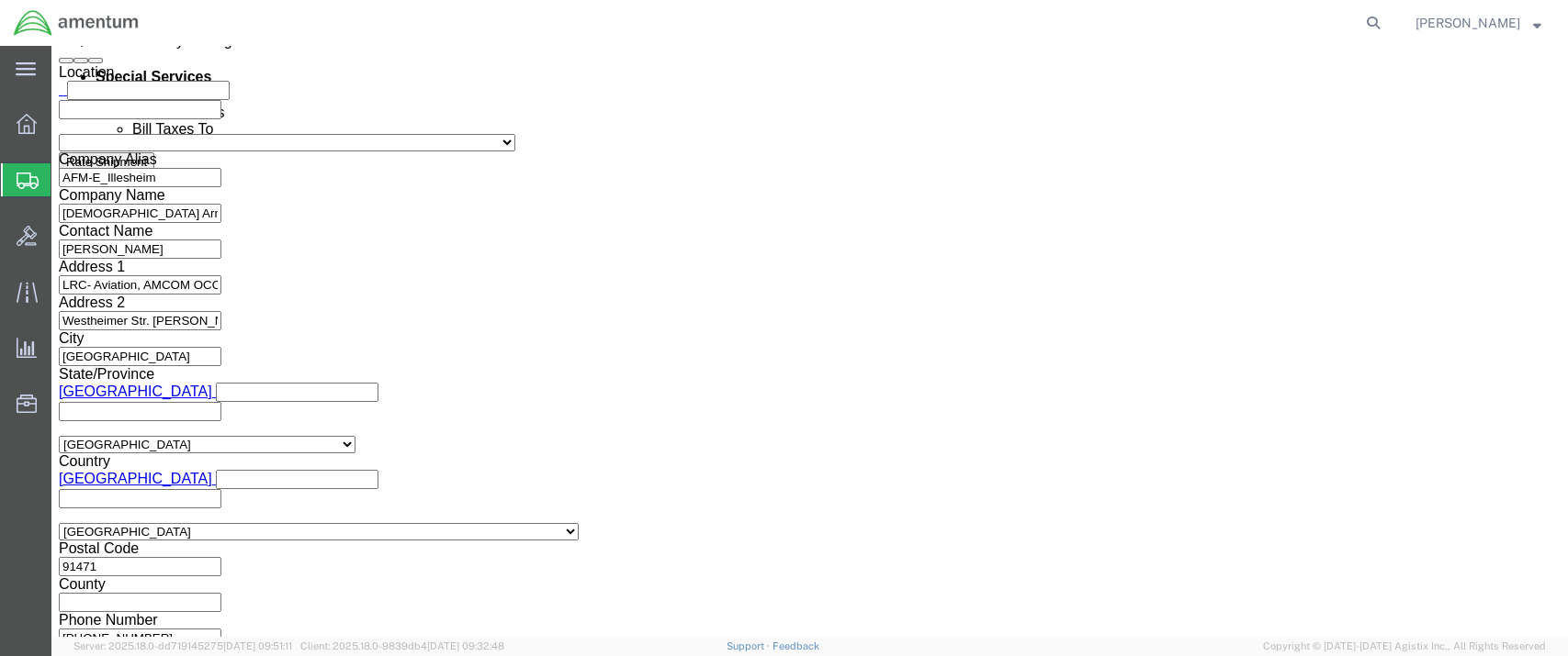
click input "BOL"
checkbox input "true"
click input "Packing List"
checkbox input "true"
click input "Shipping Label"
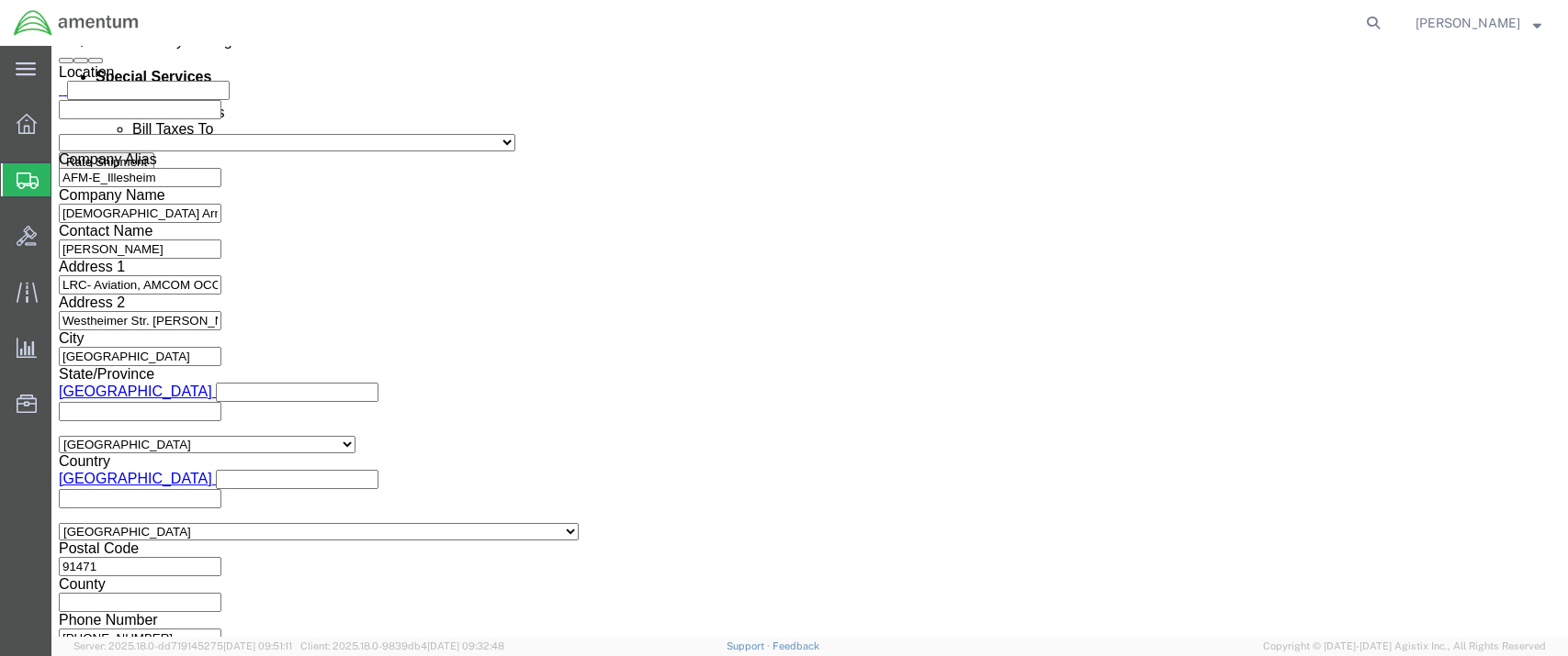
checkbox input "true"
click button "Save"
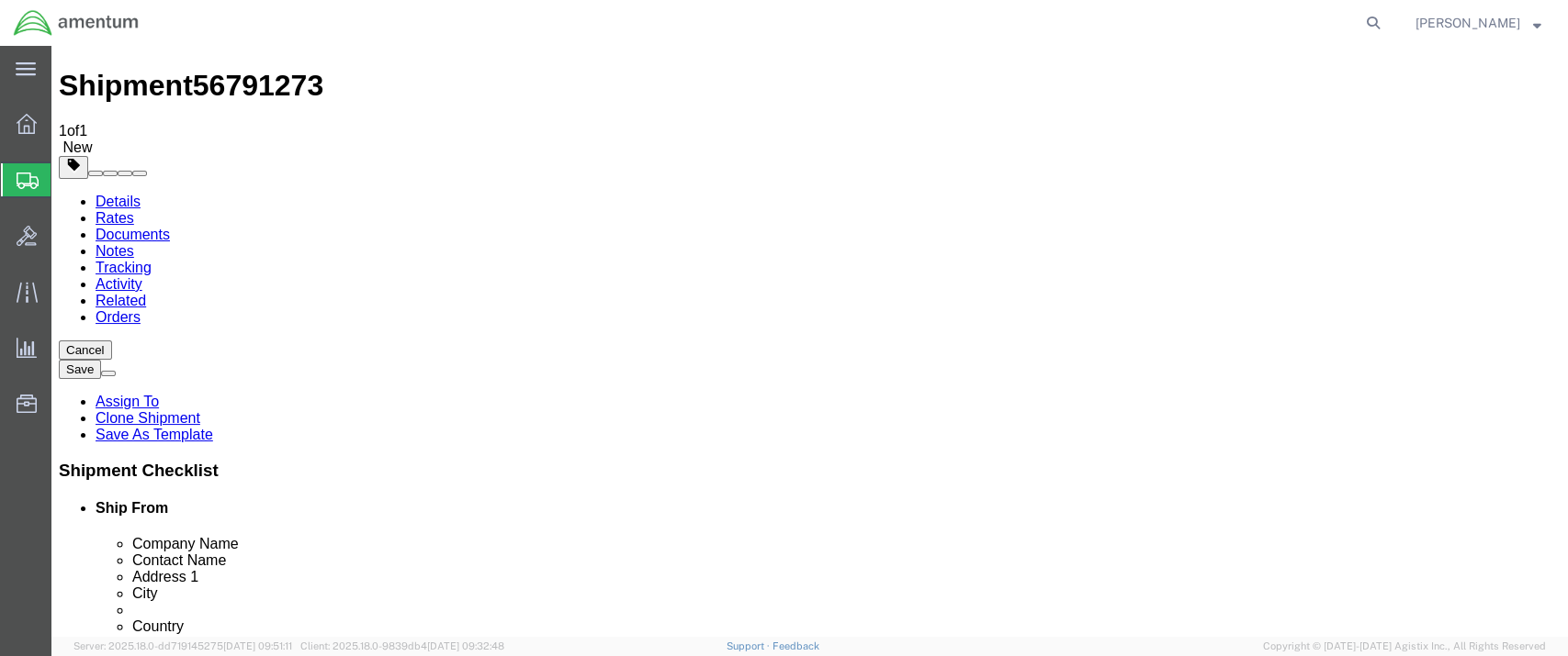
scroll to position [0, 0]
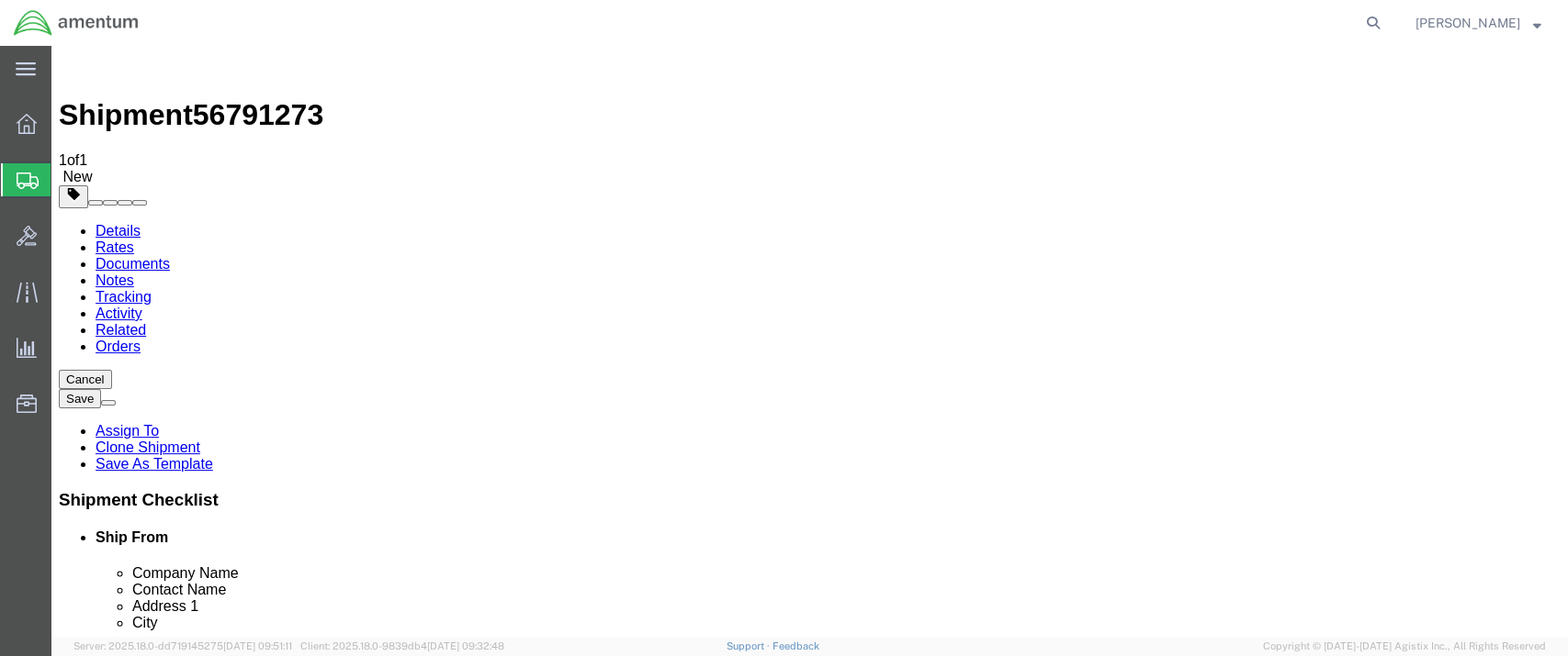
click icon
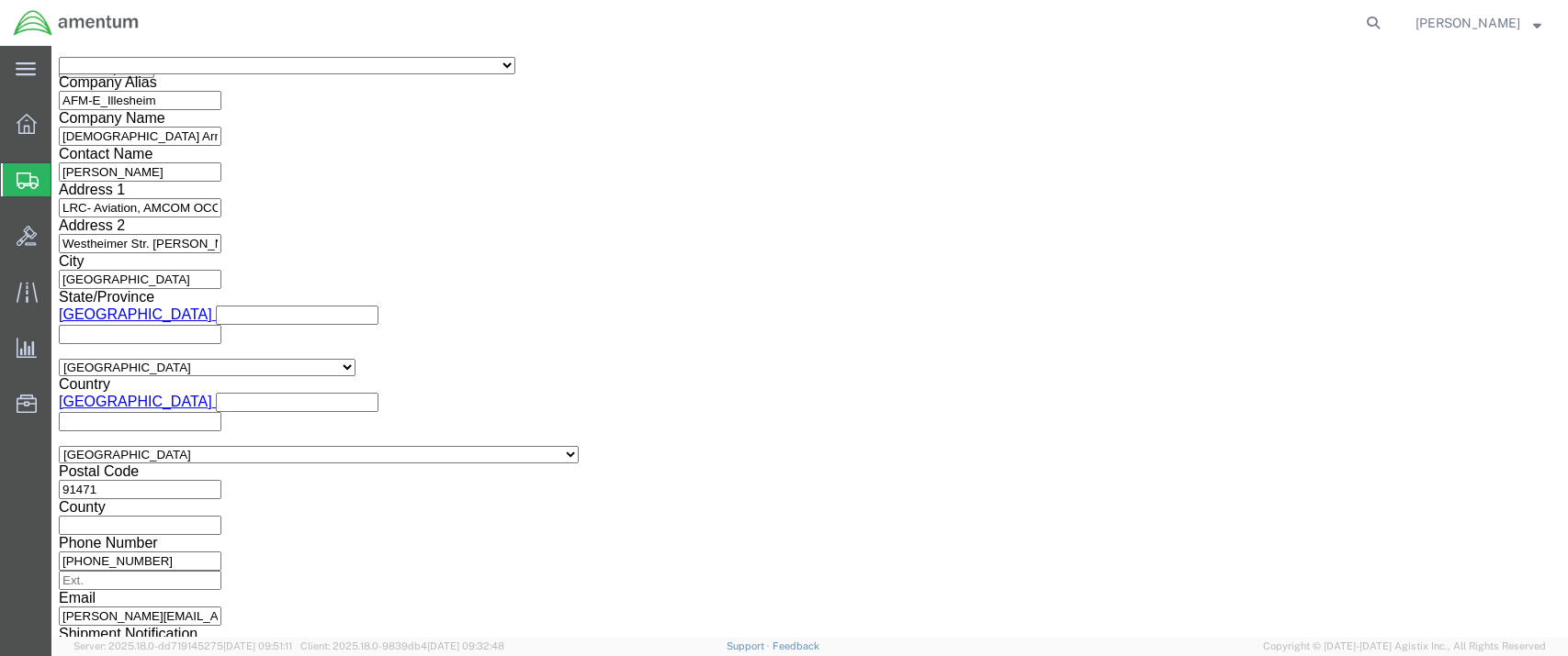
scroll to position [1213, 0]
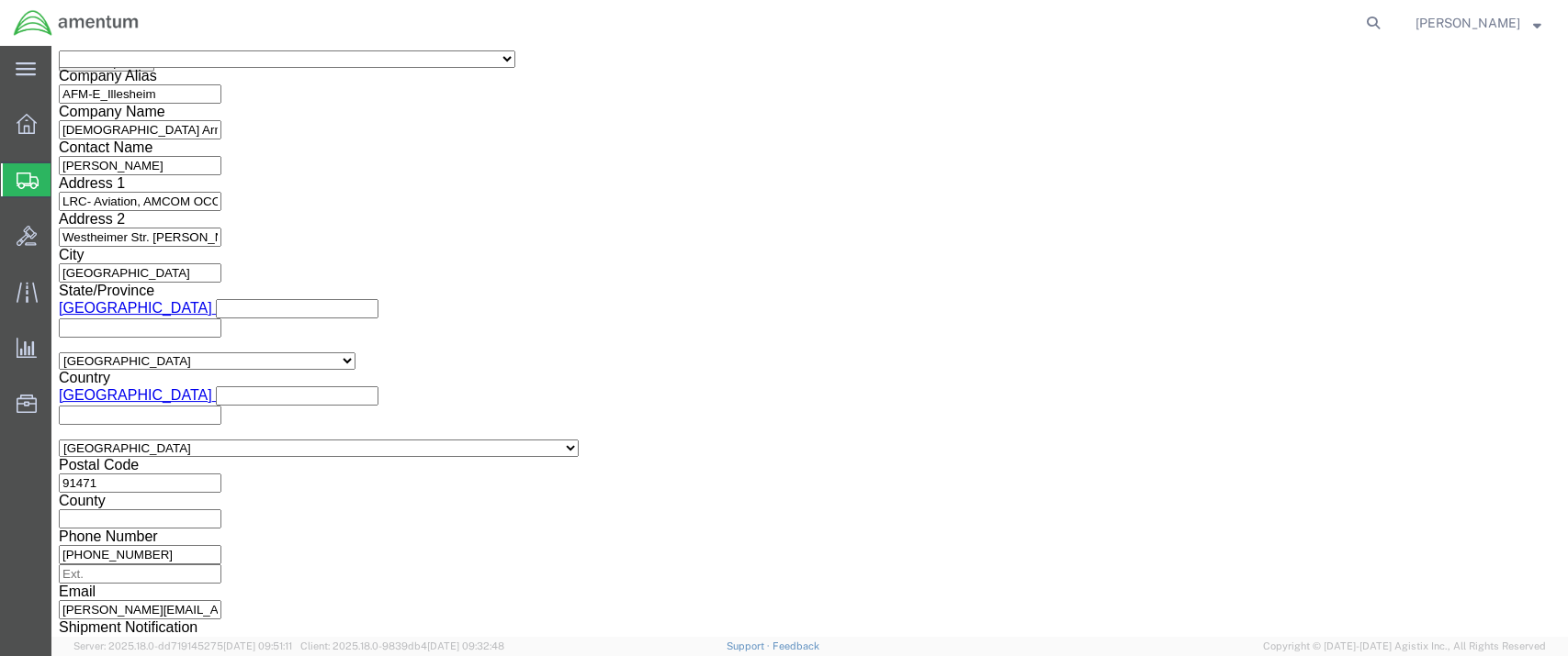
click button "Rate Shipment"
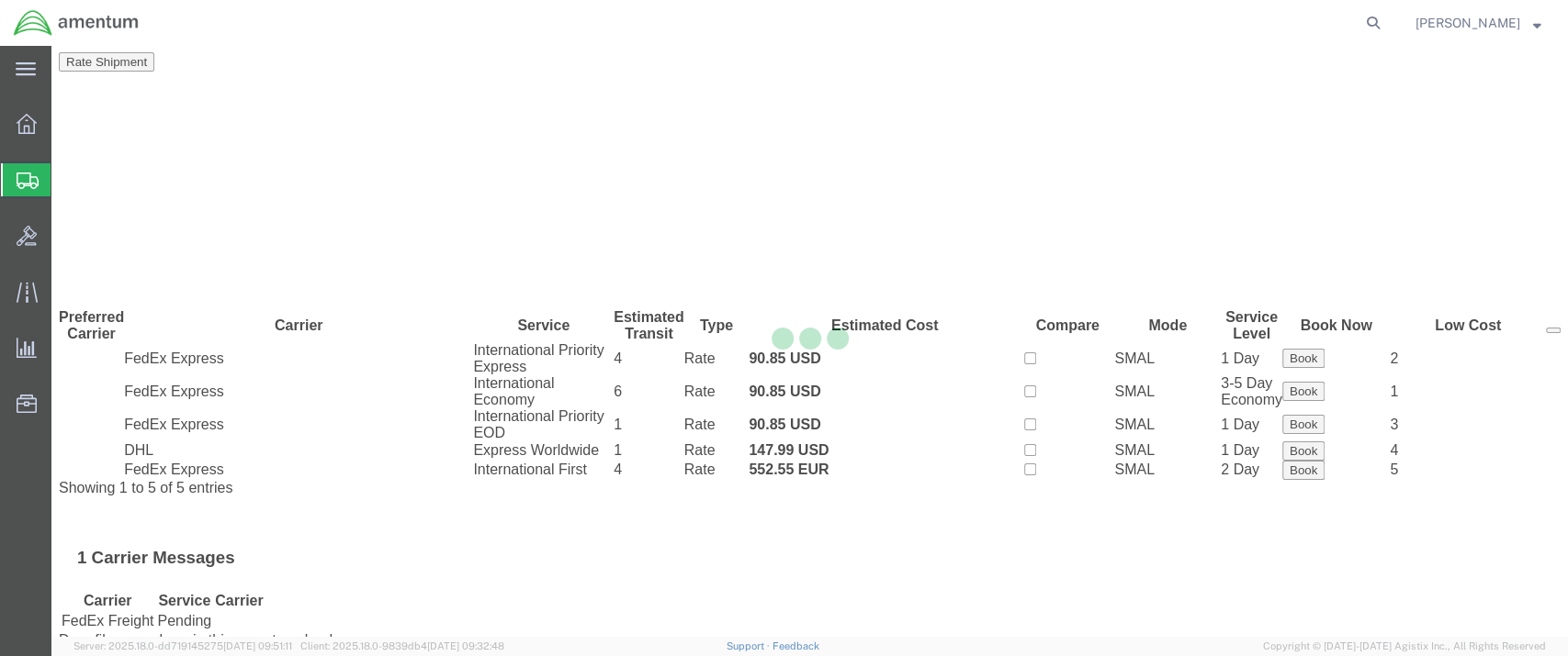
scroll to position [0, 0]
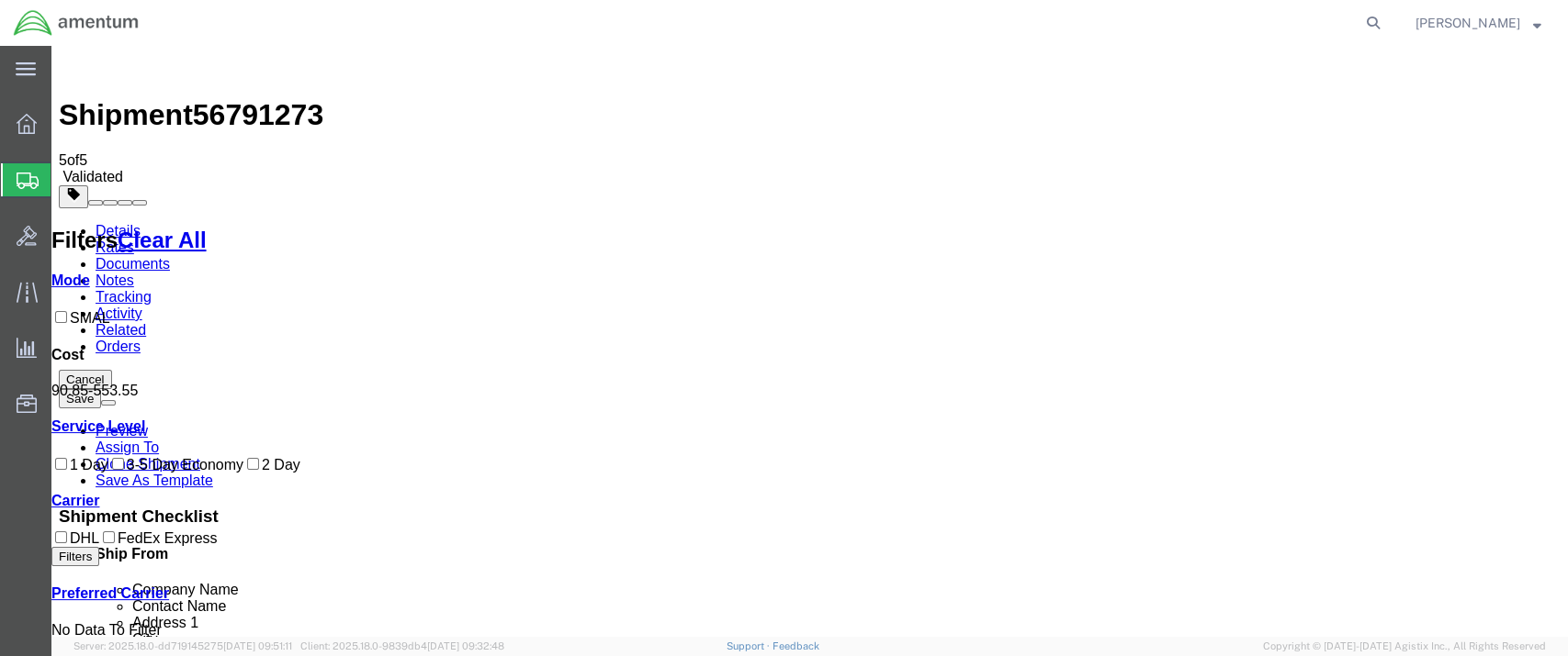
drag, startPoint x: 579, startPoint y: 222, endPoint x: 623, endPoint y: 225, distance: 44.1
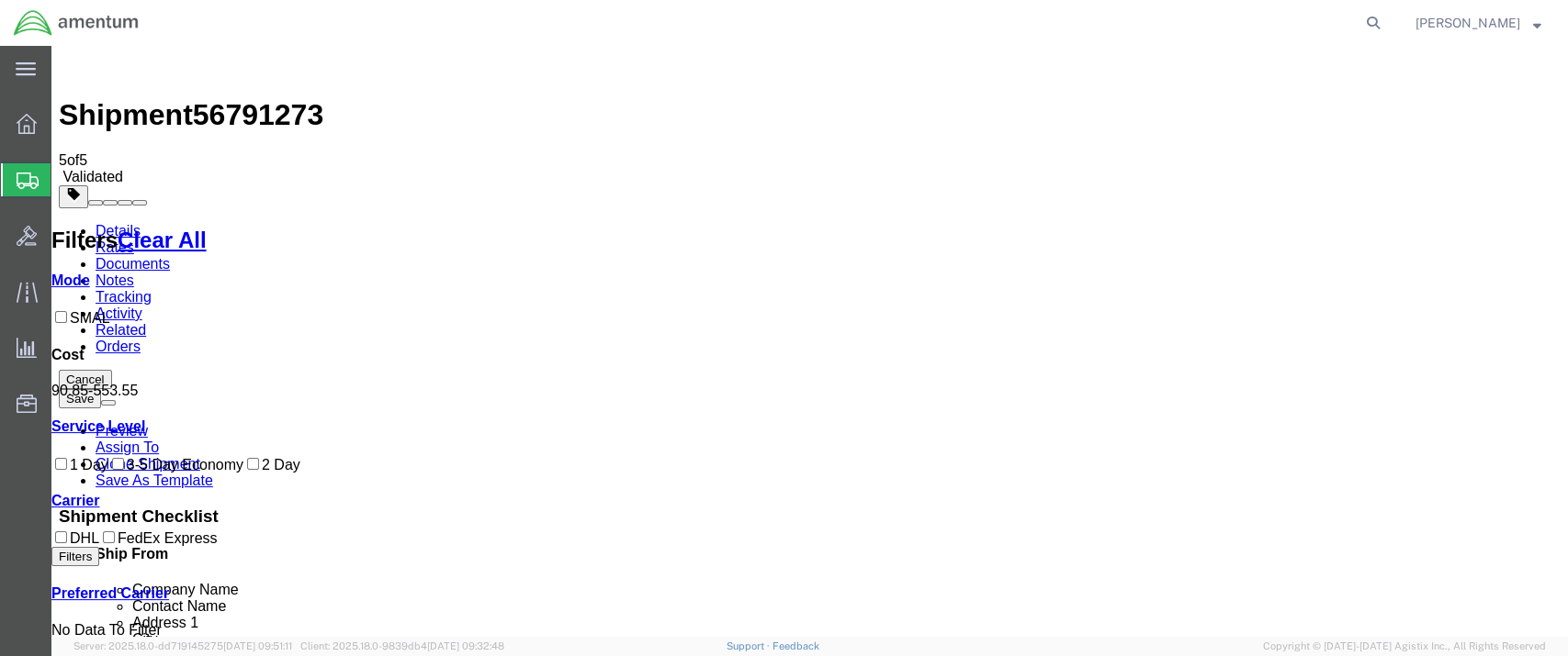
drag, startPoint x: 606, startPoint y: 225, endPoint x: 661, endPoint y: 225, distance: 55.0
drag, startPoint x: 580, startPoint y: 219, endPoint x: 607, endPoint y: 228, distance: 28.5
drag, startPoint x: 489, startPoint y: 218, endPoint x: 390, endPoint y: 226, distance: 99.3
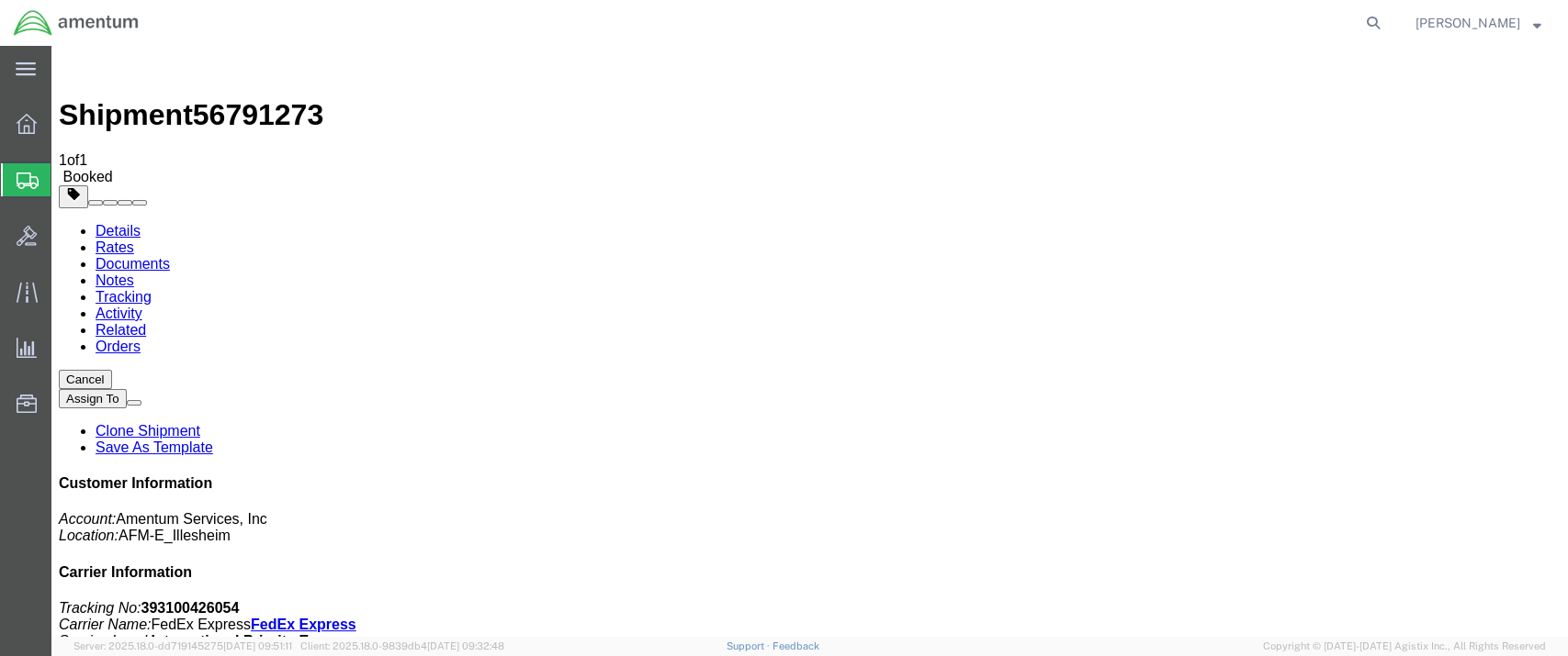
click at [118, 223] on link "Details" at bounding box center [118, 230] width 45 height 16
click link "Documents"
checkbox input "false"
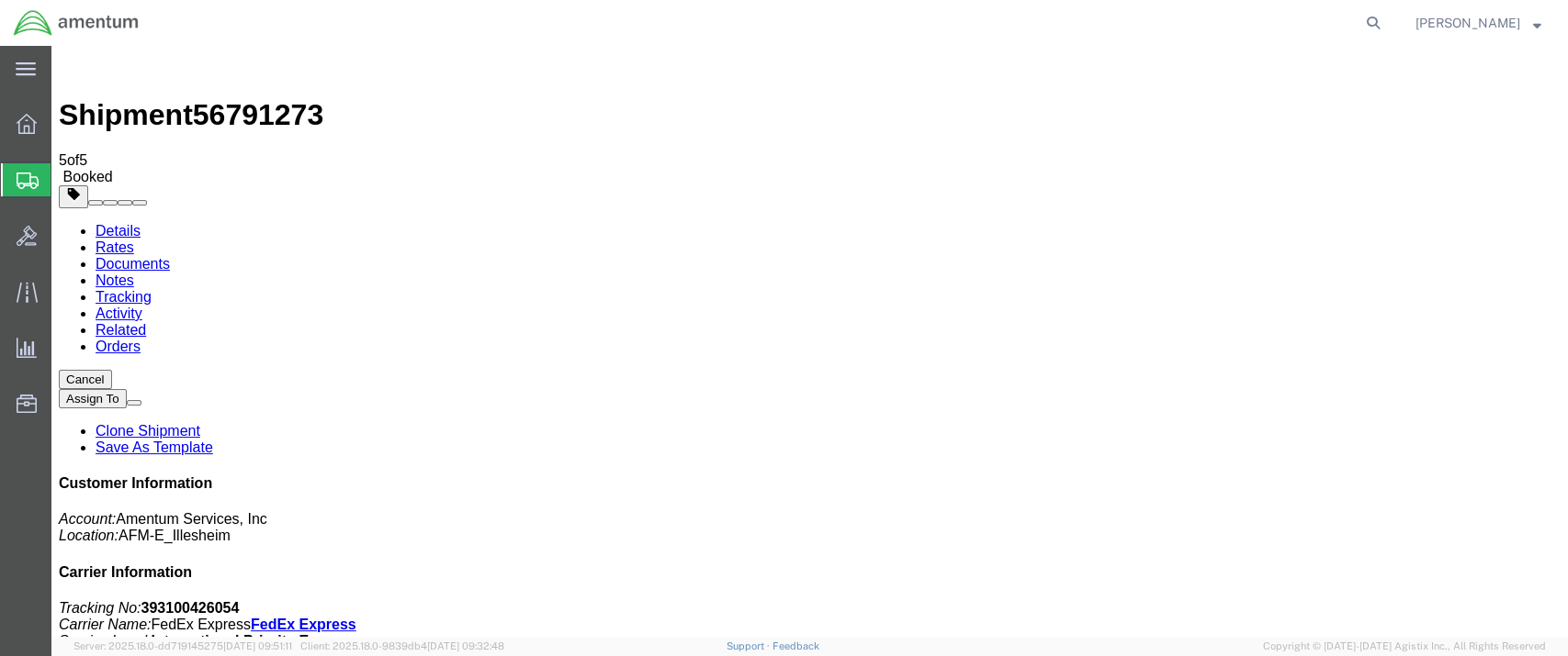
checkbox input "true"
drag, startPoint x: 179, startPoint y: 358, endPoint x: 356, endPoint y: 467, distance: 207.9
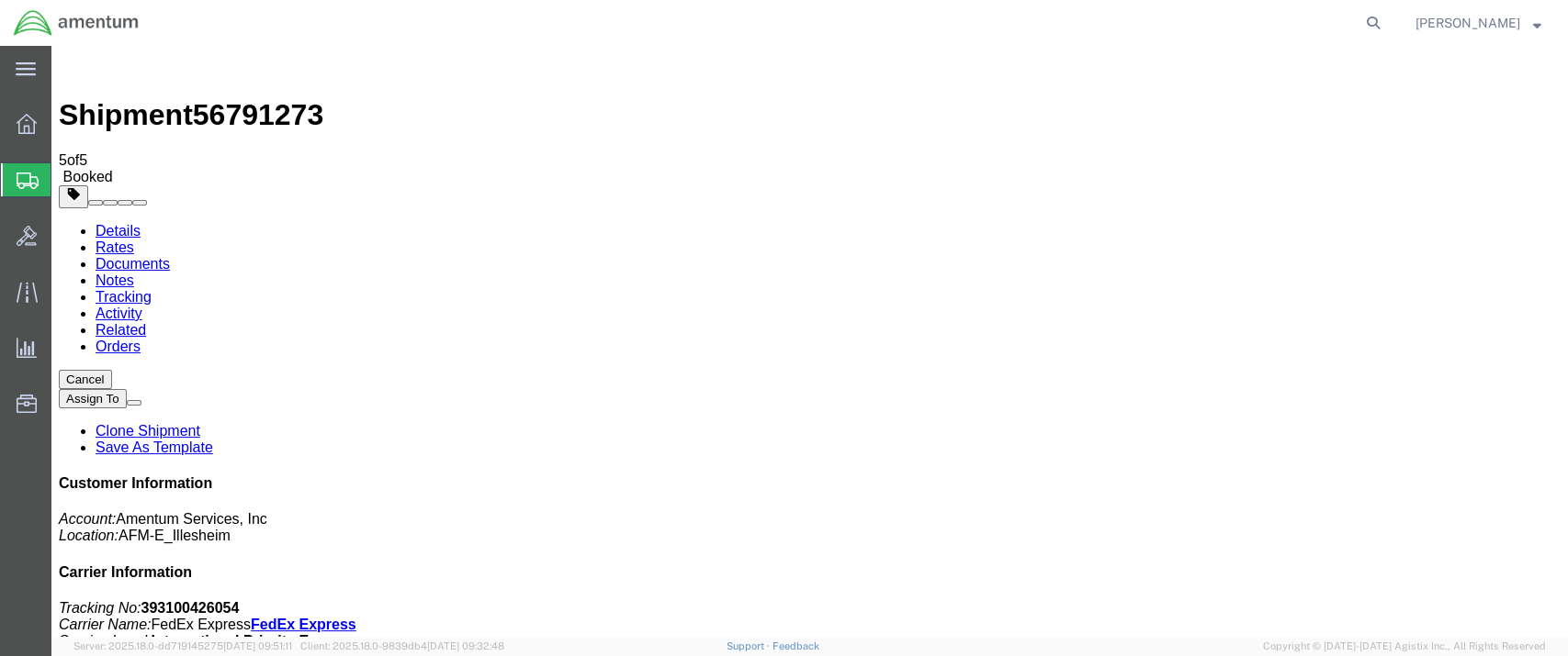
click at [134, 239] on link "Rates" at bounding box center [115, 247] width 39 height 16
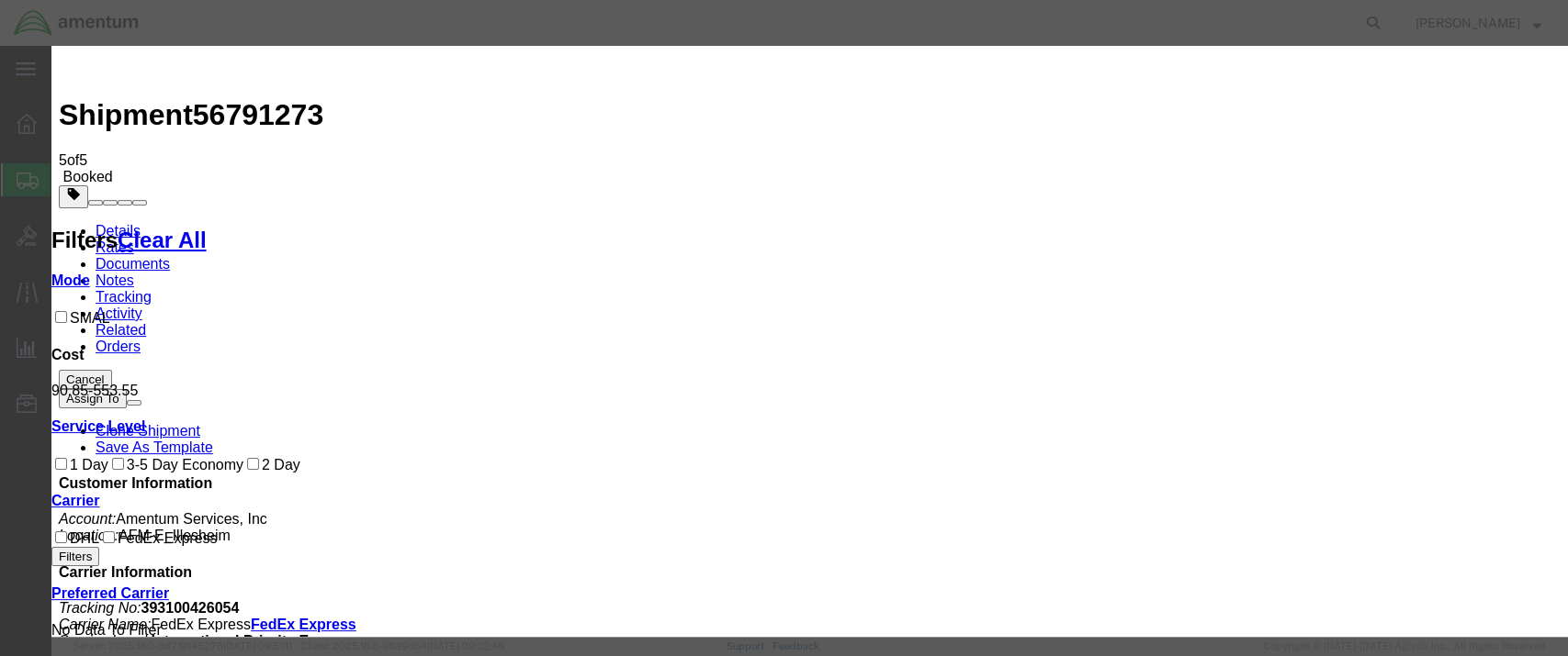
drag, startPoint x: 864, startPoint y: 405, endPoint x: 573, endPoint y: 332, distance: 300.0
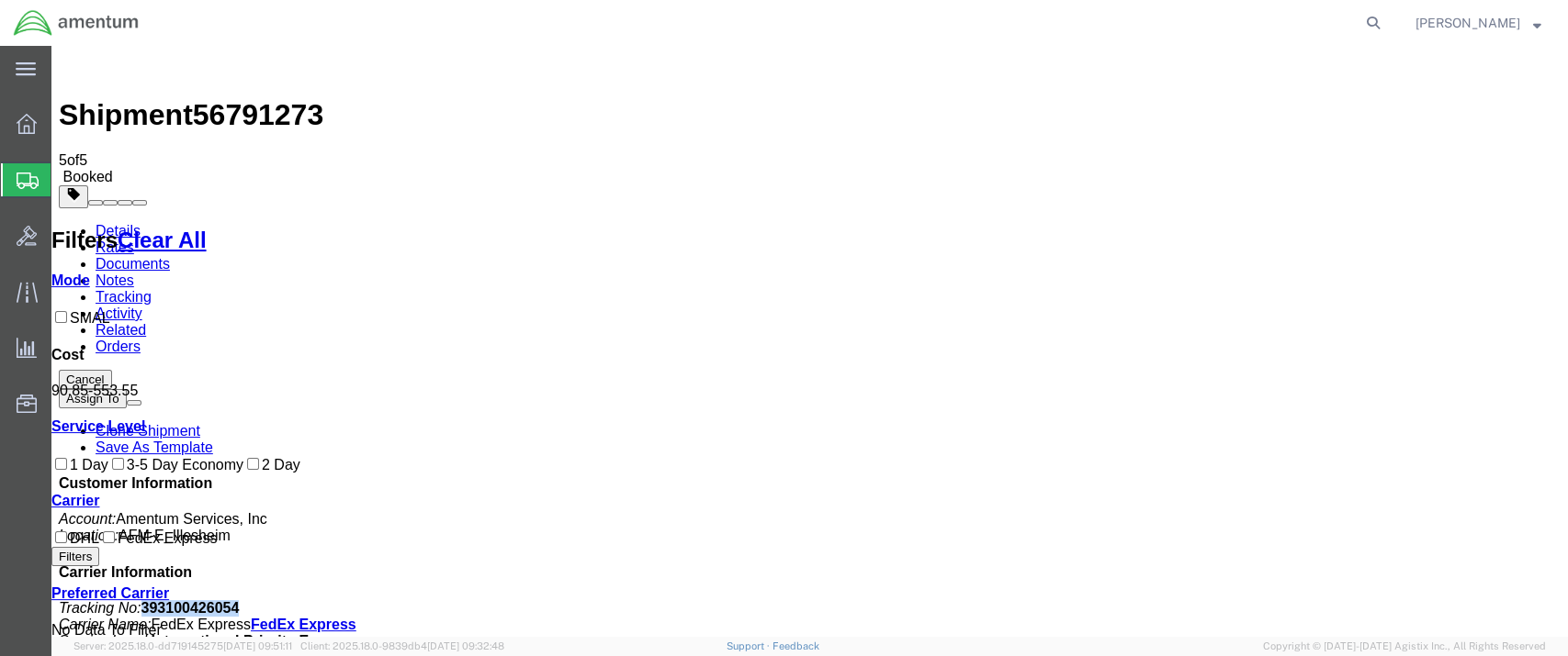
drag, startPoint x: 1385, startPoint y: 279, endPoint x: 1301, endPoint y: 280, distance: 84.0
click at [1301, 600] on p "Tracking No: 393100426054 Carrier Name: FedEx Express FedEx Express Service Lev…" at bounding box center [810, 624] width 1502 height 49
copy b "393100426054"
